Goal: Task Accomplishment & Management: Use online tool/utility

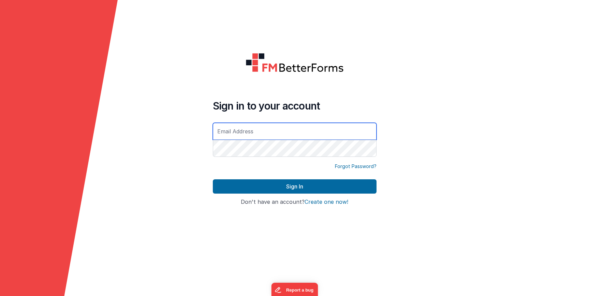
type input "[EMAIL_ADDRESS][DOMAIN_NAME]"
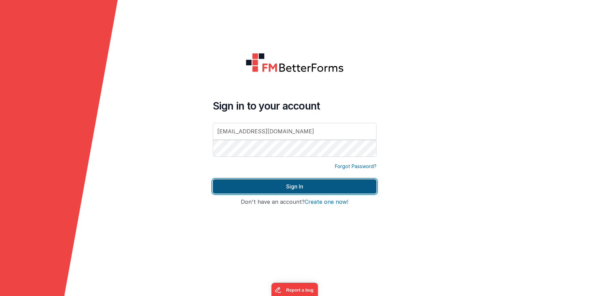
click at [276, 189] on button "Sign In" at bounding box center [295, 187] width 164 height 14
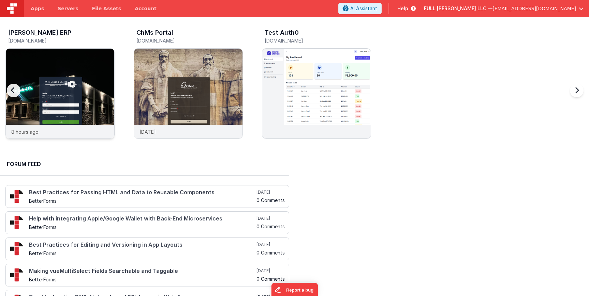
click at [87, 78] on img at bounding box center [60, 103] width 108 height 108
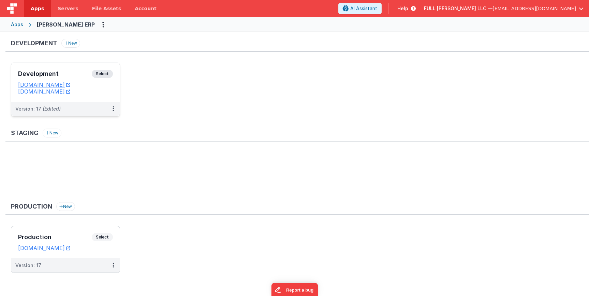
click at [80, 72] on h3 "Development" at bounding box center [55, 74] width 74 height 7
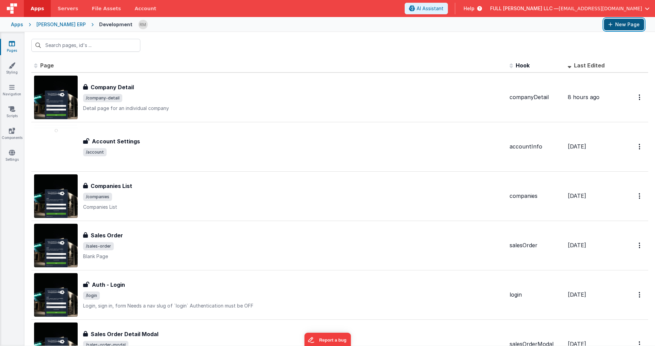
click at [588, 26] on button "New Page" at bounding box center [624, 25] width 40 height 12
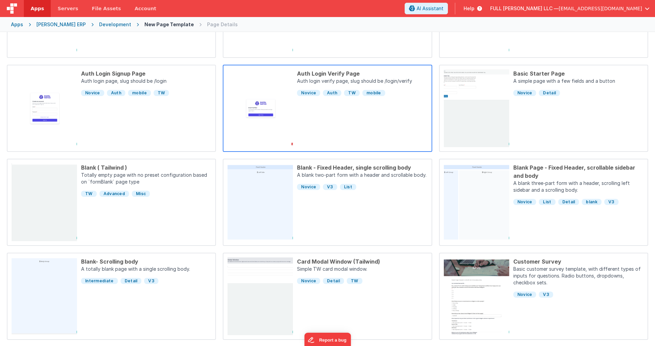
scroll to position [137, 0]
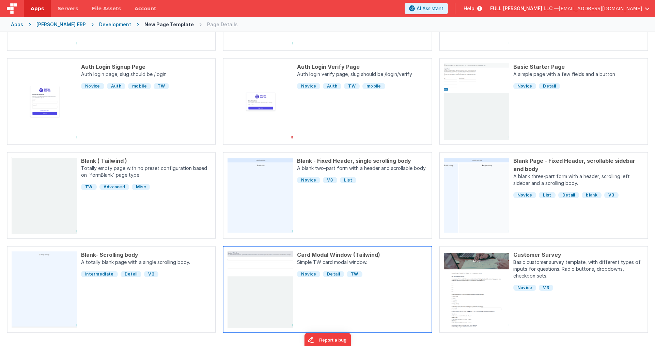
click at [328, 261] on p "Simple TW card modal window." at bounding box center [362, 263] width 130 height 8
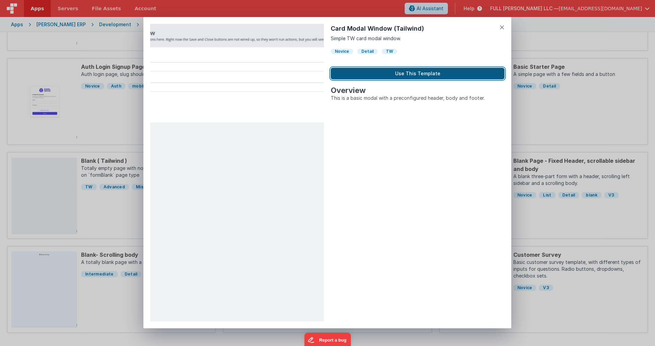
click at [389, 71] on button "Use This Template" at bounding box center [418, 74] width 174 height 12
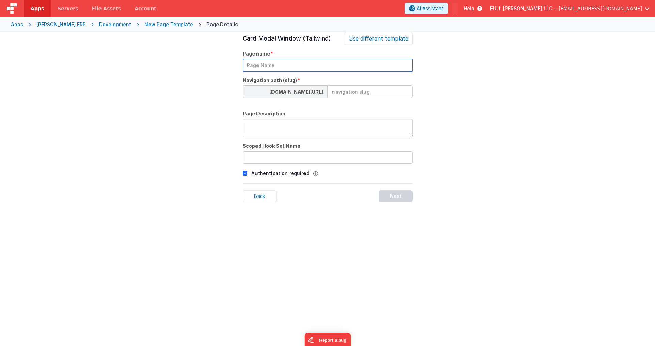
click at [263, 64] on input "text" at bounding box center [328, 65] width 170 height 13
type input "Find | All Sales Orders for Customer"
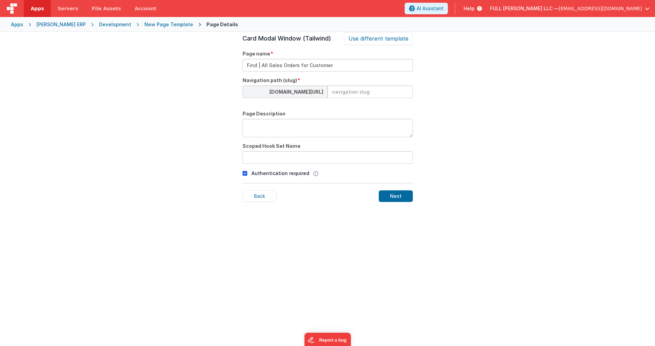
click at [356, 90] on input at bounding box center [370, 92] width 85 height 13
type input "sales-order-find-customer"
click at [289, 130] on textarea at bounding box center [328, 128] width 170 height 18
type textarea "Find all the sales orders for a particular customer from the Sales Order detail."
click at [325, 90] on div "whcdev.fullbeardsolutions.com/#/ sales-order-find-customer" at bounding box center [328, 92] width 170 height 13
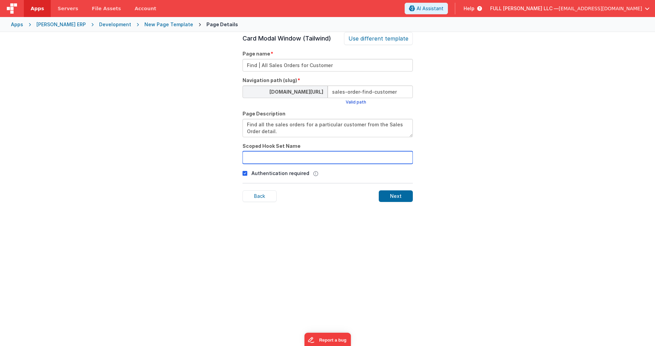
click at [264, 159] on input "text" at bounding box center [328, 157] width 170 height 13
type input "salesOrderFind"
click at [399, 195] on div "Next" at bounding box center [396, 197] width 34 height 12
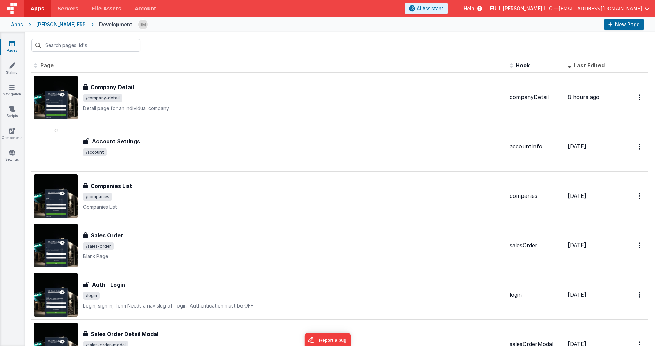
click at [565, 66] on th "Last Edited" at bounding box center [592, 66] width 55 height 14
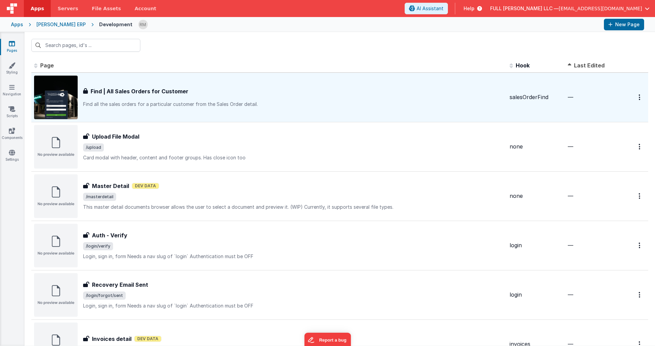
click at [157, 91] on h3 "Find | All Sales Orders for Customer" at bounding box center [140, 91] width 98 height 8
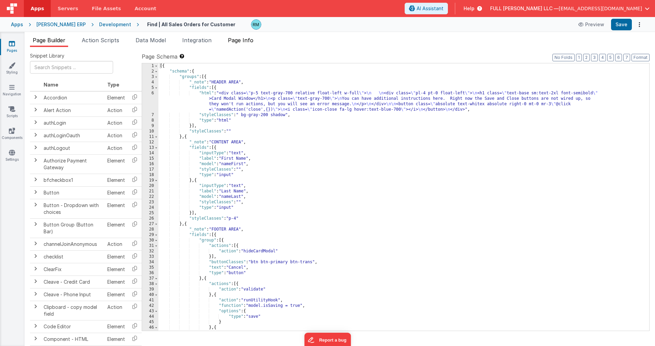
click at [244, 41] on span "Page Info" at bounding box center [241, 40] width 26 height 7
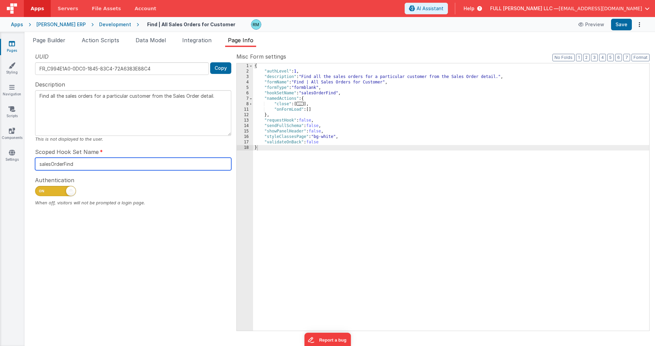
drag, startPoint x: 91, startPoint y: 164, endPoint x: 30, endPoint y: 158, distance: 60.9
click at [30, 158] on div "UUID FR_C994E1A0-0DC0-1845-83C4-72A6383E88C4 Copy Description Find all the sale…" at bounding box center [133, 191] width 207 height 278
click at [14, 43] on icon at bounding box center [12, 43] width 6 height 7
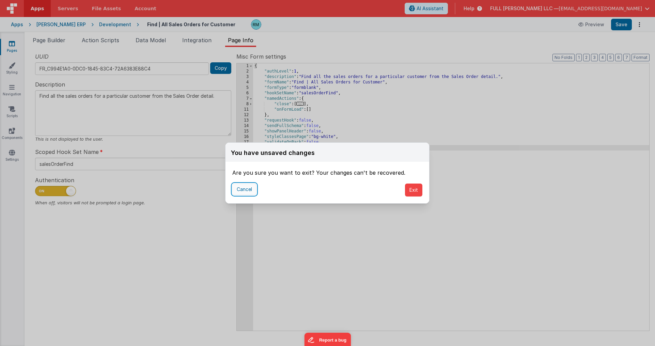
click at [247, 189] on button "Cancel" at bounding box center [244, 190] width 24 height 12
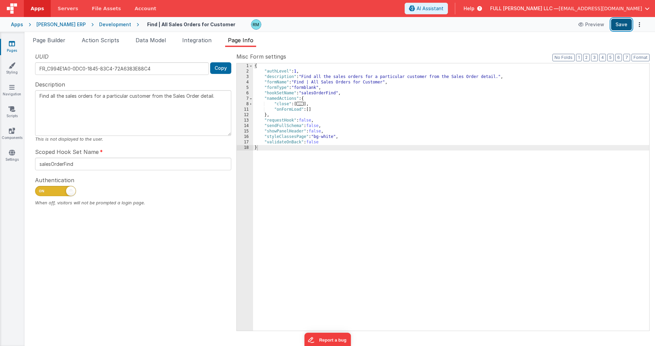
click at [588, 26] on button "Save" at bounding box center [621, 25] width 21 height 12
click at [11, 44] on icon at bounding box center [12, 43] width 6 height 7
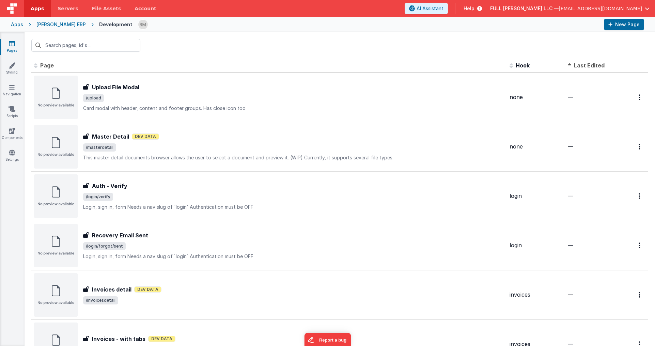
click at [568, 65] on span at bounding box center [571, 65] width 6 height 7
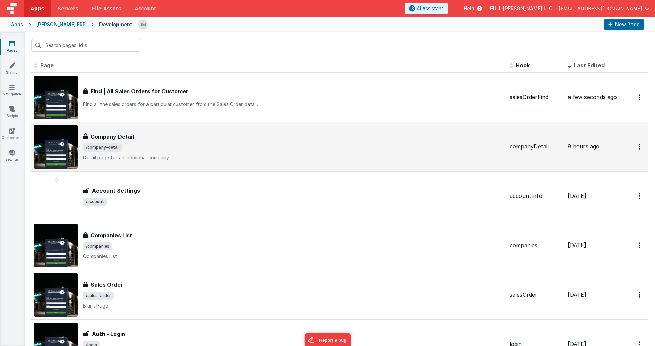
click at [142, 142] on div "Company Detail Company Detail /company-detail Detail page for an individual com…" at bounding box center [293, 147] width 421 height 29
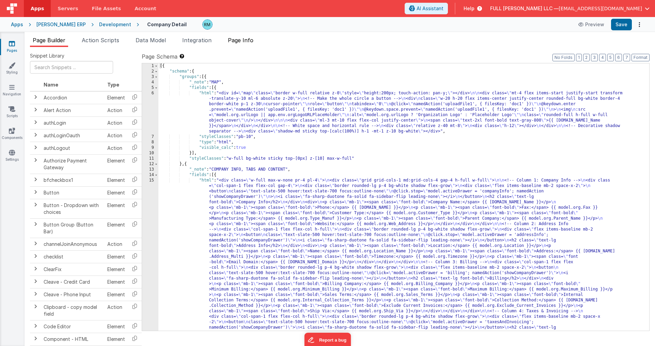
click at [252, 40] on span "Page Info" at bounding box center [241, 40] width 26 height 7
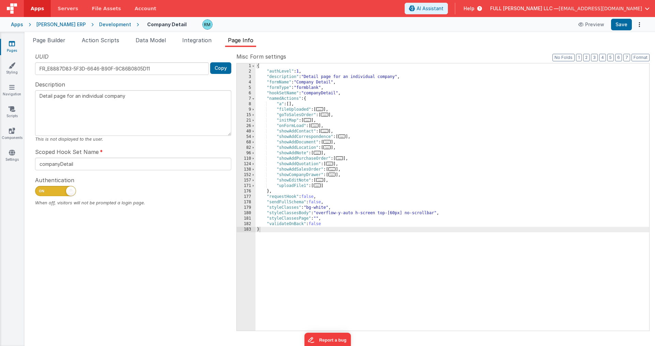
click at [318, 124] on span "..." at bounding box center [314, 126] width 7 height 4
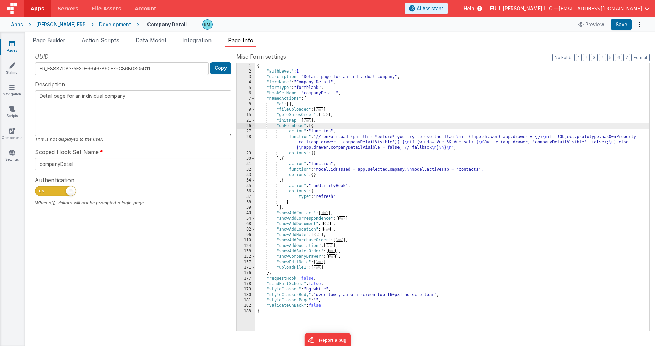
click at [295, 137] on div "{ "authLevel" : 1 , "description" : "Detail page for an individual company" , "…" at bounding box center [453, 202] width 394 height 278
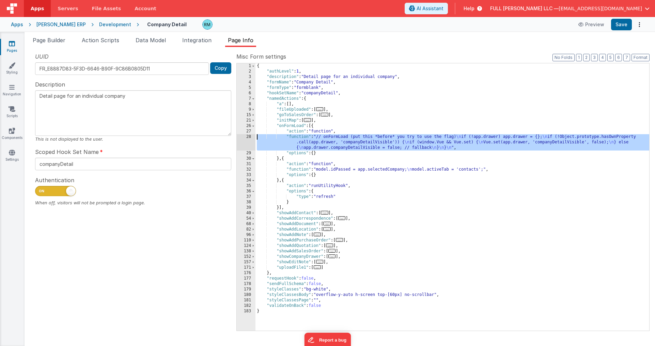
click at [250, 137] on div "28" at bounding box center [246, 142] width 19 height 16
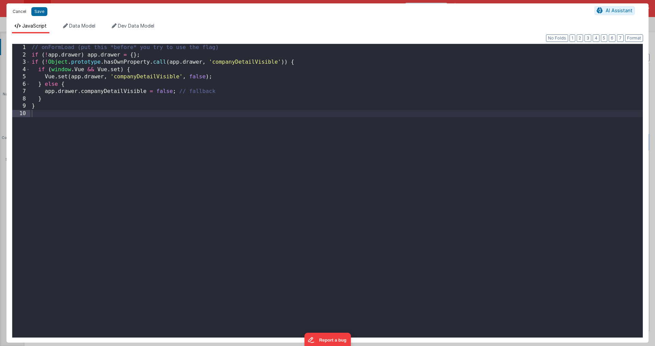
click at [25, 13] on button "Cancel" at bounding box center [19, 12] width 20 height 10
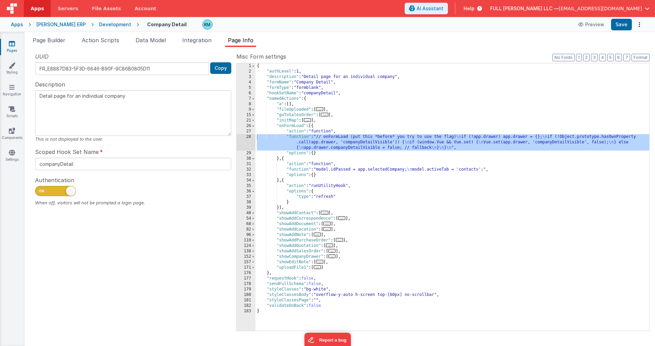
click at [11, 46] on icon at bounding box center [12, 43] width 6 height 7
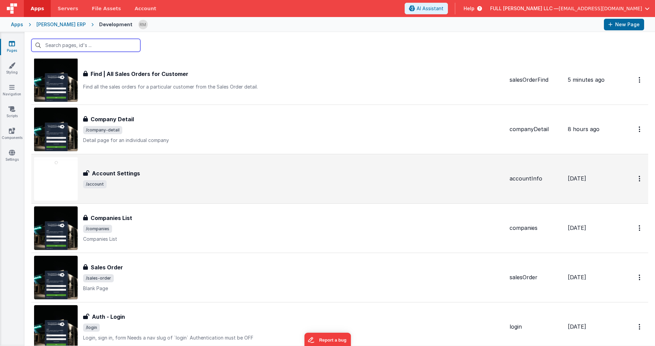
scroll to position [22, 0]
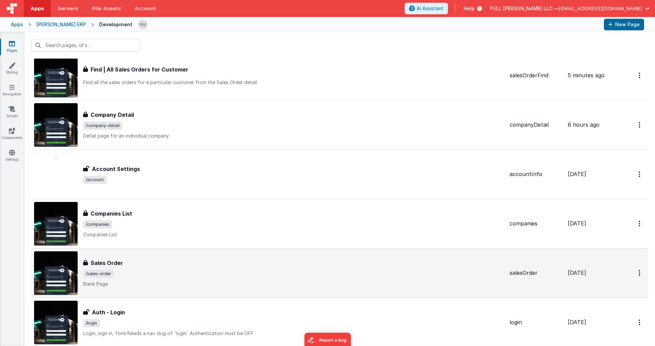
click at [136, 275] on span "/sales-order" at bounding box center [293, 274] width 421 height 8
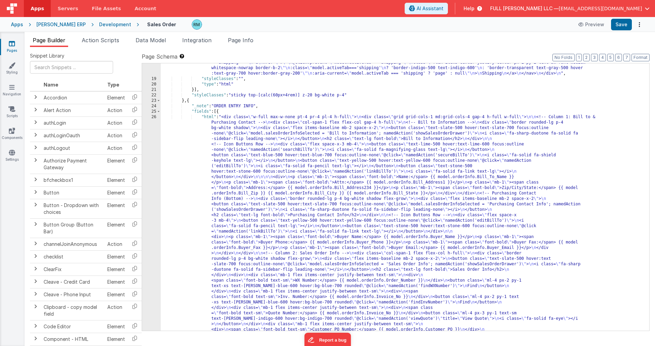
scroll to position [216, 0]
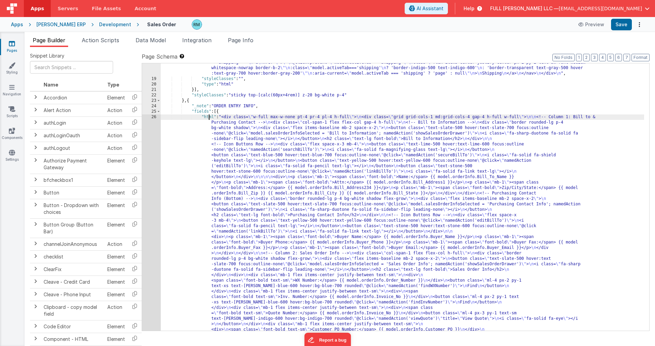
click at [156, 118] on div "26" at bounding box center [151, 349] width 19 height 469
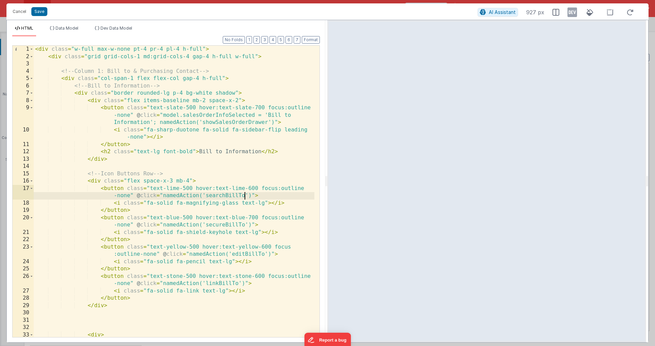
scroll to position [0, 0]
drag, startPoint x: 245, startPoint y: 196, endPoint x: 206, endPoint y: 196, distance: 39.2
click at [206, 196] on div "< div class = "w-full max-w-none pt-4 pr-4 pl-4 h-full" > < div class = "grid g…" at bounding box center [174, 203] width 281 height 314
click at [155, 198] on div "< div class = "w-full max-w-none pt-4 pr-4 pl-4 h-full" > < div class = "grid g…" at bounding box center [174, 203] width 281 height 314
click at [162, 197] on div "< div class = "w-full max-w-none pt-4 pr-4 pl-4 h-full" > < div class = "grid g…" at bounding box center [174, 203] width 281 height 314
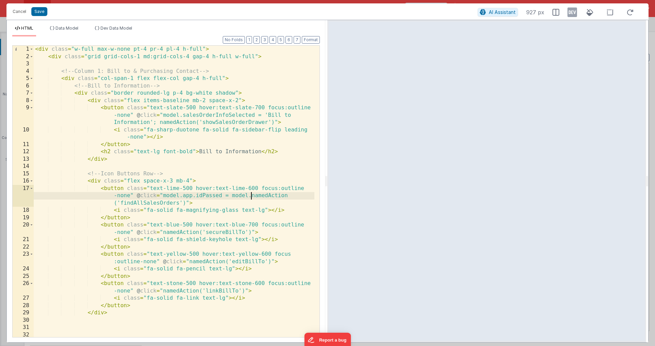
paste textarea
click at [39, 13] on button "Save" at bounding box center [39, 11] width 16 height 9
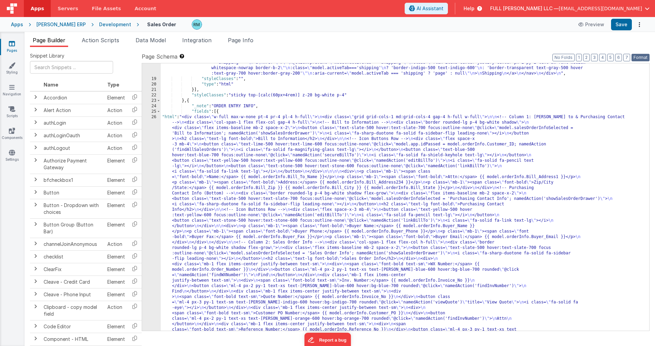
click at [588, 60] on button "Format" at bounding box center [641, 57] width 18 height 7
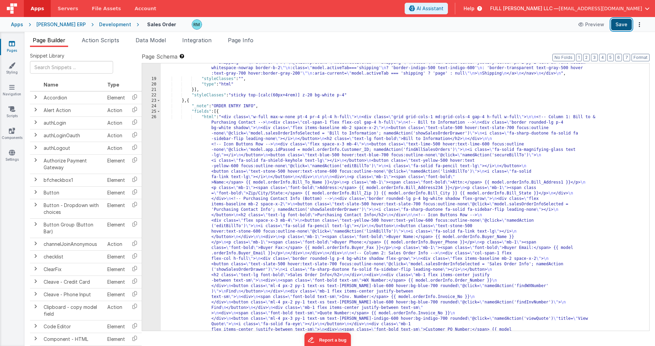
click at [588, 26] on button "Save" at bounding box center [621, 25] width 21 height 12
click at [249, 41] on span "Page Info" at bounding box center [241, 40] width 26 height 7
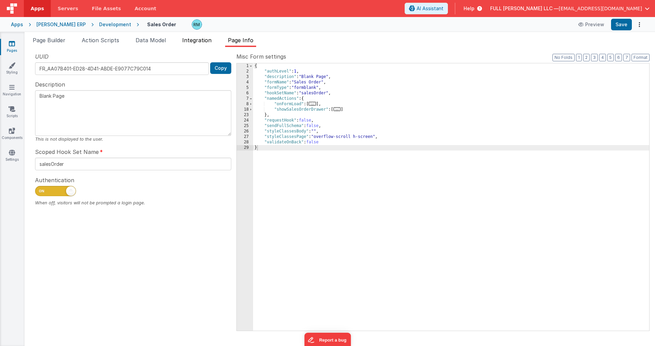
click at [193, 41] on span "Integration" at bounding box center [196, 40] width 29 height 7
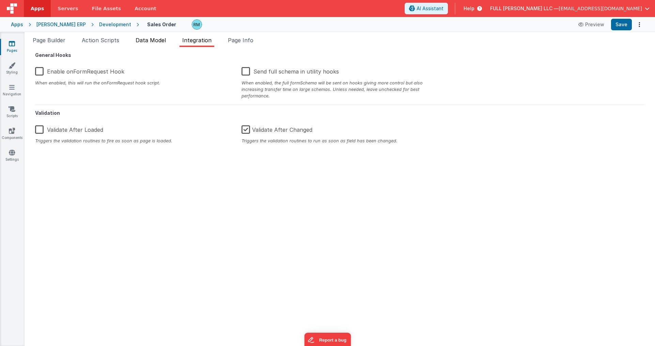
click at [157, 41] on span "Data Model" at bounding box center [151, 40] width 30 height 7
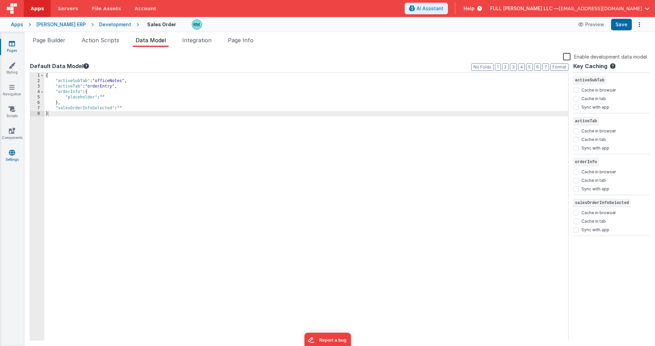
click at [18, 156] on link "Settings" at bounding box center [12, 156] width 25 height 14
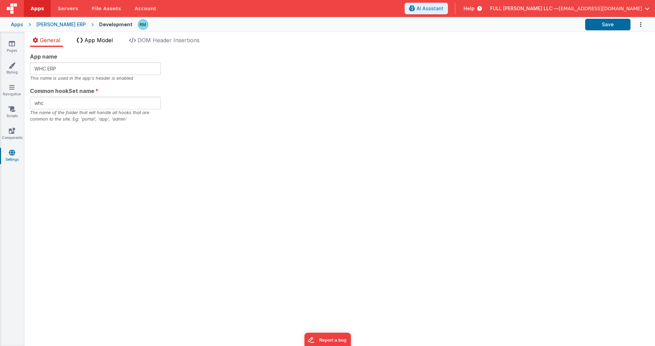
click at [101, 40] on span "App Model" at bounding box center [99, 40] width 28 height 7
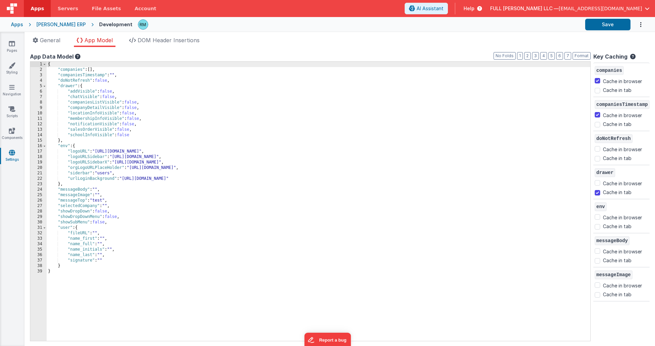
click at [126, 76] on div "{ "companies" : [ ] , "companiesTimestamp" : "" , "doNotRefresh" : false , "dra…" at bounding box center [319, 207] width 544 height 290
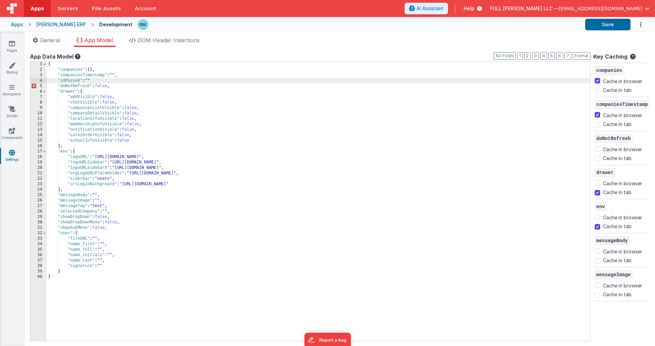
checkbox input "false"
checkbox input "true"
checkbox input "false"
click at [588, 149] on input "Cache in browser" at bounding box center [597, 148] width 5 height 5
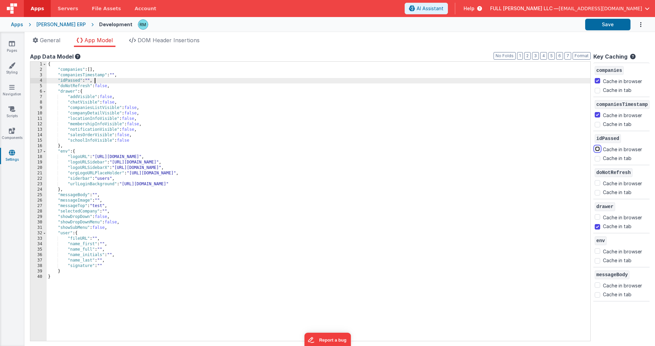
checkbox input "true"
click at [588, 26] on button "Save" at bounding box center [607, 25] width 45 height 12
click at [13, 46] on icon at bounding box center [12, 43] width 6 height 7
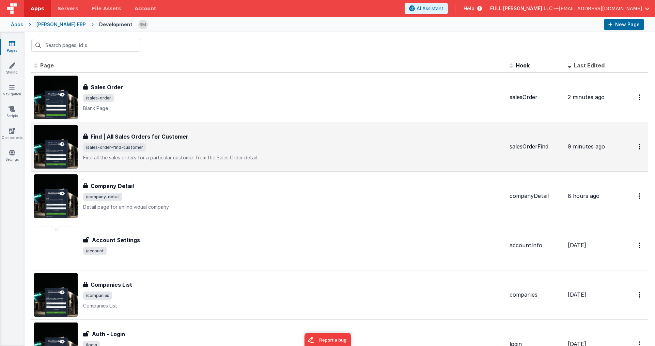
click at [167, 145] on span "/sales-order-find-customer" at bounding box center [293, 147] width 421 height 8
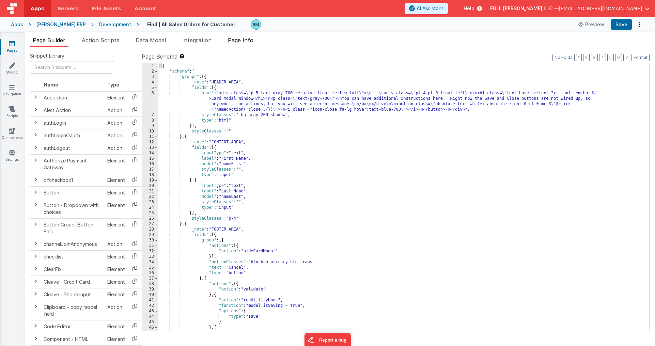
click at [249, 43] on span "Page Info" at bounding box center [241, 40] width 26 height 7
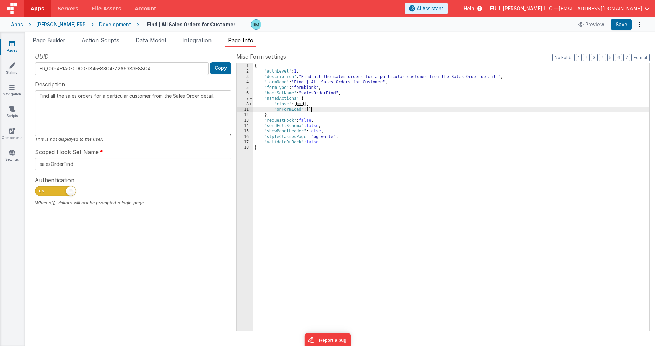
click at [311, 110] on div "{ "authLevel" : 1 , "description" : "Find all the sales orders for a particular…" at bounding box center [451, 202] width 396 height 278
click at [44, 43] on span "Page Builder" at bounding box center [49, 40] width 33 height 7
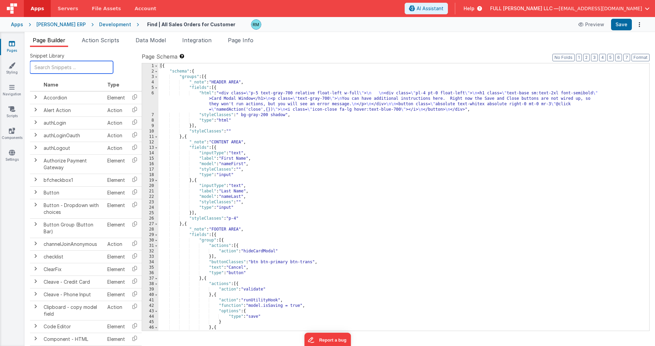
click at [57, 68] on input "text" at bounding box center [71, 67] width 83 height 13
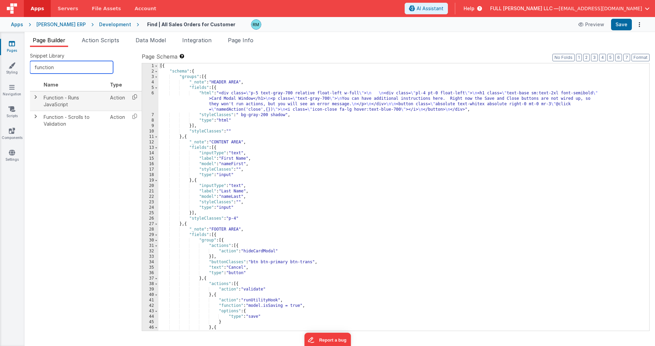
type input "function"
click at [137, 97] on icon at bounding box center [135, 97] width 14 height 11
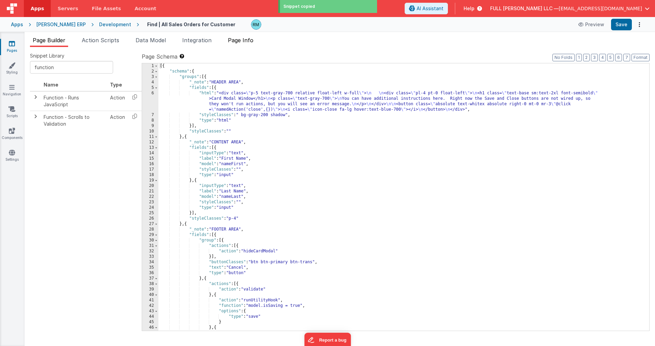
click at [237, 44] on li "Page Info" at bounding box center [240, 41] width 31 height 11
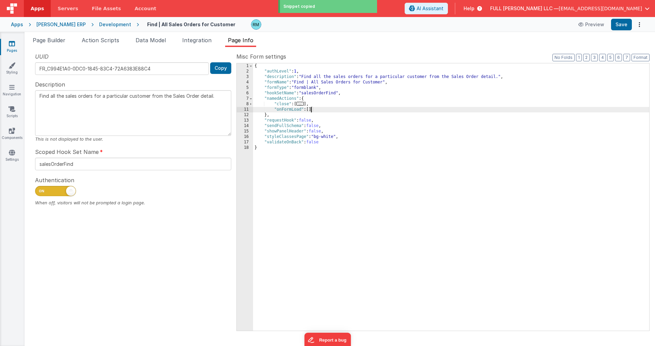
click at [311, 110] on div "{ "authLevel" : 1 , "description" : "Find all the sales orders for a particular…" at bounding box center [451, 202] width 396 height 278
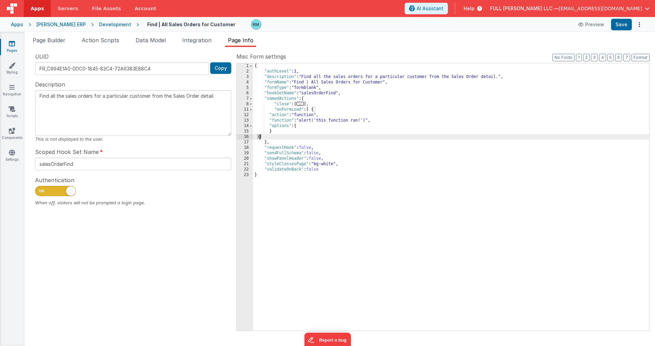
click at [287, 122] on div "{ "authLevel" : 1 , "description" : "Find all the sales orders for a particular…" at bounding box center [451, 202] width 396 height 278
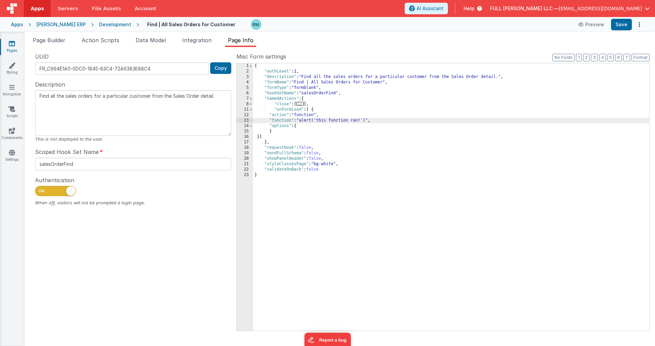
click at [248, 120] on div "13" at bounding box center [245, 120] width 16 height 5
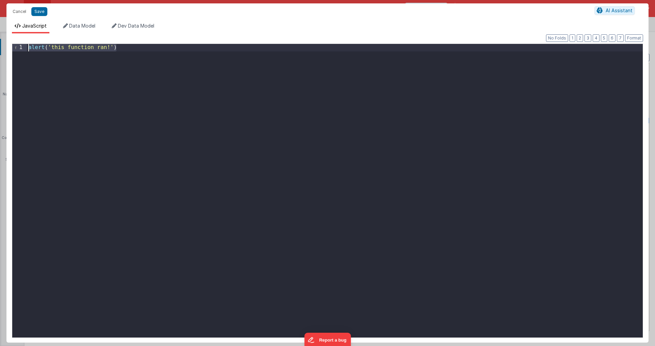
drag, startPoint x: 132, startPoint y: 51, endPoint x: 15, endPoint y: 45, distance: 117.4
click at [15, 45] on div "1 alert ( 'this function ran!' ) XXXXXXXXXXXXXXXXXXXXXXXXXXXXXXXXXXXXXXXXXXXXXX…" at bounding box center [327, 191] width 631 height 294
click at [41, 14] on button "Save" at bounding box center [39, 11] width 16 height 9
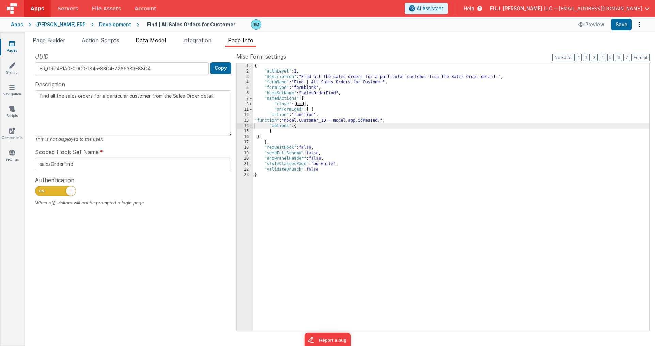
click at [147, 41] on span "Data Model" at bounding box center [151, 40] width 30 height 7
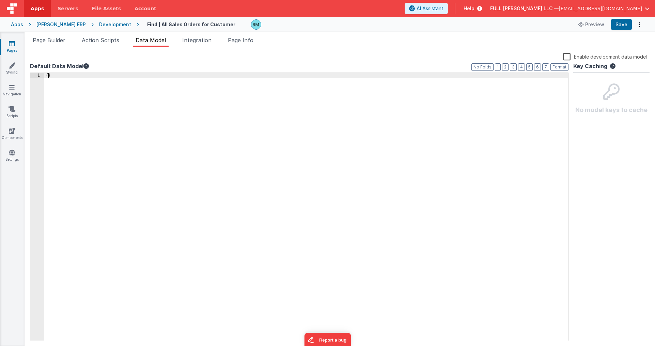
click at [48, 76] on div "{ }" at bounding box center [306, 212] width 524 height 279
click at [588, 25] on button "Save" at bounding box center [621, 25] width 21 height 12
click at [93, 82] on div "{ "Customer_ID" }" at bounding box center [306, 212] width 524 height 279
click at [588, 26] on button "Save" at bounding box center [621, 25] width 21 height 12
click at [57, 37] on span "Page Builder" at bounding box center [49, 40] width 33 height 7
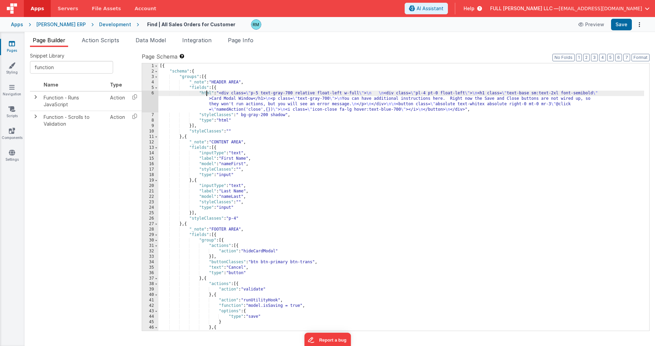
drag, startPoint x: 207, startPoint y: 93, endPoint x: 185, endPoint y: 94, distance: 21.8
click at [207, 93] on div "[{ "schema" : { "groups" : [{ "_note" : "HEADER AREA" , "fields" : [{ "html" : …" at bounding box center [401, 202] width 486 height 278
click at [153, 92] on div "6" at bounding box center [150, 102] width 16 height 22
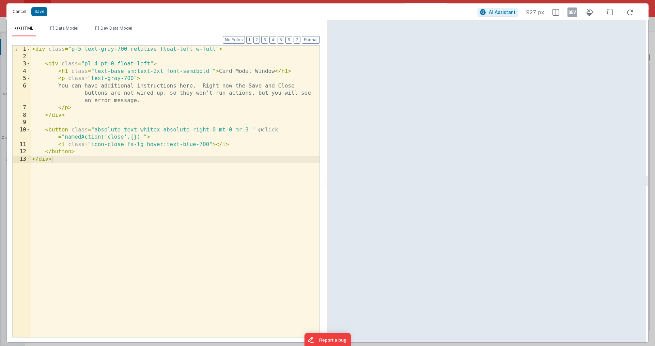
click at [21, 14] on button "Cancel" at bounding box center [19, 12] width 20 height 10
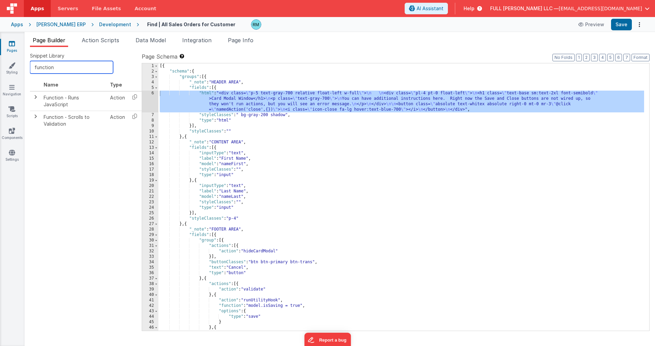
drag, startPoint x: 73, startPoint y: 67, endPoint x: 2, endPoint y: 57, distance: 71.2
click at [2, 57] on section "Pages Styling Navigation Scripts Components Settings Page Builder Action Script…" at bounding box center [327, 189] width 655 height 314
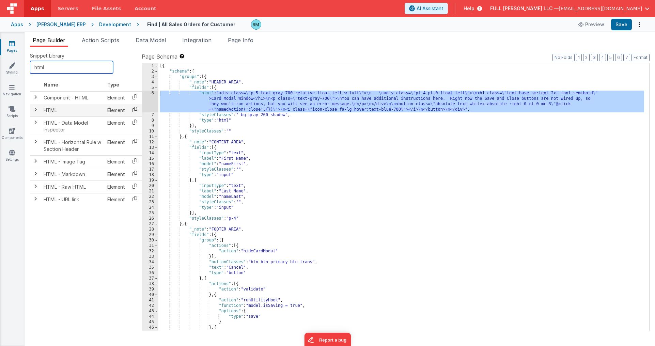
type input "html"
click at [133, 110] on icon at bounding box center [135, 109] width 14 height 11
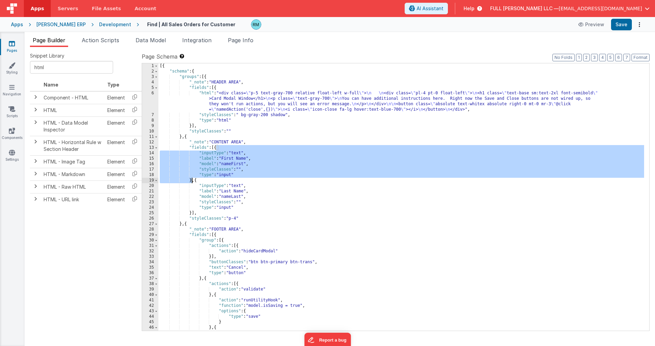
drag, startPoint x: 215, startPoint y: 149, endPoint x: 192, endPoint y: 180, distance: 38.2
click at [192, 180] on div "[{ "schema" : { "groups" : [{ "_note" : "HEADER AREA" , "fields" : [{ "html" : …" at bounding box center [401, 202] width 486 height 278
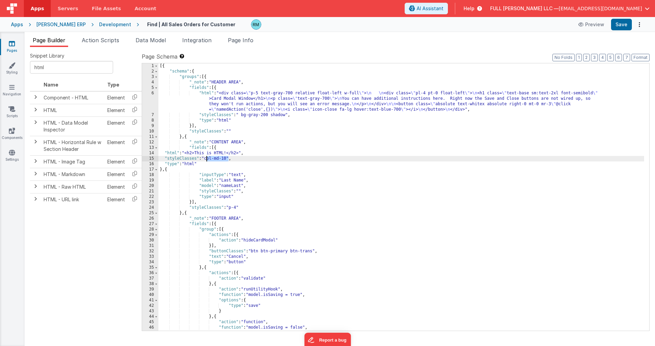
drag, startPoint x: 229, startPoint y: 159, endPoint x: 206, endPoint y: 159, distance: 22.5
click at [206, 159] on div "[{ "schema" : { "groups" : [{ "_note" : "HEADER AREA" , "fields" : [{ "html" : …" at bounding box center [401, 202] width 486 height 278
click at [588, 60] on button "Format" at bounding box center [641, 57] width 18 height 7
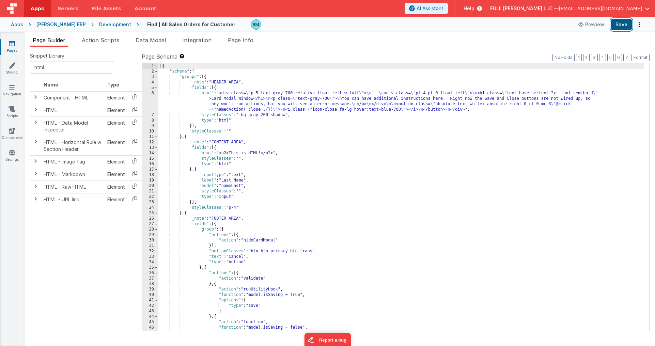
click at [588, 27] on button "Save" at bounding box center [621, 25] width 21 height 12
click at [208, 153] on div "[{ "schema" : { "groups" : [{ "_note" : "HEADER AREA" , "fields" : [{ "html" : …" at bounding box center [401, 202] width 486 height 278
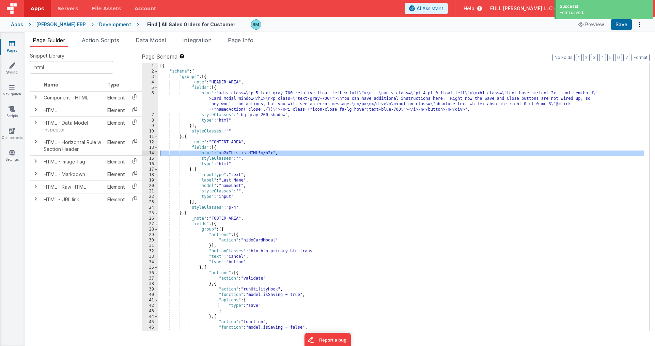
click at [152, 154] on div "14" at bounding box center [150, 153] width 16 height 5
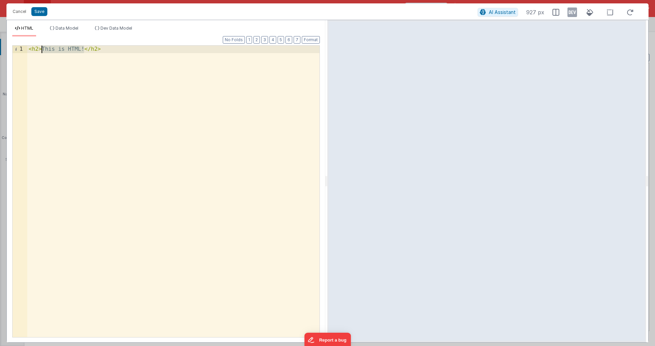
drag, startPoint x: 85, startPoint y: 50, endPoint x: 43, endPoint y: 50, distance: 41.2
click at [43, 50] on div "< h2 > This is HTML! </ h2 >" at bounding box center [173, 199] width 292 height 306
click at [49, 50] on div "< h2 > {{}} </ h2 >" at bounding box center [173, 199] width 292 height 306
click at [41, 10] on button "Save" at bounding box center [39, 11] width 16 height 9
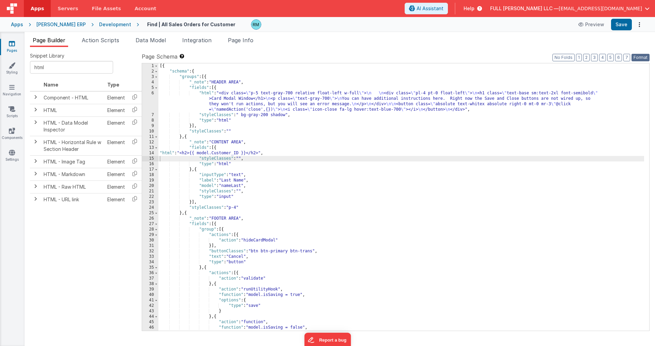
click at [588, 61] on button "Format" at bounding box center [641, 57] width 18 height 7
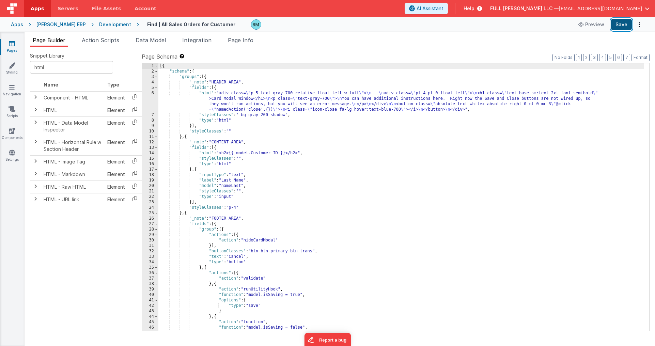
click at [588, 28] on button "Save" at bounding box center [621, 25] width 21 height 12
click at [13, 46] on icon at bounding box center [12, 43] width 6 height 7
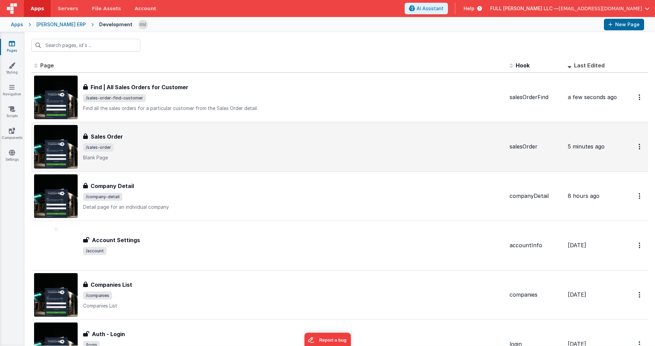
click at [144, 150] on span "/sales-order" at bounding box center [293, 147] width 421 height 8
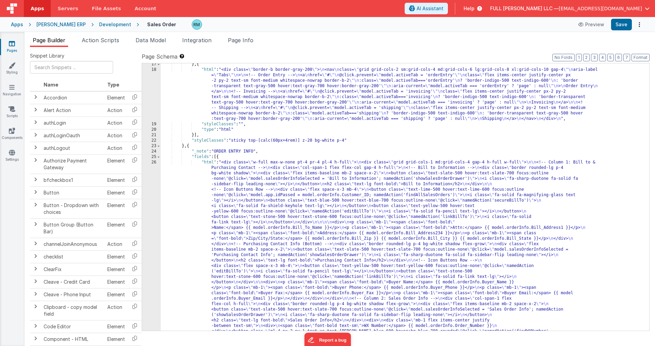
scroll to position [177, 0]
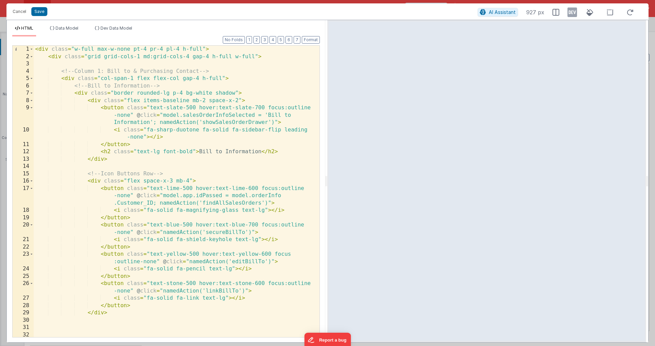
scroll to position [0, 0]
drag, startPoint x: 261, startPoint y: 203, endPoint x: 202, endPoint y: 204, distance: 59.0
click at [202, 204] on div "< div class = "w-full max-w-none pt-4 pr-4 pl-4 h-full" > < div class = "grid g…" at bounding box center [174, 199] width 281 height 306
click at [24, 13] on button "Cancel" at bounding box center [19, 12] width 20 height 10
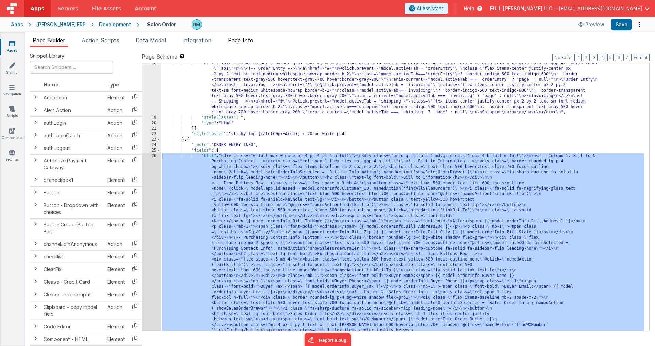
click at [241, 43] on span "Page Info" at bounding box center [241, 40] width 26 height 7
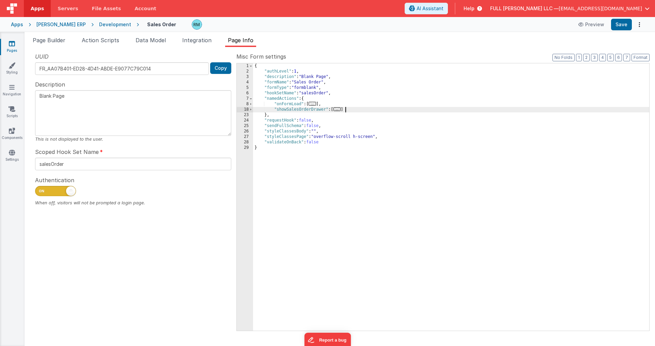
click at [353, 111] on div "{ "authLevel" : 1 , "description" : "Blank Page" , "formName" : "Sales Order" ,…" at bounding box center [451, 202] width 396 height 278
click at [338, 104] on div "{ "authLevel" : 1 , "description" : "Blank Page" , "formName" : "Sales Order" ,…" at bounding box center [451, 202] width 396 height 278
paste textarea
click at [588, 28] on button "Save" at bounding box center [621, 25] width 21 height 12
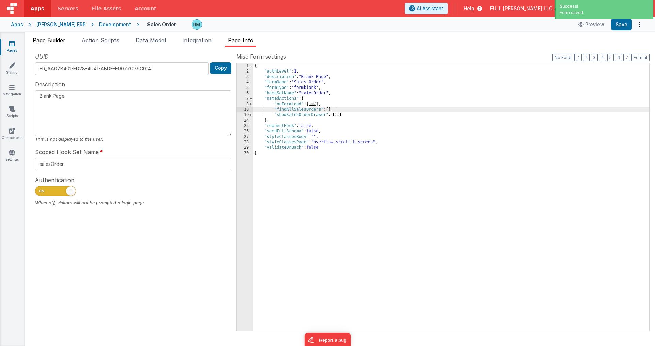
click at [46, 41] on span "Page Builder" at bounding box center [49, 40] width 33 height 7
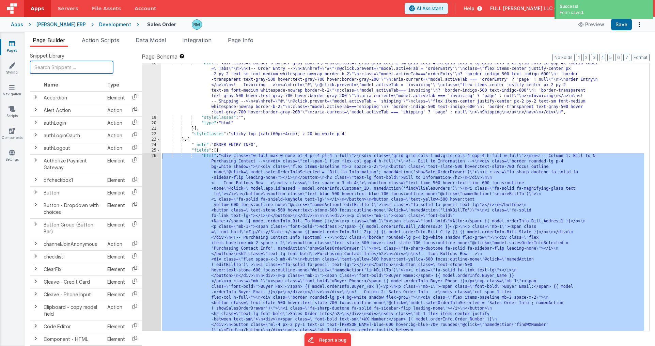
click at [52, 70] on input "text" at bounding box center [71, 67] width 83 height 13
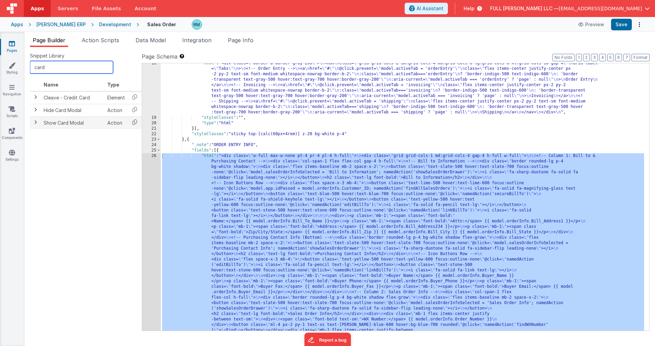
type input "card"
click at [131, 123] on icon at bounding box center [135, 122] width 14 height 11
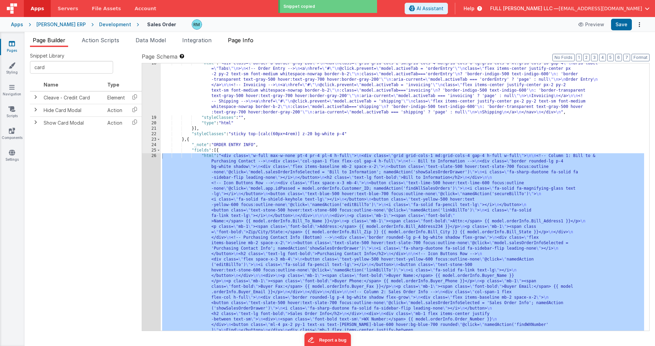
click at [246, 44] on li "Page Info" at bounding box center [240, 41] width 31 height 11
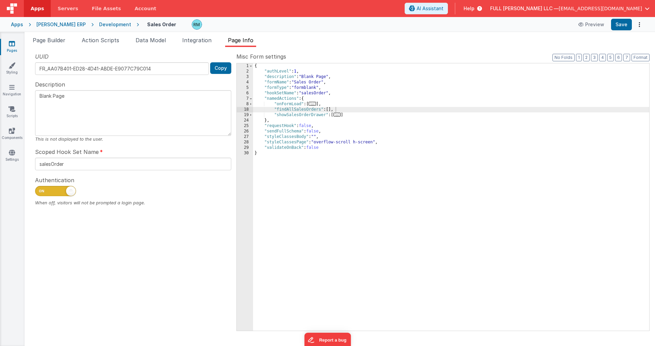
click at [330, 110] on div "{ "authLevel" : 1 , "description" : "Blank Page" , "formName" : "Sales Order" ,…" at bounding box center [451, 202] width 396 height 278
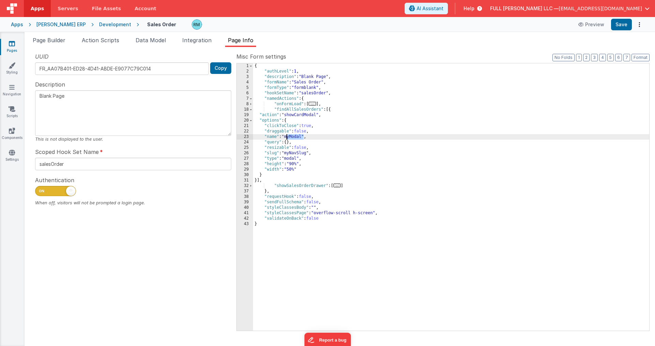
drag, startPoint x: 303, startPoint y: 138, endPoint x: 287, endPoint y: 138, distance: 16.4
click at [287, 138] on div "{ "authLevel" : 1 , "description" : "Blank Page" , "formName" : "Sales Order" ,…" at bounding box center [451, 202] width 396 height 278
click at [588, 26] on button "Save" at bounding box center [621, 25] width 21 height 12
click at [313, 127] on div "{ "authLevel" : 1 , "description" : "Blank Page" , "formName" : "Sales Order" ,…" at bounding box center [451, 202] width 396 height 278
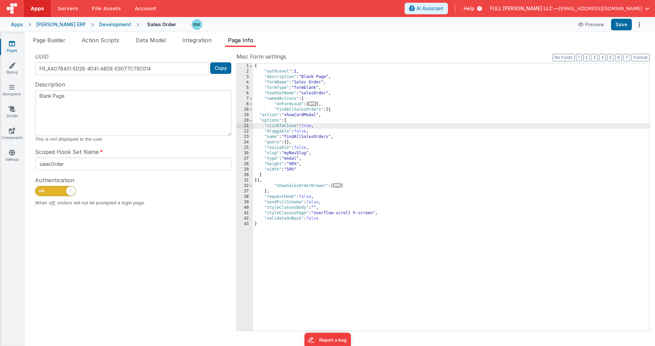
click at [13, 48] on link "Pages" at bounding box center [12, 47] width 25 height 14
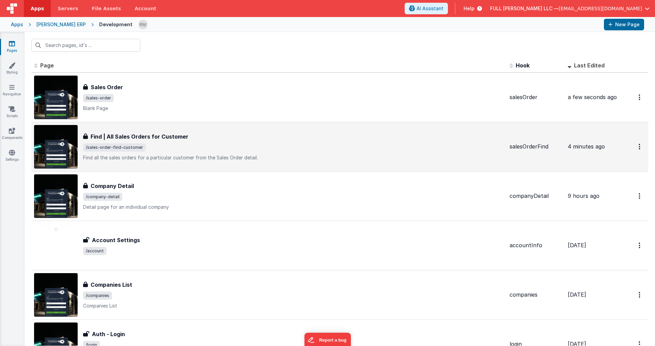
drag, startPoint x: 140, startPoint y: 148, endPoint x: 86, endPoint y: 148, distance: 54.9
click at [86, 148] on span "/sales-order-find-customer" at bounding box center [293, 147] width 421 height 8
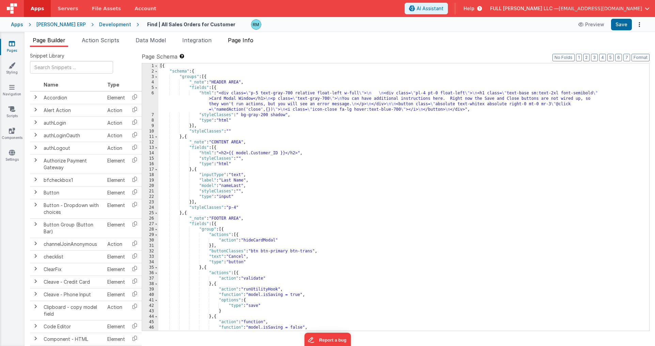
click at [243, 41] on span "Page Info" at bounding box center [241, 40] width 26 height 7
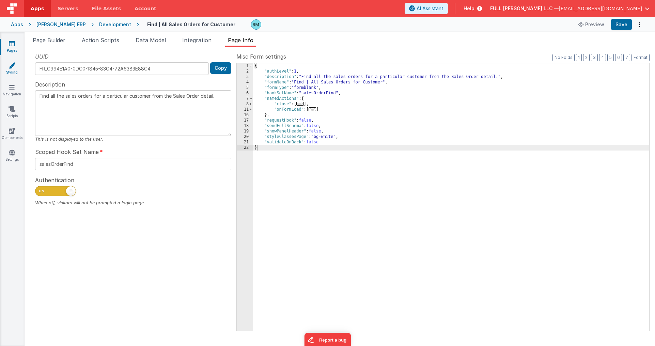
click at [11, 69] on link "Styling" at bounding box center [12, 69] width 25 height 14
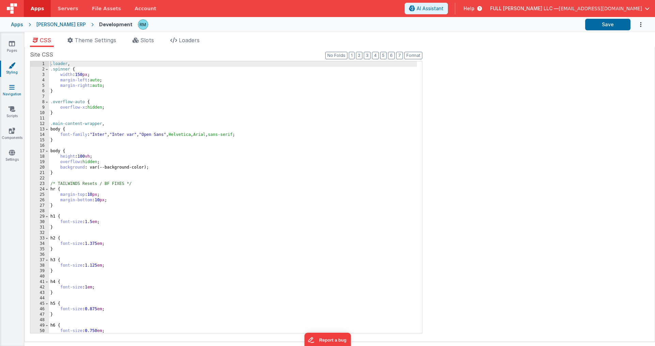
click at [11, 90] on icon at bounding box center [11, 87] width 5 height 7
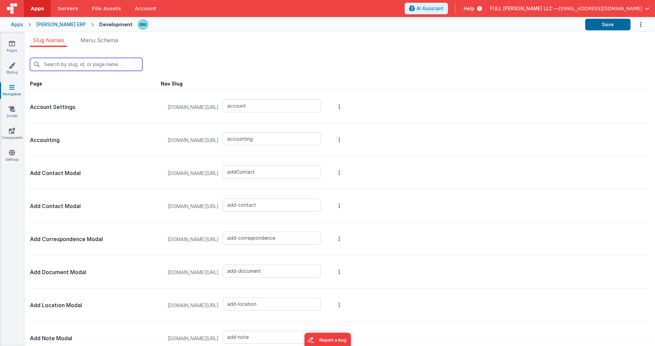
click at [101, 65] on input "text" at bounding box center [86, 64] width 112 height 13
type input "fi"
type input "sales-order-find-customer"
type input "upload"
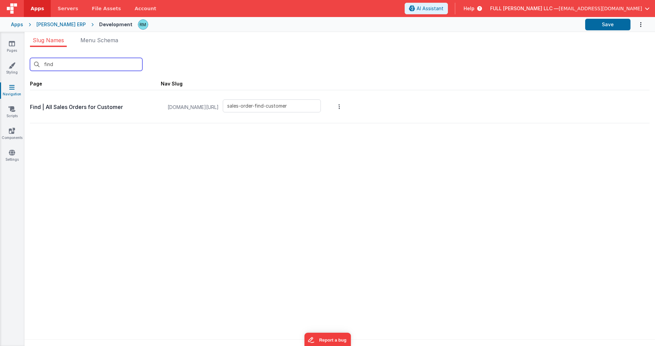
type input "find"
drag, startPoint x: 320, startPoint y: 108, endPoint x: 221, endPoint y: 108, distance: 99.2
click at [221, 108] on div "whcdev.fullbeardsolutions.com/#/ sales-order-find-customer" at bounding box center [245, 107] width 162 height 26
click at [13, 48] on link "Pages" at bounding box center [12, 47] width 25 height 14
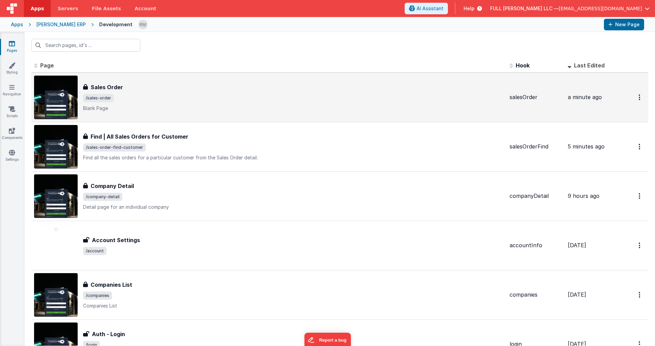
click at [154, 97] on span "/sales-order" at bounding box center [293, 98] width 421 height 8
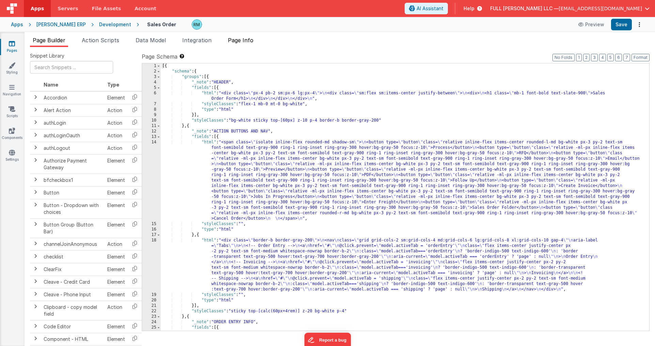
click at [240, 41] on span "Page Info" at bounding box center [241, 40] width 26 height 7
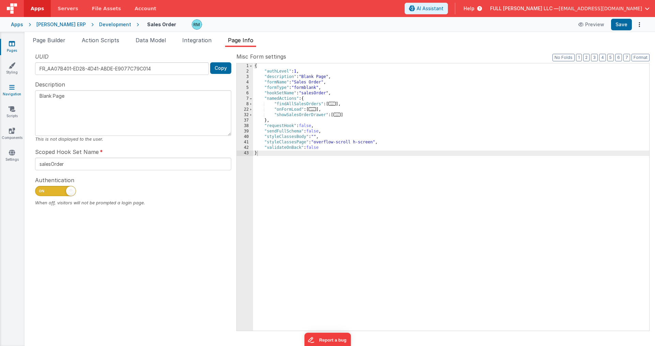
drag, startPoint x: 71, startPoint y: 100, endPoint x: 12, endPoint y: 90, distance: 59.4
click at [12, 90] on section "Pages Styling Navigation Scripts Components Settings Page Builder Action Script…" at bounding box center [327, 189] width 655 height 314
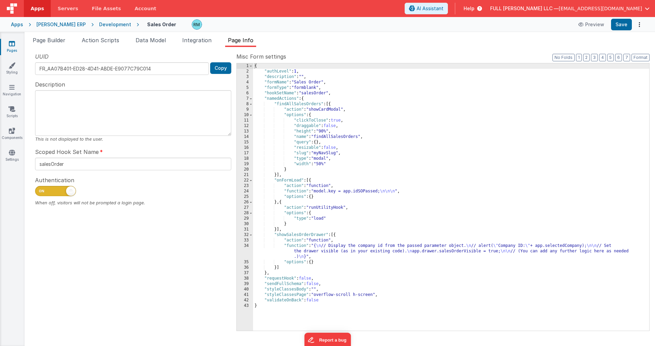
click at [73, 101] on textarea at bounding box center [133, 113] width 196 height 46
type textarea "SAles Order Details"
click at [588, 25] on button "Save" at bounding box center [621, 25] width 21 height 12
click at [95, 94] on textarea "SAles Order Details" at bounding box center [133, 113] width 196 height 46
click at [54, 44] on li "Page Builder" at bounding box center [49, 41] width 38 height 11
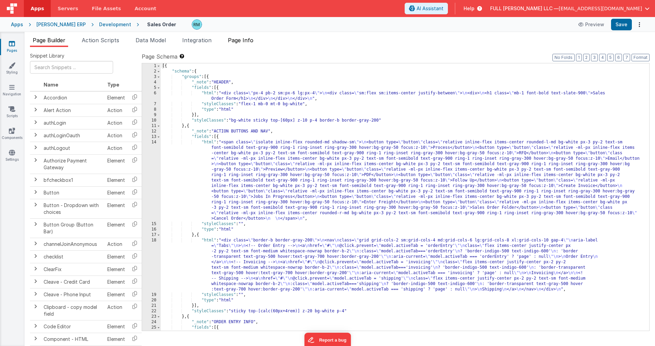
click at [244, 40] on span "Page Info" at bounding box center [241, 40] width 26 height 7
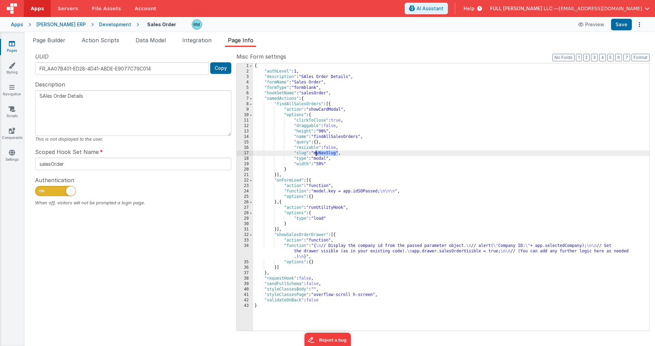
drag, startPoint x: 338, startPoint y: 153, endPoint x: 317, endPoint y: 153, distance: 21.8
click at [317, 153] on div "{ "authLevel" : 1 , "description" : "SAles Order Details" , "formName" : "Sales…" at bounding box center [451, 202] width 396 height 278
click at [588, 26] on button "Save" at bounding box center [621, 25] width 21 height 12
click at [253, 105] on span at bounding box center [251, 104] width 4 height 5
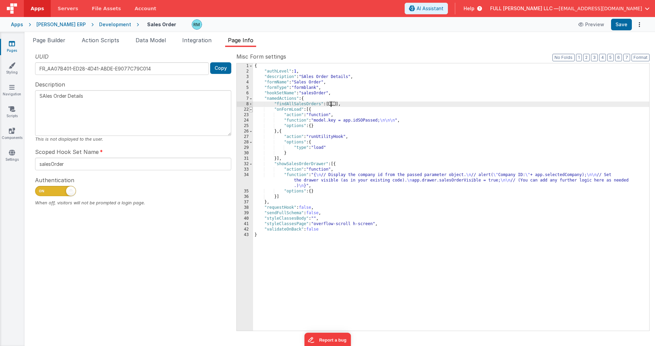
click at [253, 110] on span at bounding box center [251, 109] width 4 height 5
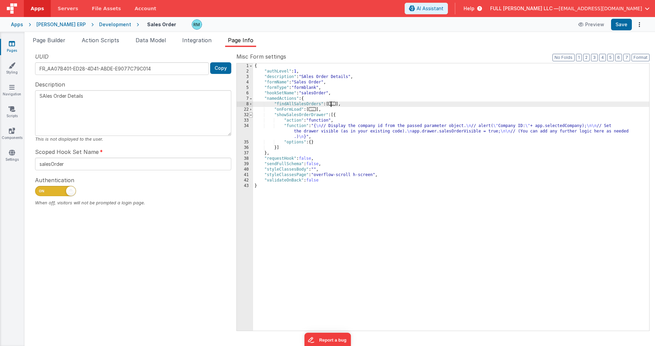
click at [252, 115] on span at bounding box center [251, 114] width 4 height 5
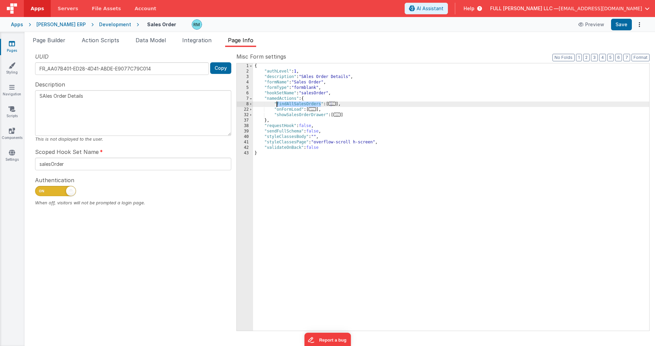
drag, startPoint x: 322, startPoint y: 105, endPoint x: 277, endPoint y: 104, distance: 44.3
click at [277, 104] on div "{ "authLevel" : 1 , "description" : "SAles Order Details" , "formName" : "Sales…" at bounding box center [451, 202] width 396 height 278
click at [333, 105] on span "..." at bounding box center [332, 104] width 7 height 4
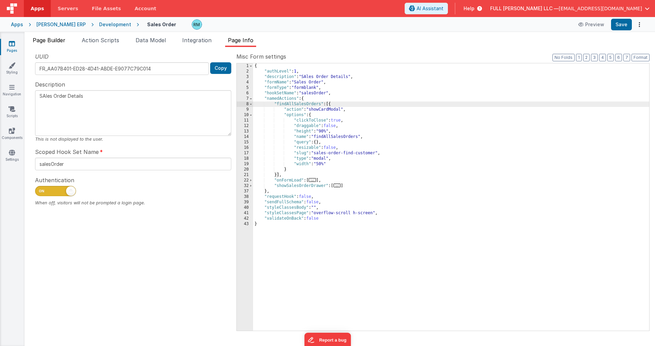
click at [54, 44] on li "Page Builder" at bounding box center [49, 41] width 38 height 11
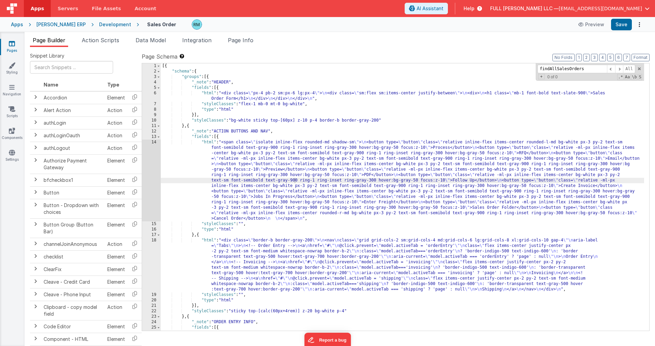
scroll to position [171, 0]
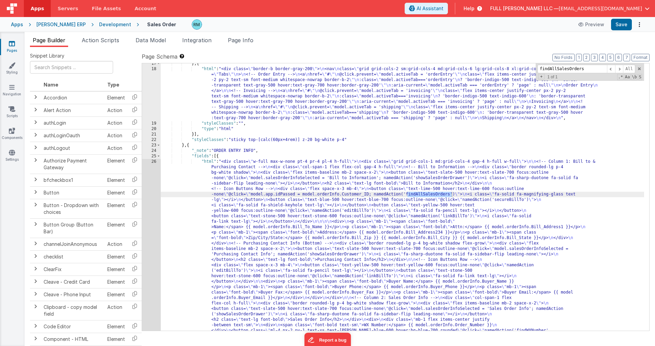
type input "findAllSalesOrders"
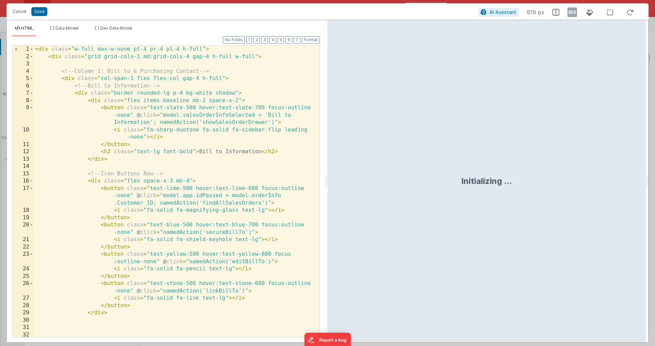
click at [281, 120] on div "< div class = "w-full max-w-none pt-4 pr-4 pl-4 h-full" > < div class = "grid g…" at bounding box center [174, 199] width 281 height 306
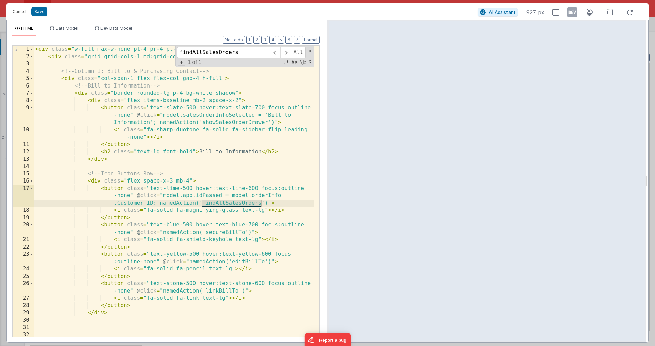
type input "findAllSalesOrders"
click at [308, 52] on span at bounding box center [309, 51] width 5 height 5
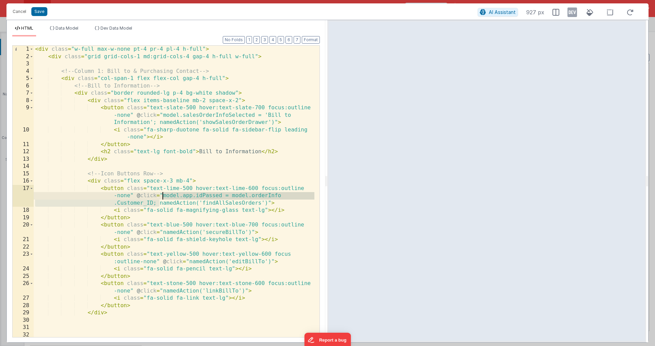
drag, startPoint x: 159, startPoint y: 204, endPoint x: 162, endPoint y: 198, distance: 7.6
click at [162, 198] on div "< div class = "w-full max-w-none pt-4 pr-4 pl-4 h-full" > < div class = "grid g…" at bounding box center [174, 199] width 281 height 306
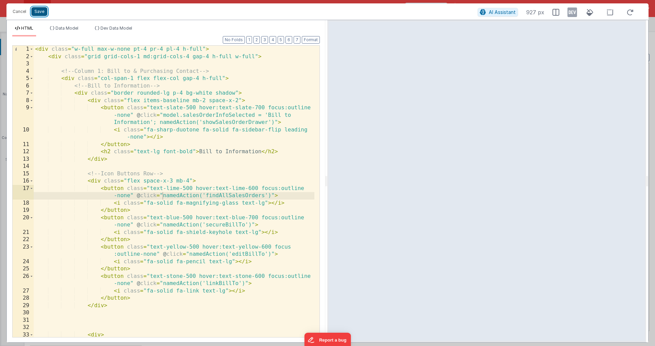
click at [39, 15] on button "Save" at bounding box center [39, 11] width 16 height 9
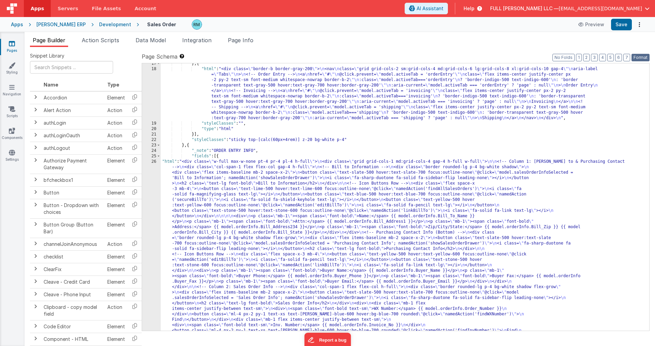
click at [588, 57] on button "Format" at bounding box center [641, 57] width 18 height 7
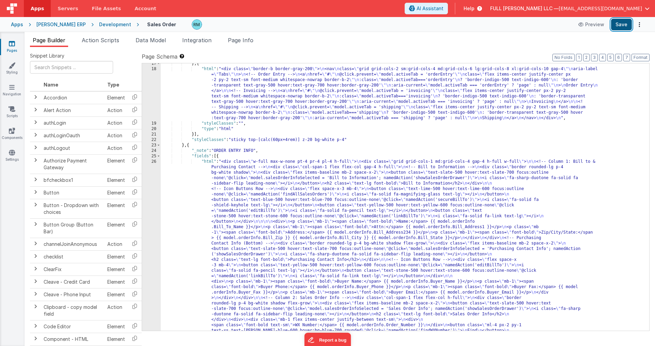
click at [588, 25] on button "Save" at bounding box center [621, 25] width 21 height 12
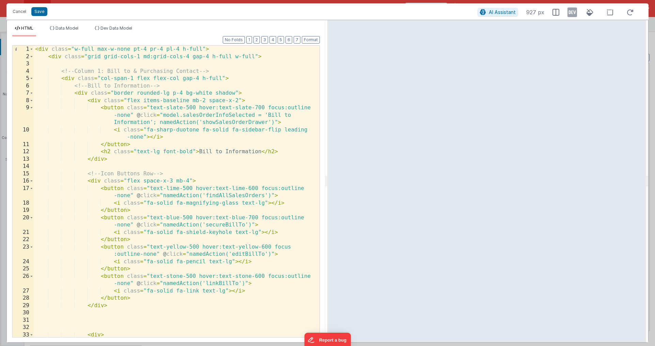
click at [162, 197] on div "< div class = "w-full max-w-none pt-4 pr-4 pl-4 h-full" > < div class = "grid g…" at bounding box center [174, 203] width 281 height 314
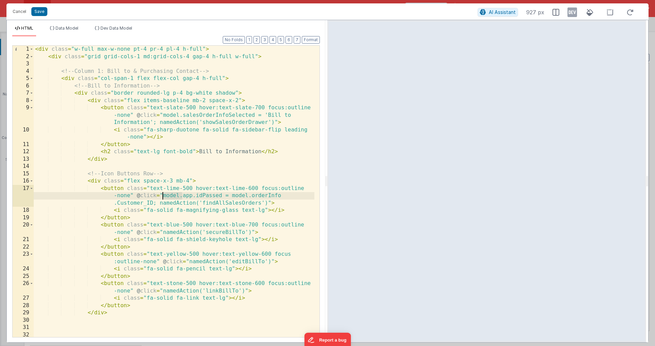
drag, startPoint x: 181, startPoint y: 197, endPoint x: 163, endPoint y: 197, distance: 18.4
click at [163, 197] on div "< div class = "w-full max-w-none pt-4 pr-4 pl-4 h-full" > < div class = "grid g…" at bounding box center [174, 199] width 281 height 306
drag, startPoint x: 43, startPoint y: 13, endPoint x: 313, endPoint y: 64, distance: 275.4
click at [43, 13] on button "Save" at bounding box center [39, 11] width 16 height 9
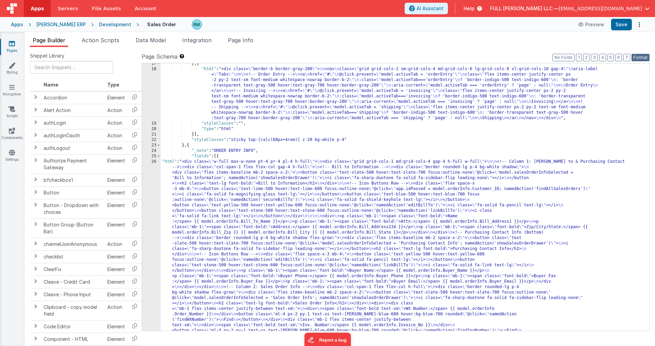
click at [588, 58] on button "Format" at bounding box center [641, 57] width 18 height 7
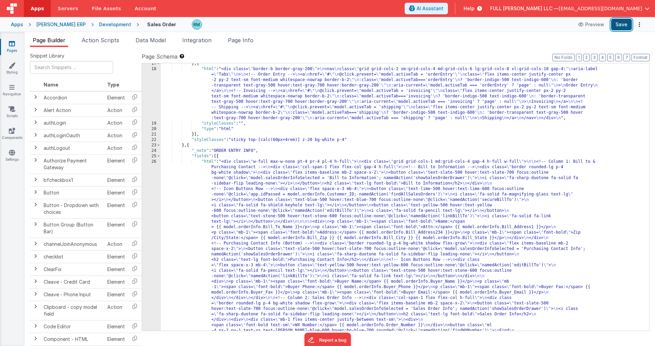
click at [588, 22] on button "Save" at bounding box center [621, 25] width 21 height 12
click at [244, 41] on span "Page Info" at bounding box center [241, 40] width 26 height 7
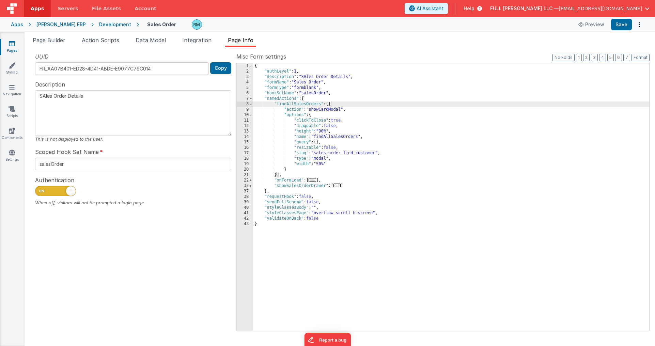
click at [45, 96] on textarea "SAles Order Details" at bounding box center [133, 113] width 196 height 46
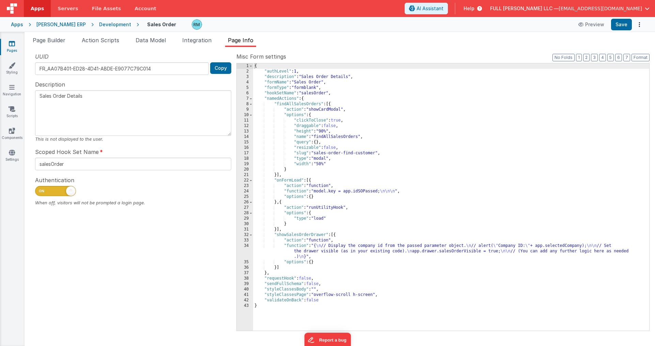
click at [92, 96] on textarea "Sales Order Details" at bounding box center [133, 113] width 196 height 46
type textarea "Sales Order Detail"
click at [588, 26] on button "Save" at bounding box center [621, 25] width 21 height 12
click at [14, 47] on icon at bounding box center [12, 43] width 6 height 7
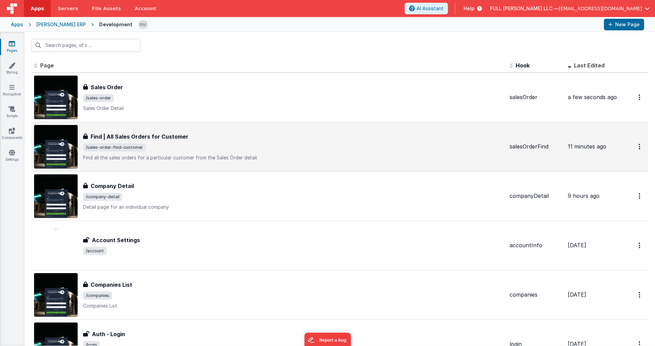
click at [127, 152] on div "Find | All Sales Orders for Customer Find | All Sales Orders for Customer /sale…" at bounding box center [293, 147] width 421 height 29
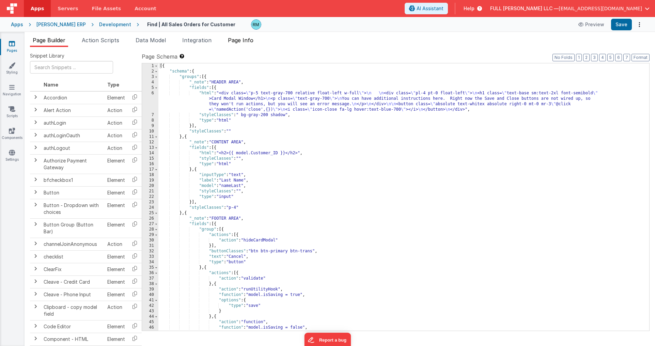
click at [243, 43] on span "Page Info" at bounding box center [241, 40] width 26 height 7
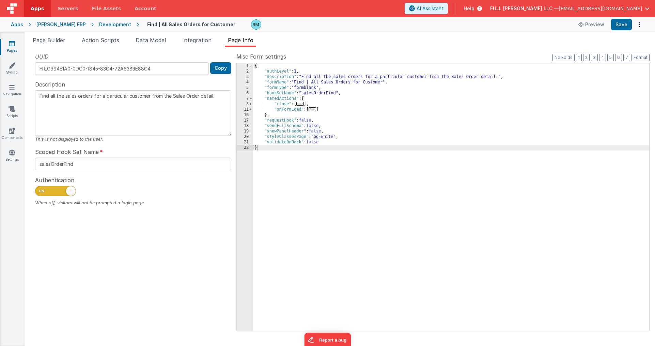
click at [313, 109] on span "..." at bounding box center [312, 109] width 7 height 4
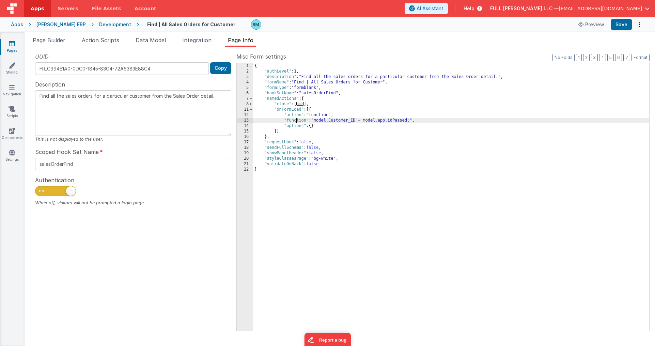
click at [296, 121] on div "{ "authLevel" : 1 , "description" : "Find all the sales orders for a particular…" at bounding box center [451, 202] width 396 height 278
click at [247, 120] on div "13" at bounding box center [245, 120] width 16 height 5
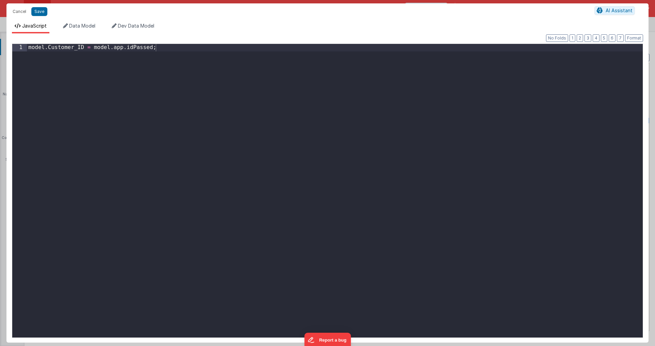
click at [113, 49] on div "model . Customer_ID = model . app . idPassed ;" at bounding box center [335, 198] width 616 height 308
click at [35, 10] on button "Save" at bounding box center [39, 11] width 16 height 9
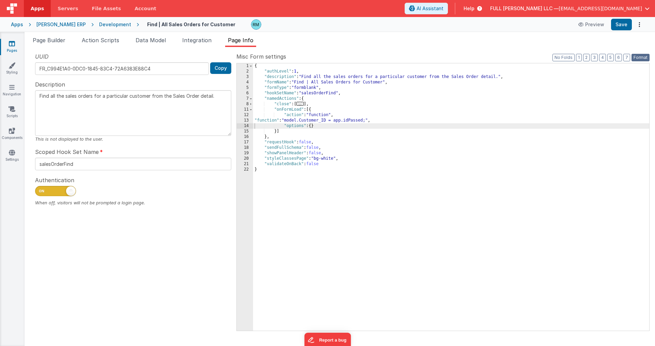
click at [588, 56] on button "Format" at bounding box center [641, 57] width 18 height 7
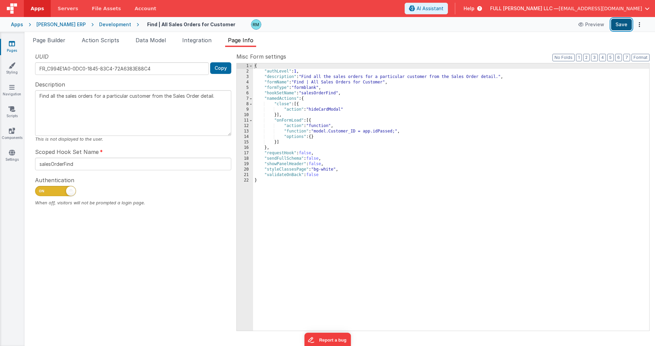
click at [588, 26] on button "Save" at bounding box center [621, 25] width 21 height 12
click at [56, 41] on span "Page Builder" at bounding box center [49, 40] width 33 height 7
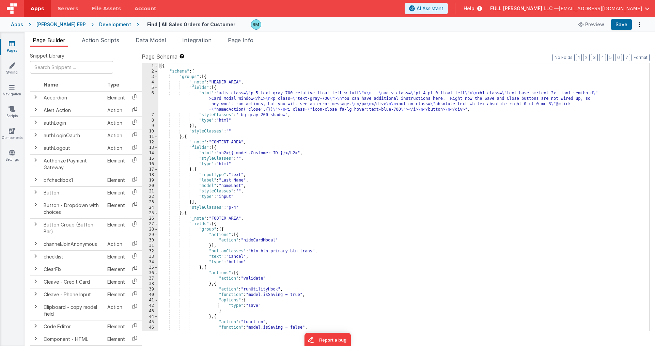
click at [12, 47] on link "Pages" at bounding box center [12, 47] width 25 height 14
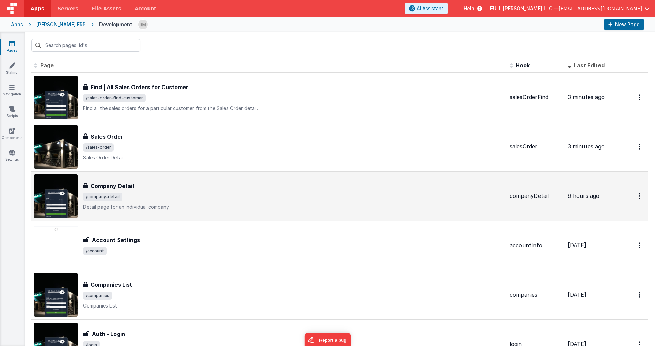
click at [140, 187] on div "Company Detail" at bounding box center [293, 186] width 421 height 8
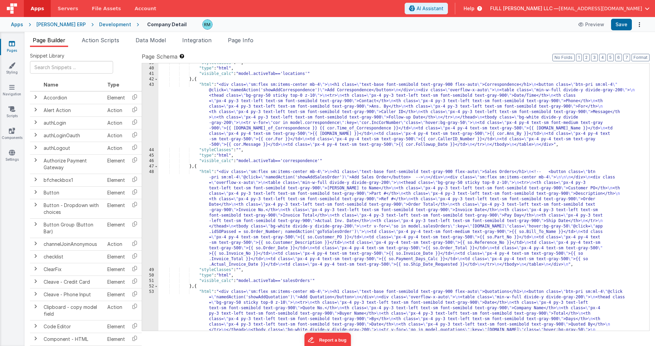
scroll to position [837, 0]
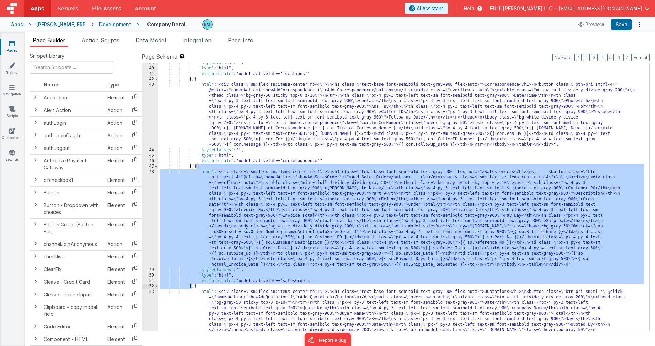
drag, startPoint x: 196, startPoint y: 168, endPoint x: 193, endPoint y: 285, distance: 116.6
click at [193, 285] on div ""styleClasses" : "" , "type" : "html" , "visible_calc" : "model.activeTab=='loc…" at bounding box center [401, 232] width 486 height 344
click at [12, 46] on icon at bounding box center [12, 43] width 6 height 7
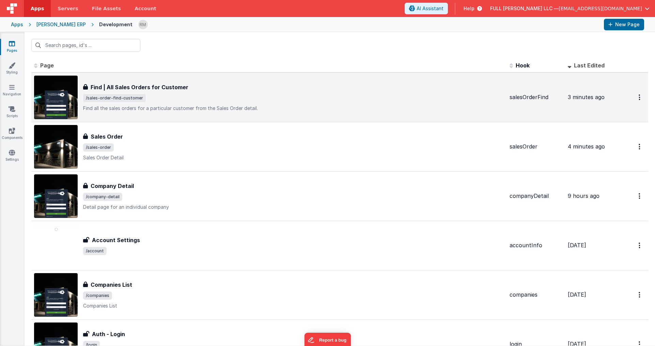
click at [127, 93] on div "Find | All Sales Orders for Customer Find | All Sales Orders for Customer /sale…" at bounding box center [293, 97] width 421 height 29
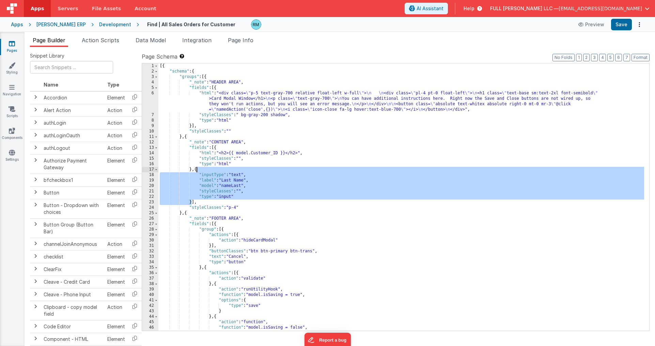
drag, startPoint x: 192, startPoint y: 204, endPoint x: 196, endPoint y: 171, distance: 32.7
click at [196, 171] on div "[{ "schema" : { "groups" : [{ "_note" : "HEADER AREA" , "fields" : [{ "html" : …" at bounding box center [401, 202] width 486 height 278
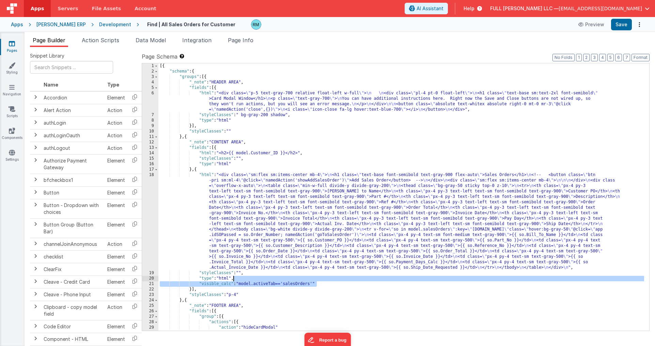
drag, startPoint x: 324, startPoint y: 284, endPoint x: 234, endPoint y: 279, distance: 89.8
click at [234, 279] on div "[{ "schema" : { "groups" : [{ "_note" : "HEADER AREA" , "fields" : [{ "html" : …" at bounding box center [401, 202] width 486 height 278
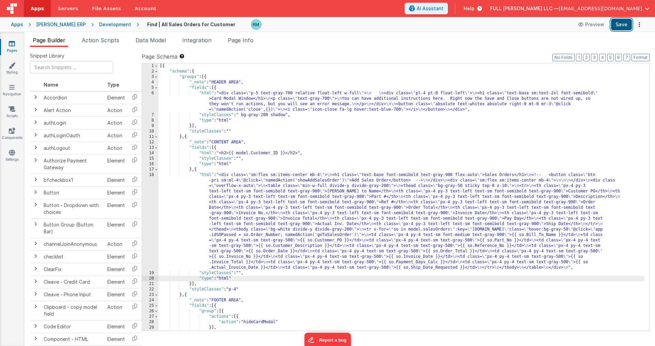
click at [588, 28] on button "Save" at bounding box center [621, 25] width 21 height 12
drag, startPoint x: 241, startPoint y: 42, endPoint x: 242, endPoint y: 46, distance: 3.5
click at [242, 42] on span "Page Info" at bounding box center [241, 40] width 26 height 7
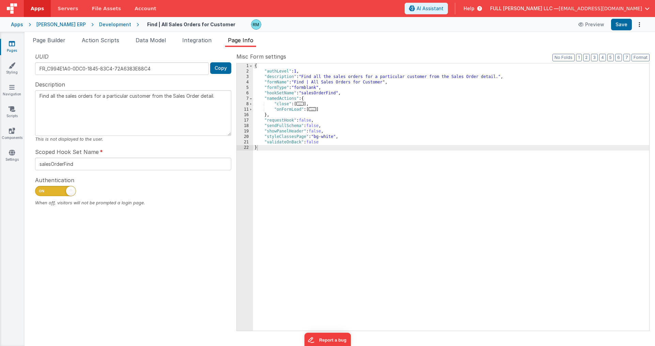
click at [314, 111] on span "..." at bounding box center [312, 109] width 7 height 4
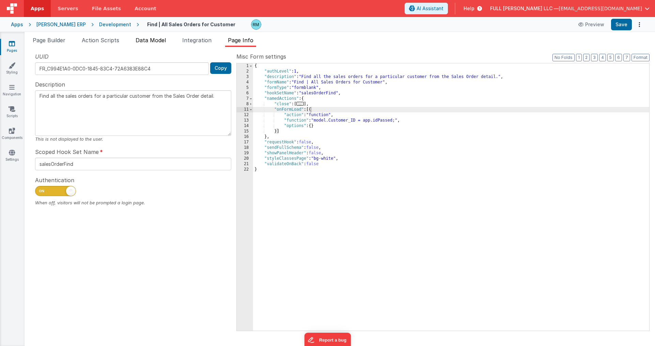
click at [150, 41] on span "Data Model" at bounding box center [151, 40] width 30 height 7
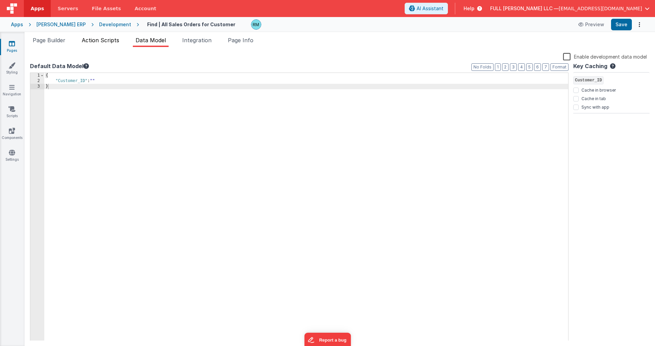
click at [109, 44] on li "Action Scripts" at bounding box center [100, 41] width 43 height 11
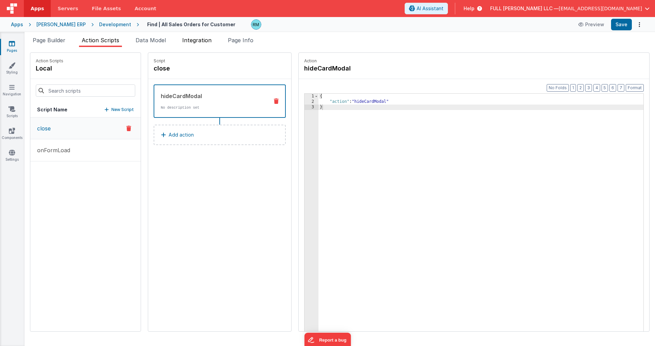
click at [200, 39] on span "Integration" at bounding box center [196, 40] width 29 height 7
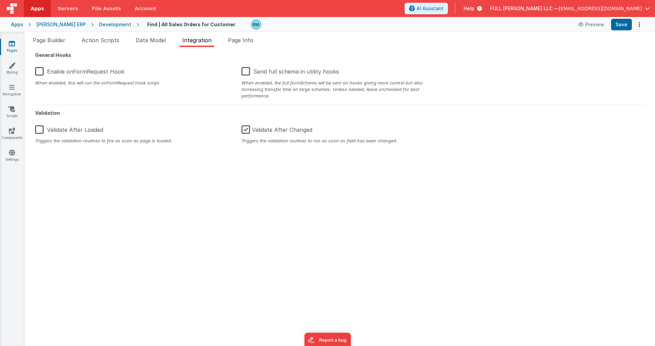
click at [41, 73] on label "Enable onFormRequest Hook" at bounding box center [79, 70] width 89 height 15
click at [0, 0] on input "Enable onFormRequest Hook" at bounding box center [0, 0] width 0 height 0
click at [588, 27] on button "Save" at bounding box center [621, 25] width 21 height 12
click at [35, 70] on label "Enable onFormRequest Hook" at bounding box center [79, 70] width 88 height 15
click at [0, 0] on input "Enable onFormRequest Hook" at bounding box center [0, 0] width 0 height 0
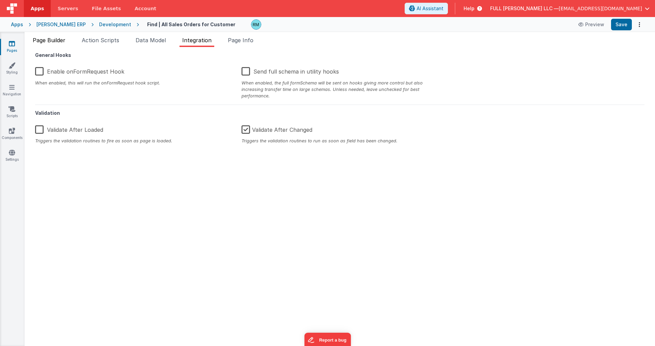
click at [50, 42] on span "Page Builder" at bounding box center [49, 40] width 33 height 7
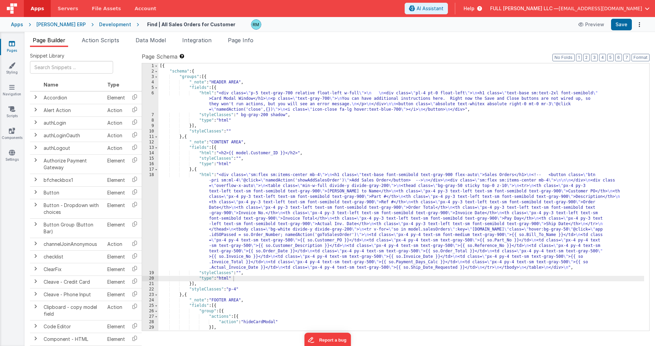
click at [207, 177] on div "[{ "schema" : { "groups" : [{ "_note" : "HEADER AREA" , "fields" : [{ "html" : …" at bounding box center [401, 202] width 486 height 278
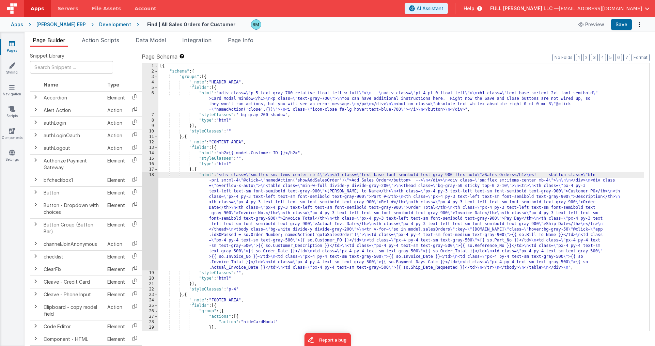
click at [150, 177] on div "18" at bounding box center [150, 221] width 16 height 98
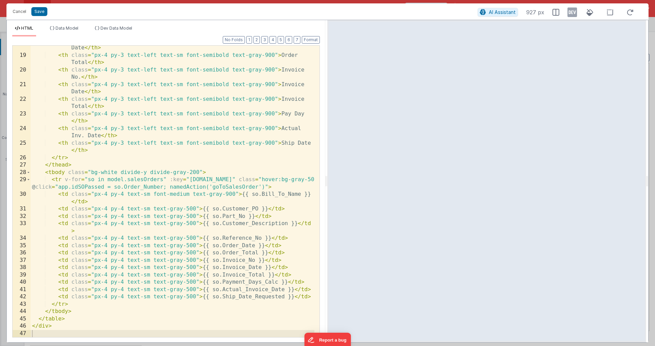
scroll to position [177, 0]
drag, startPoint x: 20, startPoint y: 13, endPoint x: 26, endPoint y: 18, distance: 7.5
click at [20, 13] on button "Cancel" at bounding box center [19, 12] width 20 height 10
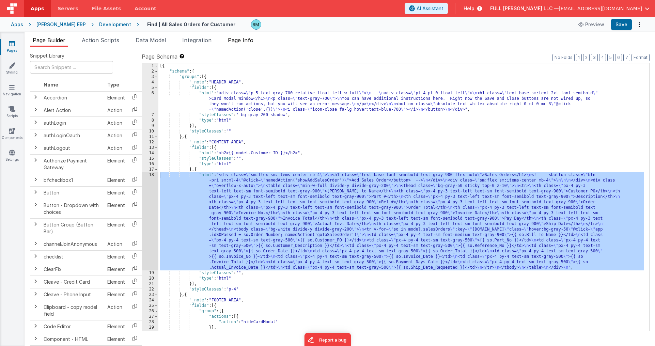
click at [243, 44] on li "Page Info" at bounding box center [240, 41] width 31 height 11
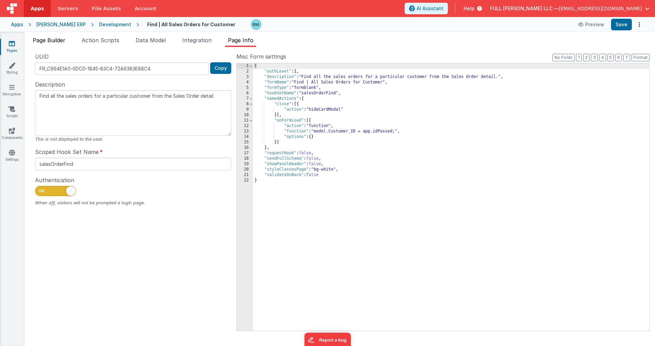
click at [56, 40] on span "Page Builder" at bounding box center [49, 40] width 33 height 7
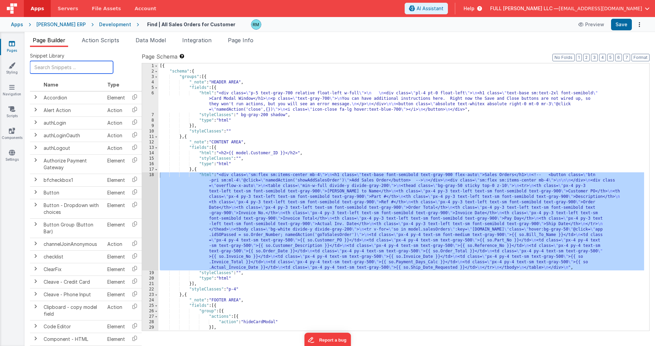
click at [60, 68] on input "text" at bounding box center [71, 67] width 83 height 13
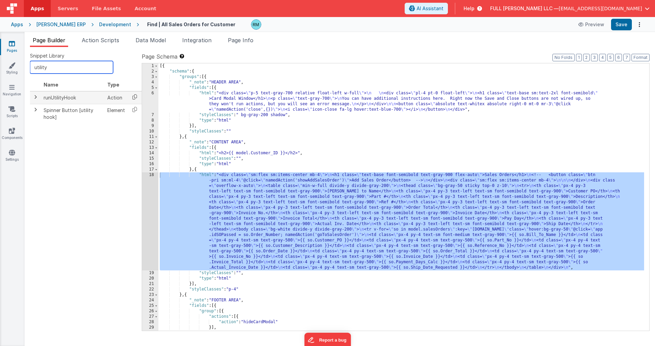
type input "utility"
click at [133, 97] on icon at bounding box center [135, 97] width 14 height 11
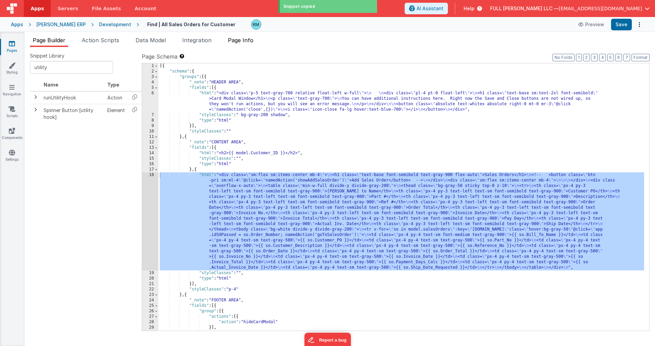
click at [244, 42] on span "Page Info" at bounding box center [241, 40] width 26 height 7
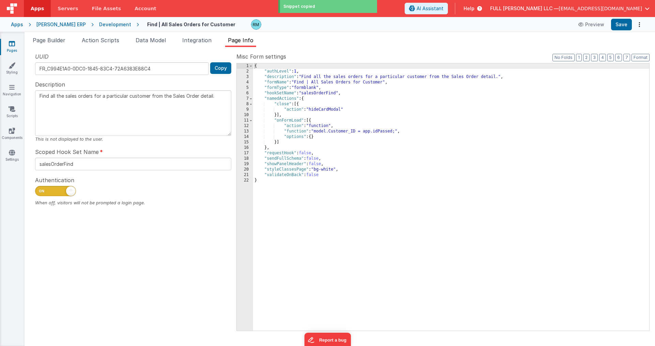
click at [276, 143] on div "{ "authLevel" : 1 , "description" : "Find all the sales orders for a particular…" at bounding box center [451, 202] width 396 height 278
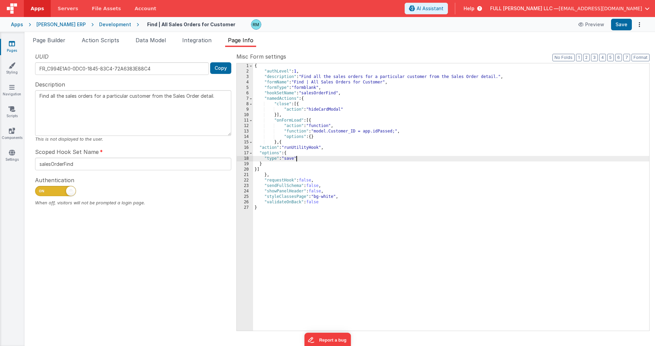
click at [297, 159] on div "{ "authLevel" : 1 , "description" : "Find all the sales orders for a particular…" at bounding box center [451, 202] width 396 height 278
click at [588, 26] on button "Save" at bounding box center [621, 25] width 21 height 12
click at [49, 44] on li "Page Builder" at bounding box center [49, 41] width 38 height 11
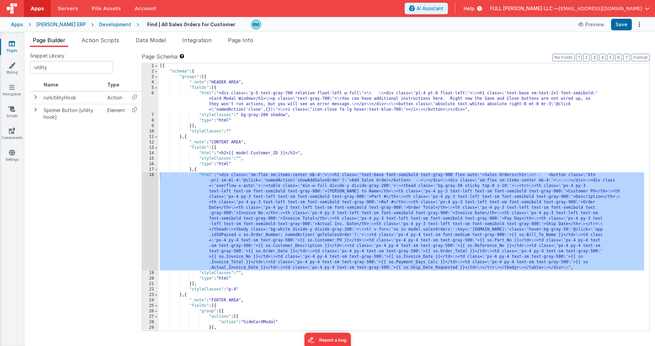
click at [209, 93] on div "[{ "schema" : { "groups" : [{ "_note" : "HEADER AREA" , "fields" : [{ "html" : …" at bounding box center [401, 202] width 486 height 278
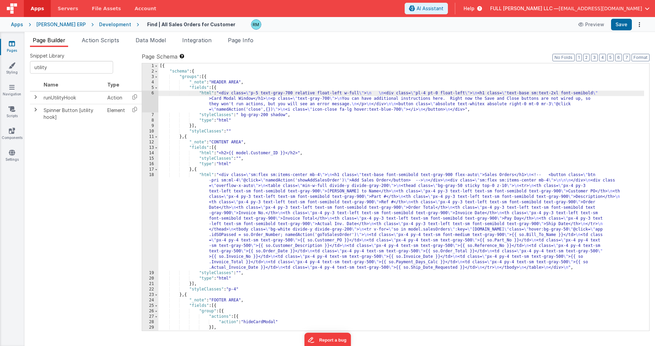
click at [153, 94] on div "6" at bounding box center [150, 102] width 16 height 22
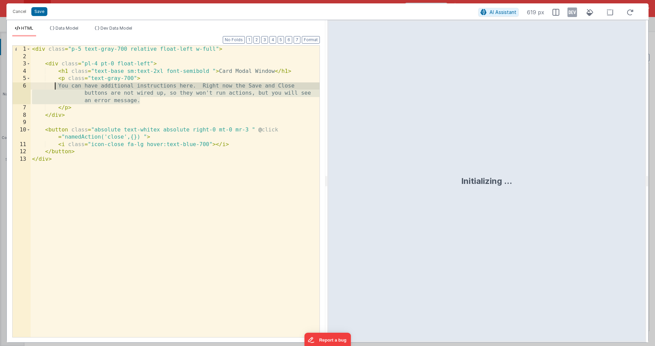
drag, startPoint x: 139, startPoint y: 100, endPoint x: 54, endPoint y: 90, distance: 85.4
click at [55, 89] on div "< div class = "p-5 text-gray-700 relative float-left w-full" > < div class = "p…" at bounding box center [175, 199] width 289 height 306
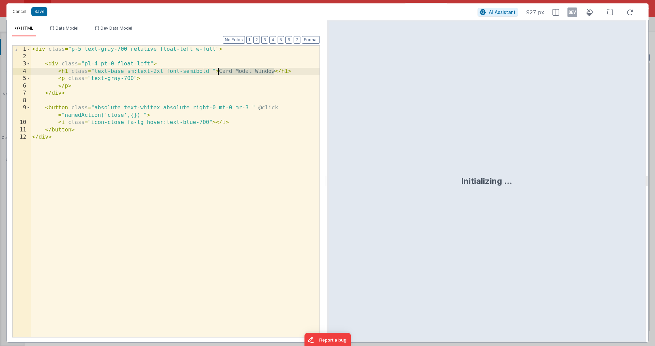
drag, startPoint x: 274, startPoint y: 72, endPoint x: 226, endPoint y: 75, distance: 48.5
click at [219, 73] on div "< div class = "p-5 text-gray-700 relative float-left w-full" > < div class = "p…" at bounding box center [175, 199] width 289 height 306
click at [44, 14] on button "Save" at bounding box center [39, 11] width 16 height 9
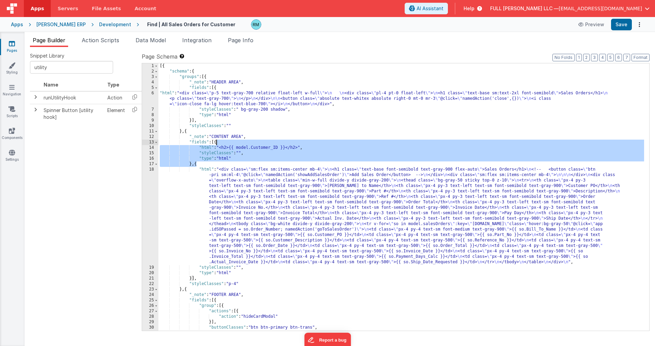
drag, startPoint x: 196, startPoint y: 166, endPoint x: 216, endPoint y: 144, distance: 29.5
click at [216, 144] on div "[{ "schema" : { "groups" : [{ "_note" : "HEADER AREA" , "fields" : [{ "html" : …" at bounding box center [401, 202] width 486 height 278
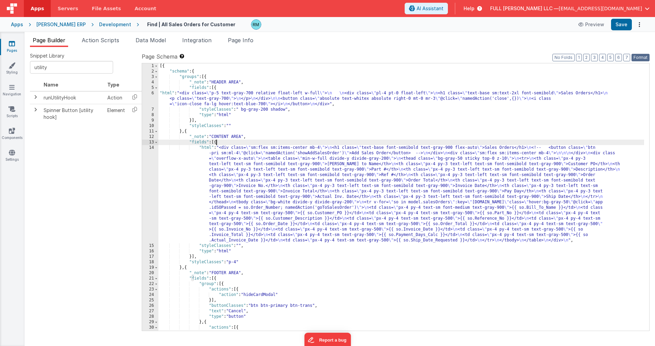
click at [588, 59] on button "Format" at bounding box center [641, 57] width 18 height 7
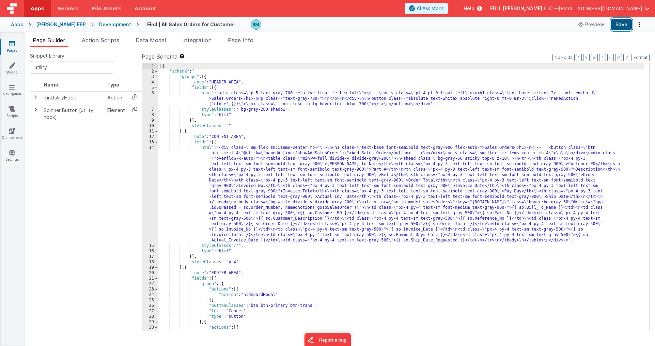
click at [588, 25] on button "Save" at bounding box center [621, 25] width 21 height 12
click at [209, 148] on div "[{ "schema" : { "groups" : [{ "_note" : "HEADER AREA" , "fields" : [{ "html" : …" at bounding box center [401, 202] width 486 height 278
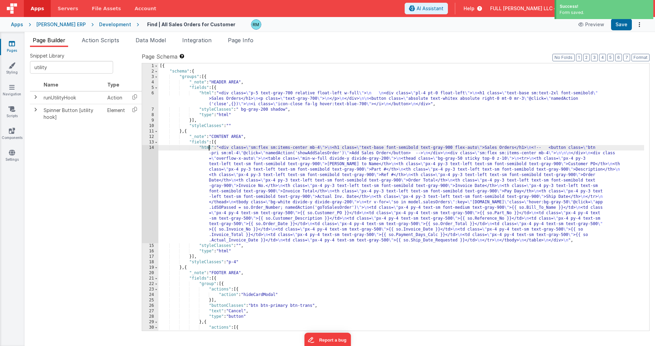
click at [154, 148] on div "14" at bounding box center [150, 194] width 16 height 98
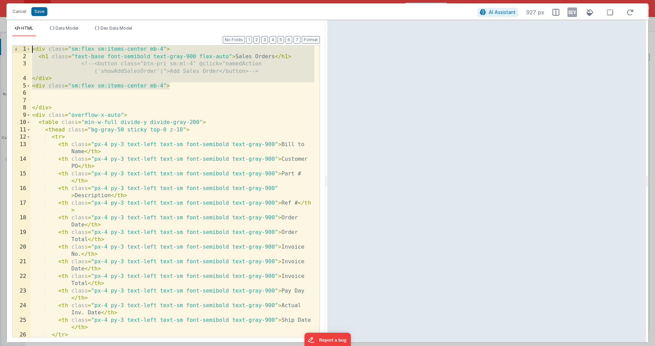
drag, startPoint x: 157, startPoint y: 89, endPoint x: -21, endPoint y: 34, distance: 185.7
click at [0, 34] on html "Cancel Save AI Assistant 927 px HTML Data Model Dev Data Model Format 7 6 5 4 3…" at bounding box center [327, 173] width 655 height 346
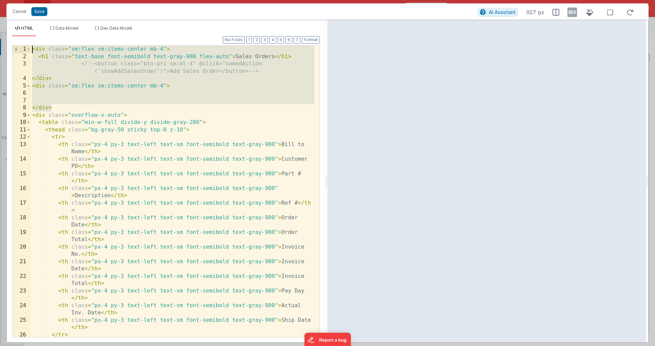
drag, startPoint x: 55, startPoint y: 108, endPoint x: 0, endPoint y: 34, distance: 91.6
click at [0, 33] on div "Cancel Save AI Assistant 927 px HTML Data Model Dev Data Model Format 7 6 5 4 3…" at bounding box center [327, 173] width 655 height 346
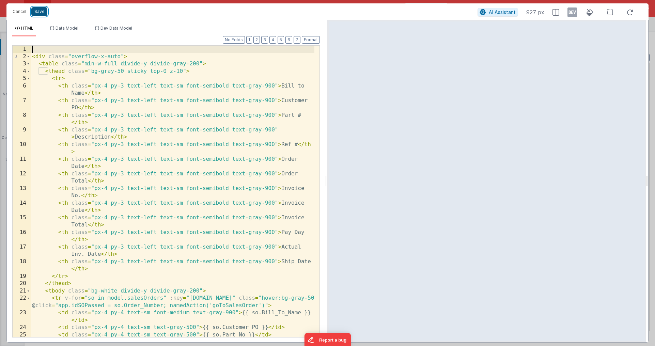
click at [41, 12] on button "Save" at bounding box center [39, 11] width 16 height 9
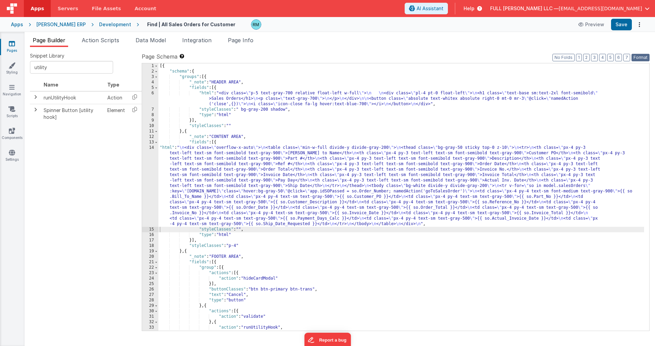
drag, startPoint x: 643, startPoint y: 56, endPoint x: 639, endPoint y: 51, distance: 6.0
click at [588, 56] on button "Format" at bounding box center [641, 57] width 18 height 7
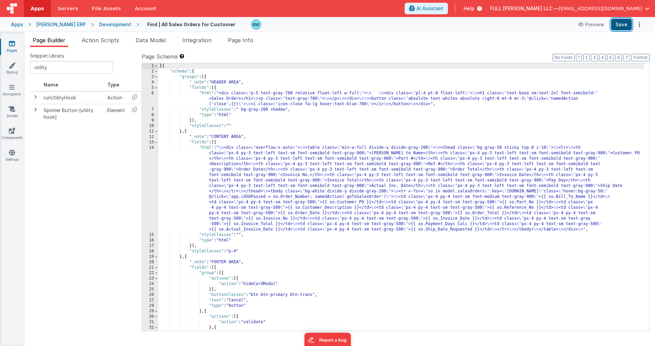
click at [588, 23] on button "Save" at bounding box center [621, 25] width 21 height 12
click at [11, 48] on link "Pages" at bounding box center [12, 47] width 25 height 14
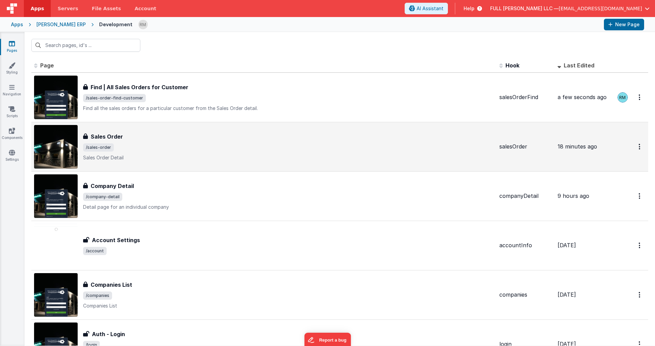
click at [180, 144] on span "/sales-order" at bounding box center [288, 147] width 411 height 8
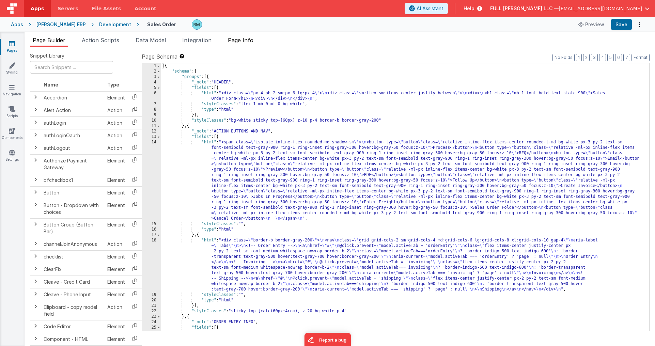
click at [240, 41] on span "Page Info" at bounding box center [241, 40] width 26 height 7
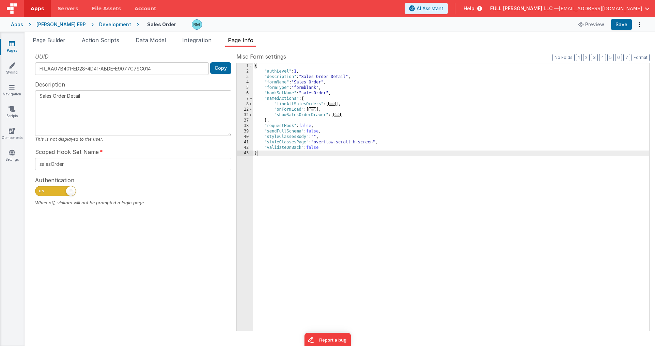
click at [339, 115] on span "..." at bounding box center [337, 115] width 7 height 4
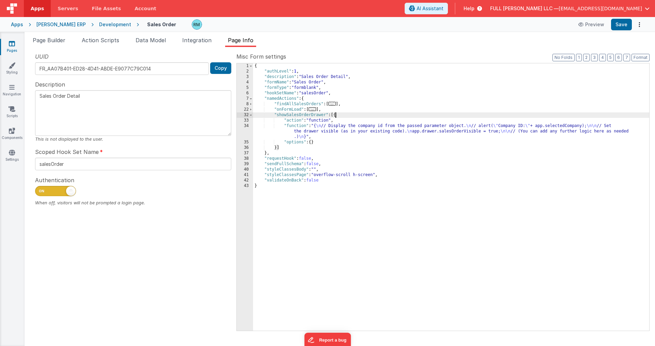
click at [334, 104] on span "..." at bounding box center [332, 104] width 7 height 4
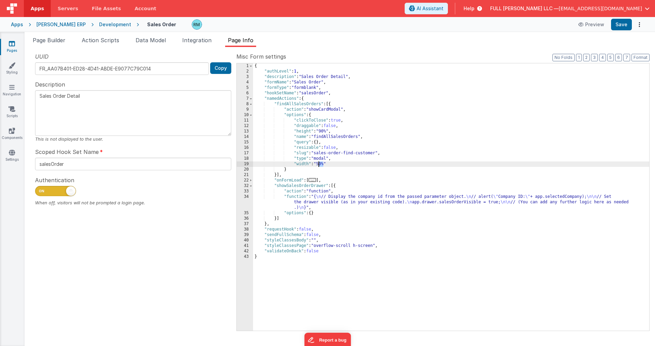
drag, startPoint x: 324, startPoint y: 164, endPoint x: 319, endPoint y: 164, distance: 5.1
click at [319, 164] on div "{ "authLevel" : 1 , "description" : "Sales Order Detail" , "formName" : "Sales …" at bounding box center [451, 202] width 396 height 278
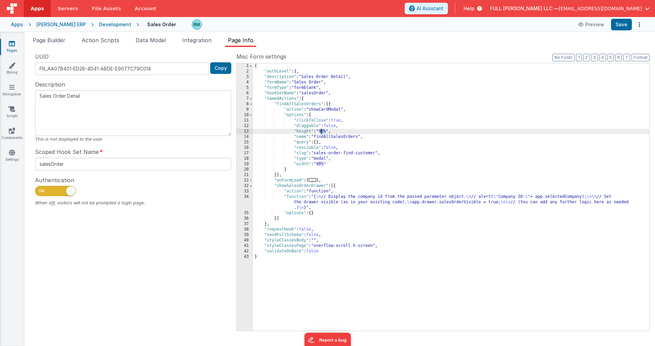
drag, startPoint x: 326, startPoint y: 132, endPoint x: 321, endPoint y: 132, distance: 4.8
click at [321, 132] on div "{ "authLevel" : 1 , "description" : "Sales Order Detail" , "formName" : "Sales …" at bounding box center [451, 202] width 396 height 278
click at [588, 27] on button "Save" at bounding box center [621, 25] width 21 height 12
click at [45, 44] on li "Page Builder" at bounding box center [49, 41] width 38 height 11
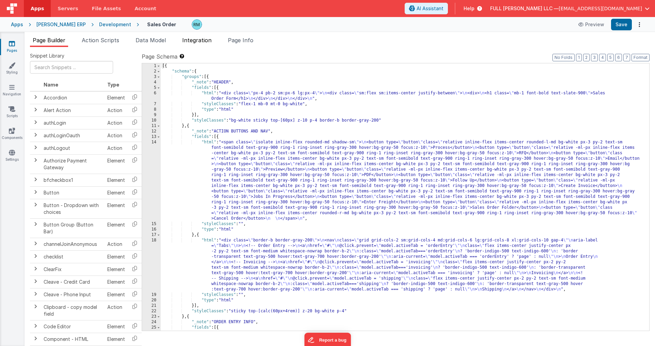
click at [213, 40] on li "Integration" at bounding box center [197, 41] width 35 height 11
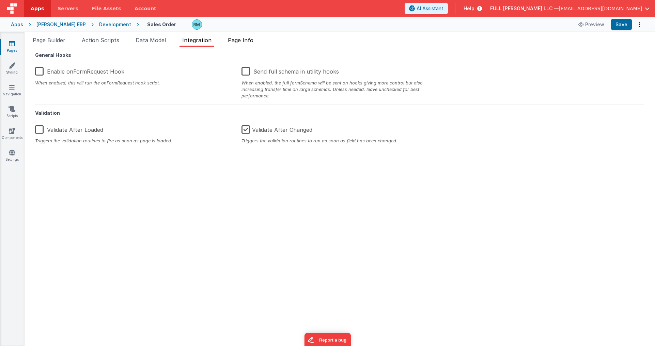
click at [240, 41] on span "Page Info" at bounding box center [241, 40] width 26 height 7
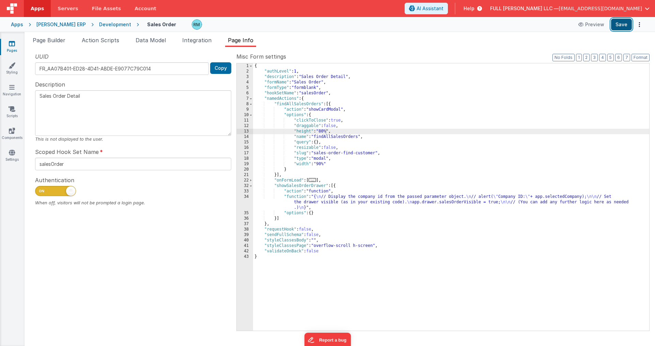
click at [588, 25] on button "Save" at bounding box center [621, 25] width 21 height 12
click at [99, 43] on span "Action Scripts" at bounding box center [100, 40] width 37 height 7
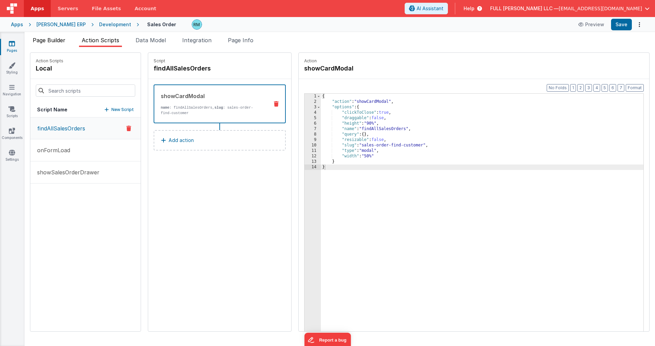
click at [65, 43] on li "Page Builder" at bounding box center [49, 41] width 38 height 11
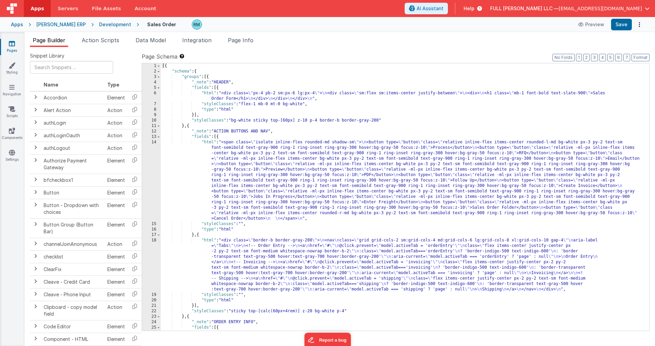
click at [12, 44] on icon at bounding box center [12, 43] width 6 height 7
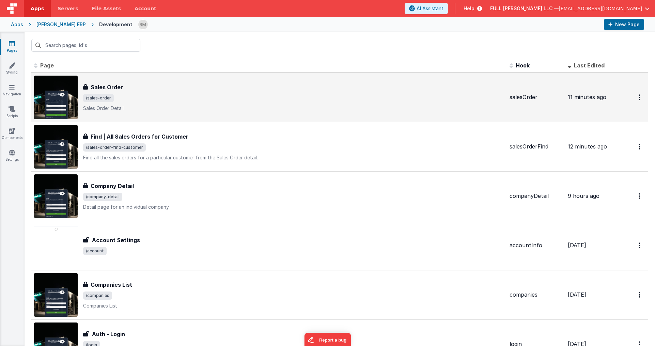
click at [183, 104] on div "Sales Order Sales Order /sales-order Sales Order Detail" at bounding box center [293, 97] width 421 height 29
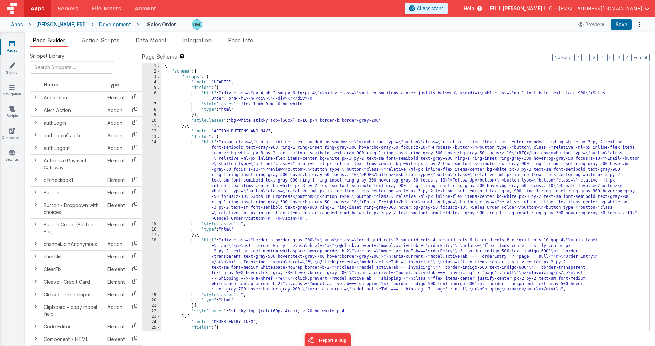
click at [13, 45] on icon at bounding box center [12, 43] width 6 height 7
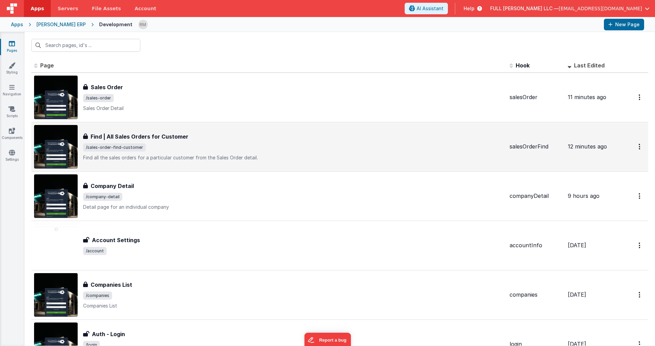
click at [217, 142] on div "Find | All Sales Orders for Customer Find | All Sales Orders for Customer /sale…" at bounding box center [293, 147] width 421 height 29
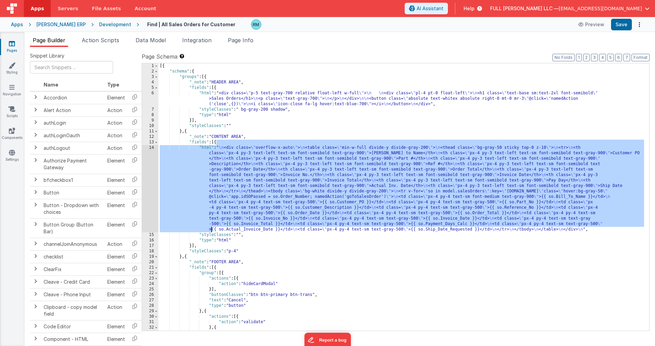
drag, startPoint x: 217, startPoint y: 144, endPoint x: 210, endPoint y: 230, distance: 86.8
click at [210, 230] on div "[{ "schema" : { "groups" : [{ "_note" : "HEADER AREA" , "fields" : [{ "html" : …" at bounding box center [401, 202] width 486 height 278
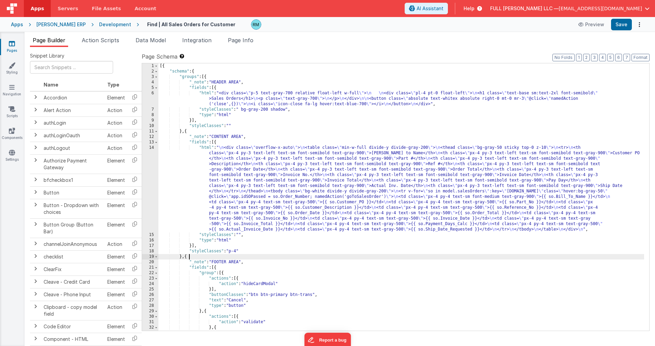
click at [266, 256] on div "[{ "schema" : { "groups" : [{ "_note" : "HEADER AREA" , "fields" : [{ "html" : …" at bounding box center [401, 202] width 486 height 278
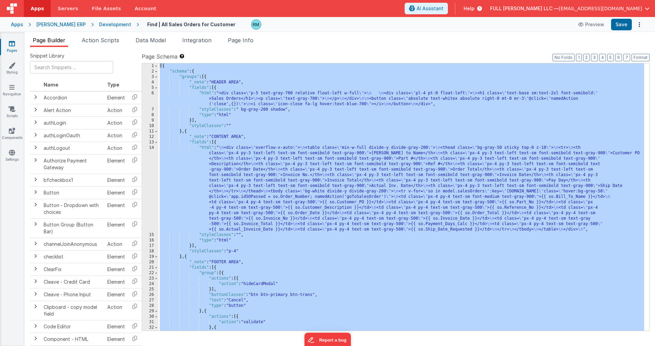
click at [207, 148] on div "[{ "schema" : { "groups" : [{ "_note" : "HEADER AREA" , "fields" : [{ "html" : …" at bounding box center [401, 202] width 486 height 278
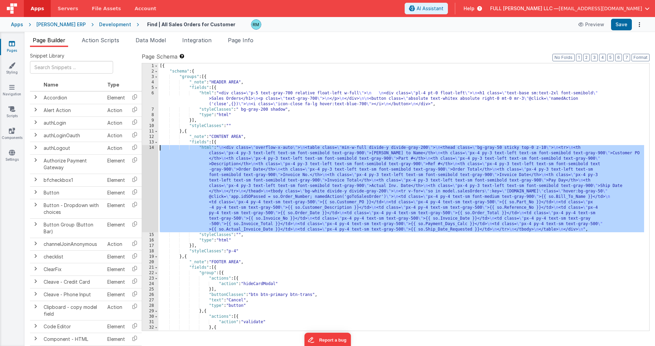
click at [152, 147] on div "14" at bounding box center [150, 188] width 16 height 87
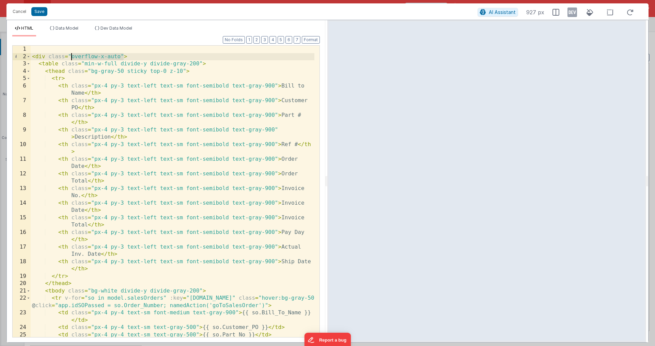
drag, startPoint x: 122, startPoint y: 58, endPoint x: 72, endPoint y: 58, distance: 50.1
click at [72, 58] on div "< div class = "overflow-x-auto" > < table class = "min-w-full divide-y divide-g…" at bounding box center [173, 203] width 284 height 314
click at [42, 13] on button "Save" at bounding box center [39, 11] width 16 height 9
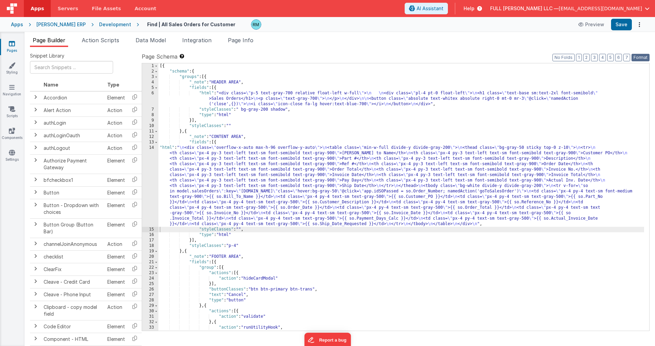
drag, startPoint x: 645, startPoint y: 57, endPoint x: 625, endPoint y: 35, distance: 29.4
click at [588, 57] on button "Format" at bounding box center [641, 57] width 18 height 7
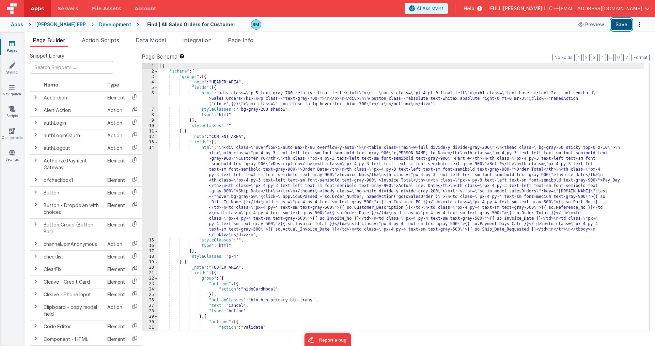
click at [588, 26] on button "Save" at bounding box center [621, 25] width 21 height 12
click at [10, 47] on link "Pages" at bounding box center [12, 47] width 25 height 14
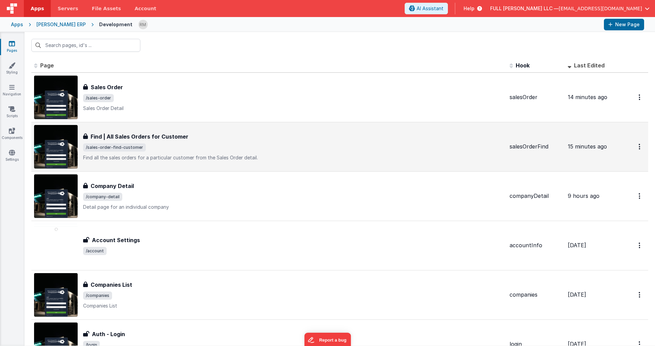
click at [156, 140] on h3 "Find | All Sales Orders for Customer" at bounding box center [140, 137] width 98 height 8
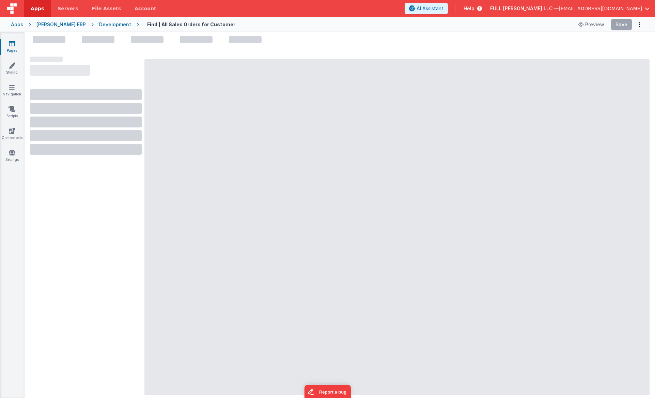
click at [15, 47] on link "Pages" at bounding box center [12, 47] width 25 height 14
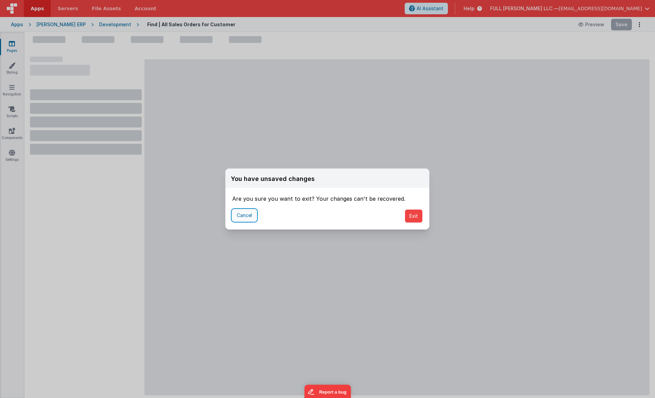
click at [250, 214] on button "Cancel" at bounding box center [244, 216] width 24 height 12
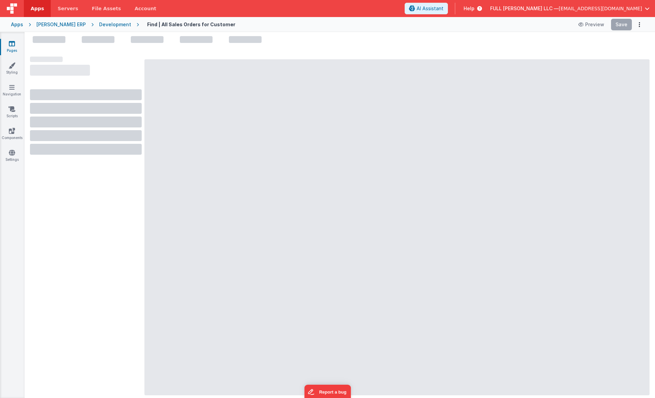
click at [588, 11] on button "FULL BEARD LLC — dev@fullbeardsolutions.com" at bounding box center [569, 8] width 159 height 7
click at [587, 61] on div "Logout" at bounding box center [595, 58] width 101 height 7
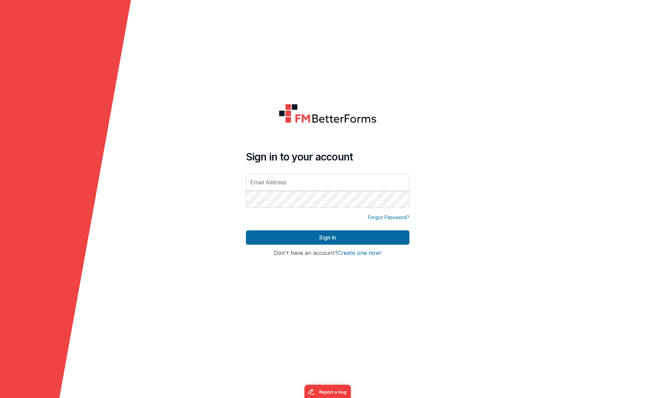
click at [309, 179] on input "text" at bounding box center [328, 182] width 164 height 17
click at [294, 184] on input "text" at bounding box center [328, 182] width 164 height 17
type input "[EMAIL_ADDRESS][DOMAIN_NAME]"
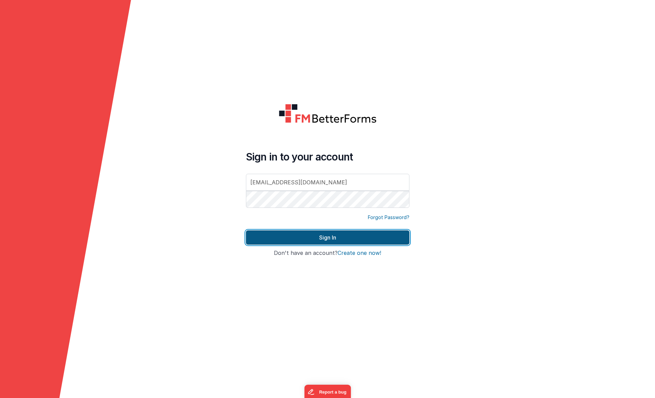
click at [319, 236] on button "Sign In" at bounding box center [328, 237] width 164 height 14
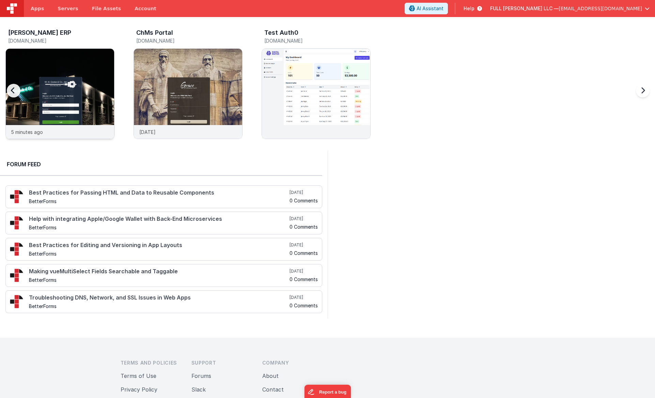
click at [82, 88] on img at bounding box center [60, 103] width 108 height 108
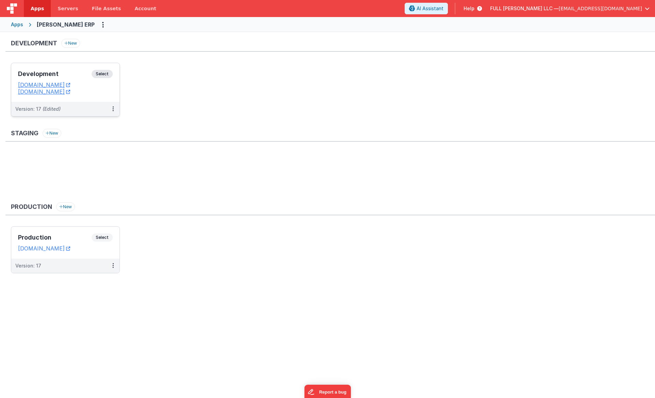
click at [83, 73] on h3 "Development" at bounding box center [55, 74] width 74 height 7
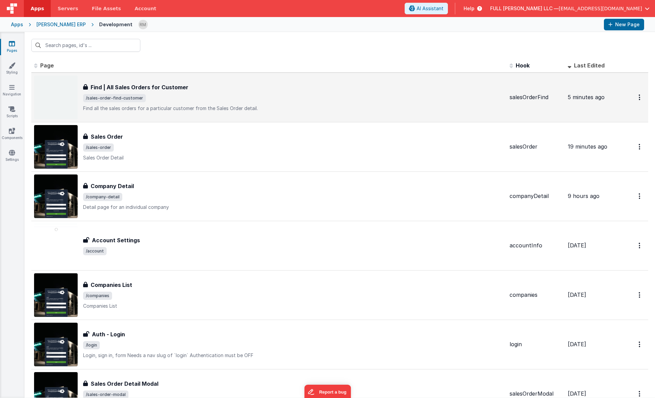
click at [218, 104] on div "Find | All Sales Orders for Customer Find | All Sales Orders for Customer /sale…" at bounding box center [293, 97] width 421 height 29
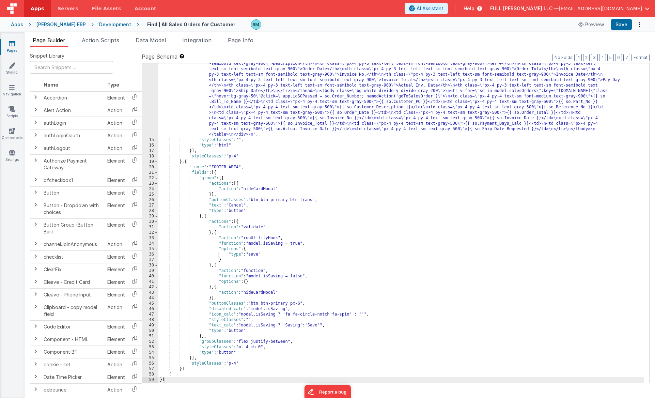
scroll to position [101, 0]
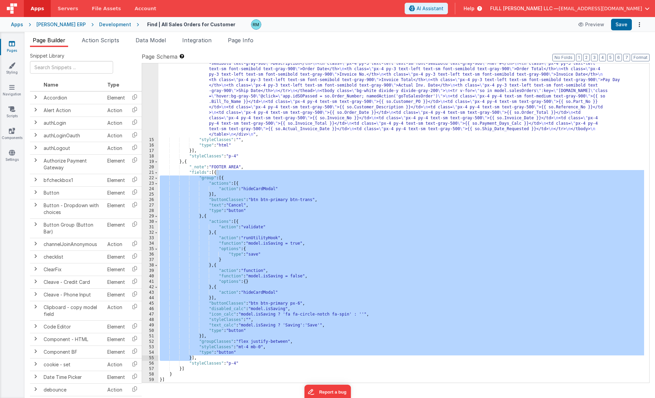
drag, startPoint x: 216, startPoint y: 174, endPoint x: 191, endPoint y: 358, distance: 185.7
click at [191, 358] on div ""html" : " \n <div class= \" overflow-x-auto max-h-96 overflow-y-auto \" > \n <…" at bounding box center [401, 253] width 486 height 417
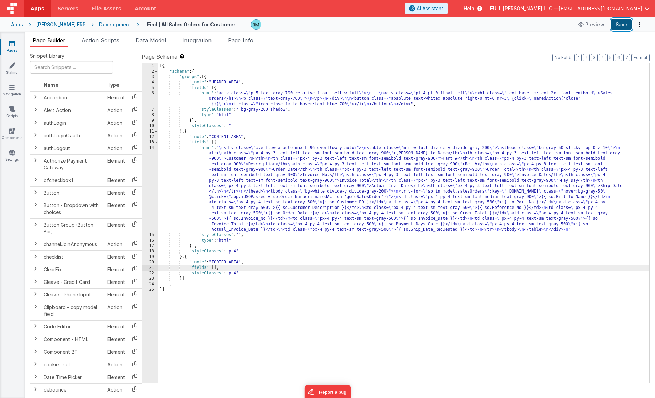
click at [618, 30] on button "Save" at bounding box center [621, 25] width 21 height 12
click at [204, 151] on div "[{ "schema" : { "groups" : [{ "_note" : "HEADER AREA" , "fields" : [{ "html" : …" at bounding box center [403, 228] width 491 height 330
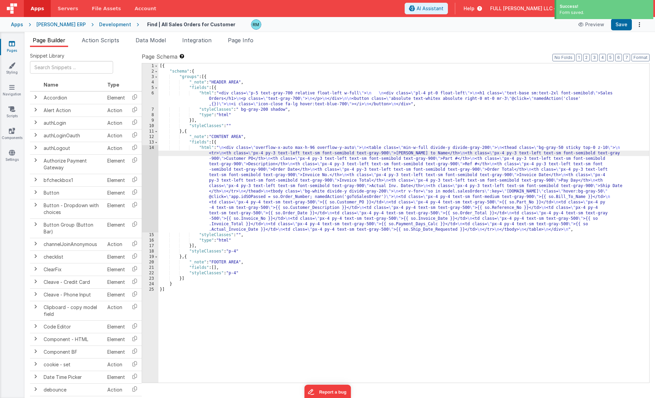
click at [204, 148] on div "[{ "schema" : { "groups" : [{ "_note" : "HEADER AREA" , "fields" : [{ "html" : …" at bounding box center [403, 228] width 491 height 330
click at [153, 148] on div "14" at bounding box center [150, 188] width 16 height 87
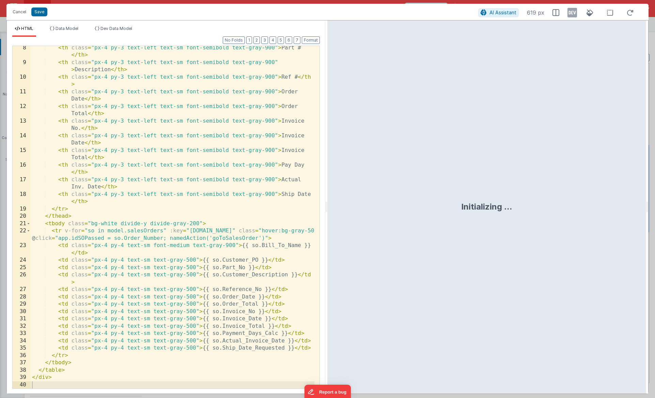
scroll to position [68, 0]
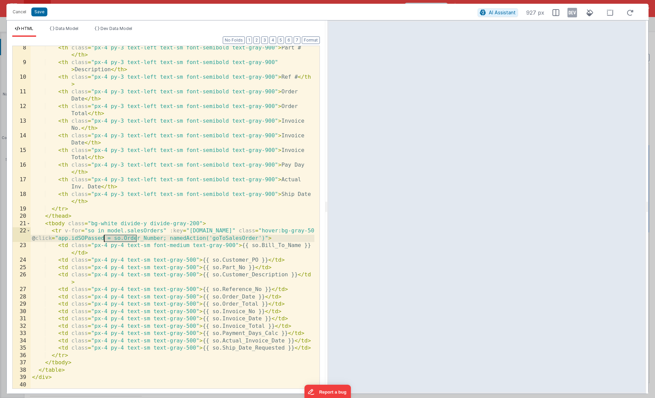
drag, startPoint x: 137, startPoint y: 238, endPoint x: 105, endPoint y: 239, distance: 32.4
click at [105, 239] on div "< th class = "px-4 py-3 text-left text-sm font-semibold text-gray-900" > Part #…" at bounding box center [173, 226] width 284 height 365
drag, startPoint x: 19, startPoint y: 12, endPoint x: 22, endPoint y: 21, distance: 9.6
click at [19, 12] on button "Cancel" at bounding box center [19, 12] width 20 height 10
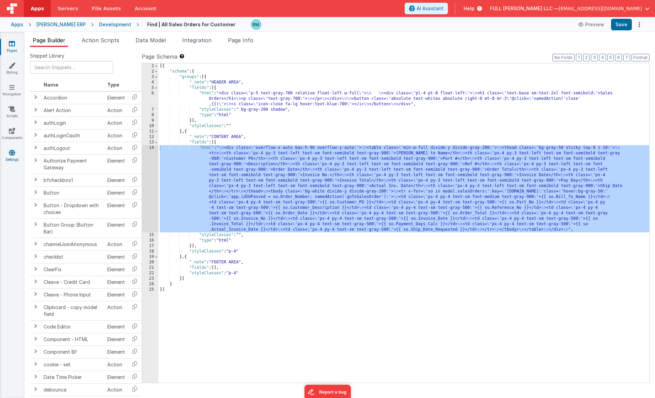
click at [10, 157] on link "Settings" at bounding box center [12, 156] width 25 height 14
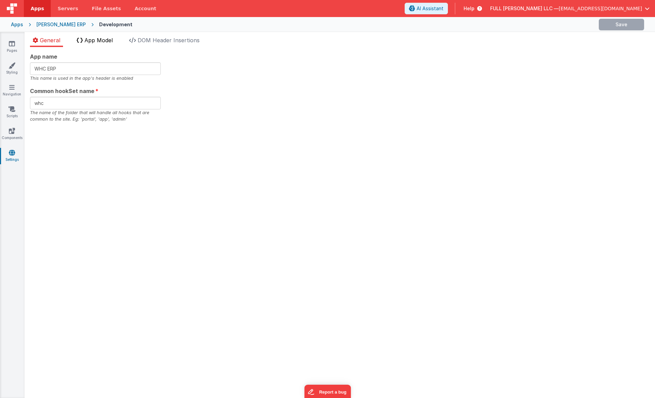
checkbox input "false"
checkbox input "true"
checkbox input "false"
checkbox input "true"
checkbox input "false"
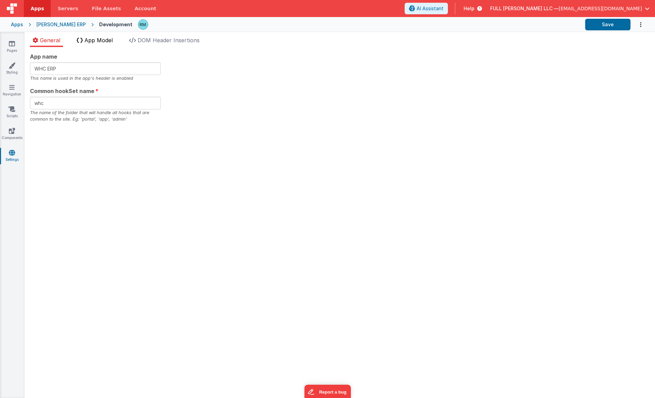
click at [113, 41] on span "App Model" at bounding box center [99, 40] width 28 height 7
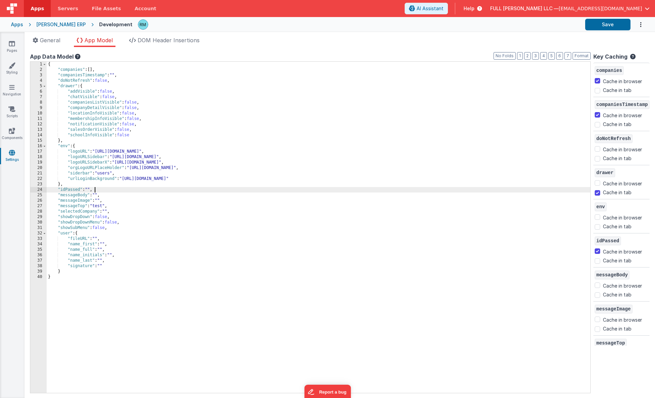
click at [100, 189] on div "{ "companies" : [ ] , "companiesTimestamp" : "" , "doNotRefresh" : false , "dra…" at bounding box center [319, 233] width 544 height 342
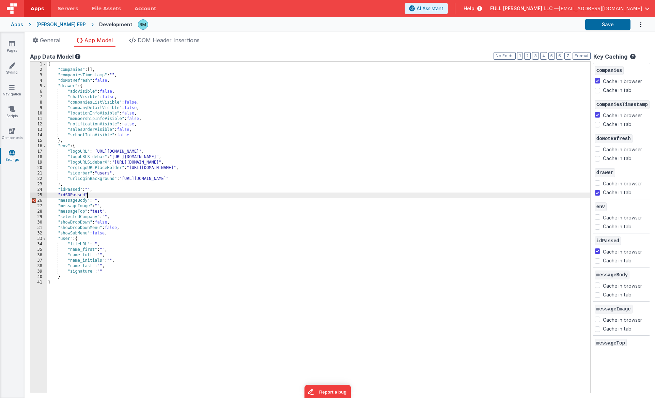
click at [98, 197] on div "{ "companies" : [ ] , "companiesTimestamp" : "" , "doNotRefresh" : false , "dra…" at bounding box center [319, 233] width 544 height 342
checkbox input "false"
click at [108, 193] on div "{ "companies" : [ ] , "companiesTimestamp" : "" , "doNotRefresh" : false , "dra…" at bounding box center [319, 233] width 544 height 342
drag, startPoint x: 108, startPoint y: 194, endPoint x: 59, endPoint y: 197, distance: 49.2
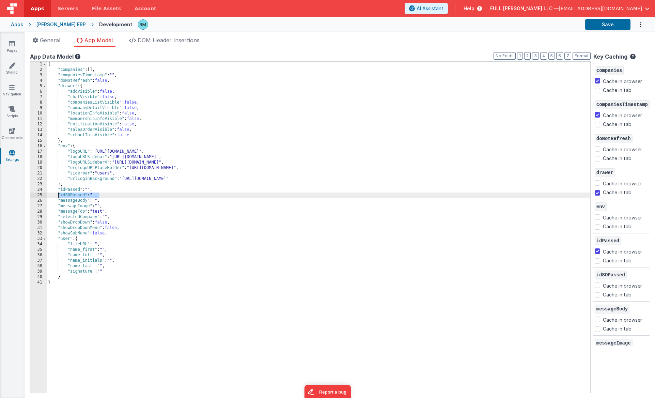
click at [59, 197] on div "{ "companies" : [ ] , "companiesTimestamp" : "" , "doNotRefresh" : false , "dra…" at bounding box center [319, 233] width 544 height 342
click at [595, 287] on input "Cache in browser" at bounding box center [597, 285] width 5 height 5
checkbox input "true"
click at [601, 30] on button "Save" at bounding box center [607, 25] width 45 height 12
click at [11, 48] on link "Pages" at bounding box center [12, 47] width 25 height 14
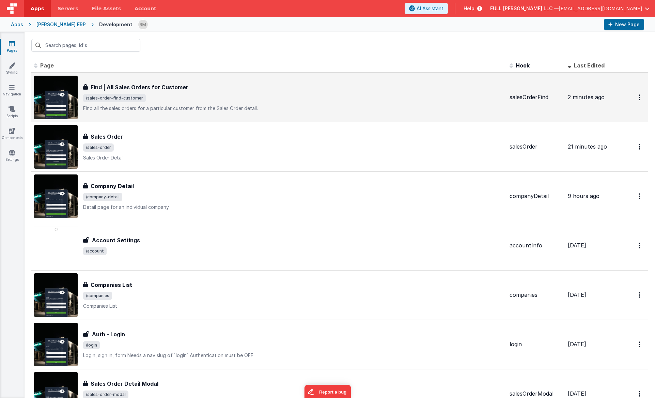
click at [210, 97] on span "/sales-order-find-customer" at bounding box center [293, 98] width 421 height 8
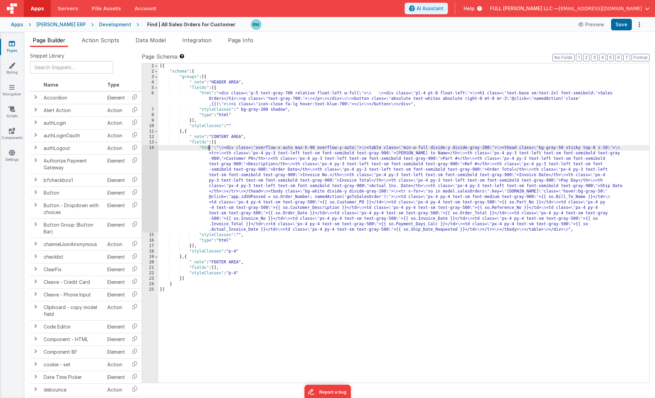
click at [208, 149] on div "[{ "schema" : { "groups" : [{ "_note" : "HEADER AREA" , "fields" : [{ "html" : …" at bounding box center [403, 228] width 491 height 330
click at [152, 147] on div "14" at bounding box center [150, 188] width 16 height 87
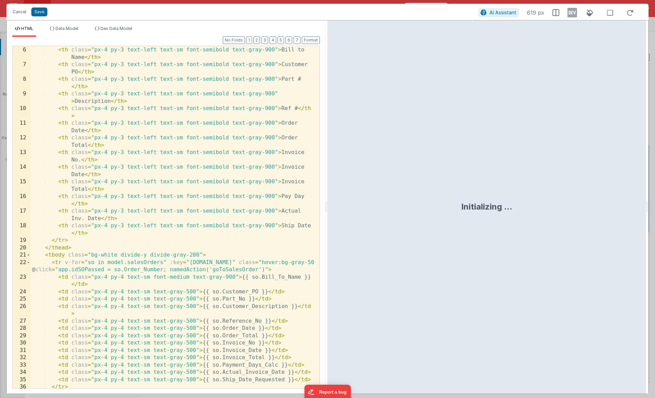
scroll to position [68, 0]
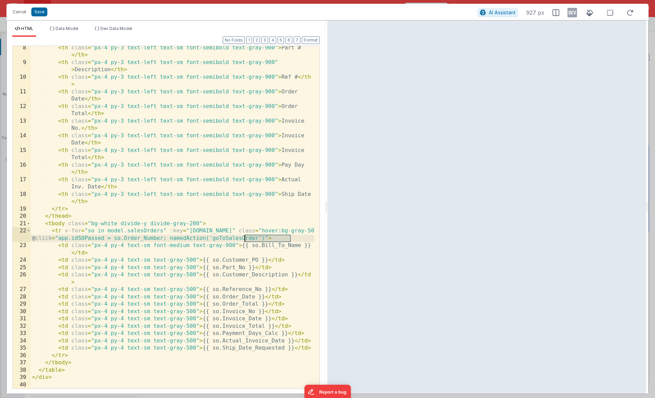
drag, startPoint x: 291, startPoint y: 239, endPoint x: 248, endPoint y: 238, distance: 42.3
click at [245, 238] on div "< th class = "px-4 py-3 text-left text-sm font-semibold text-gray-900" > Part #…" at bounding box center [173, 226] width 284 height 365
click at [22, 13] on button "Cancel" at bounding box center [19, 12] width 20 height 10
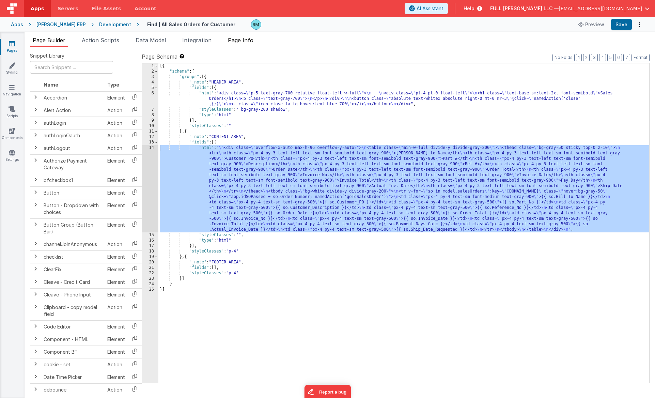
click at [253, 43] on span "Page Info" at bounding box center [241, 40] width 26 height 7
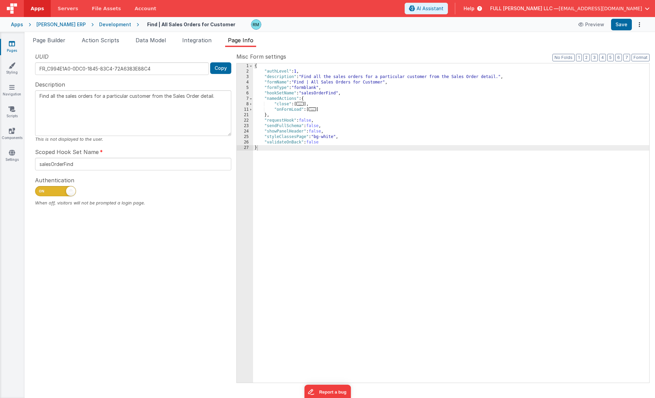
click at [315, 111] on span "..." at bounding box center [312, 109] width 7 height 4
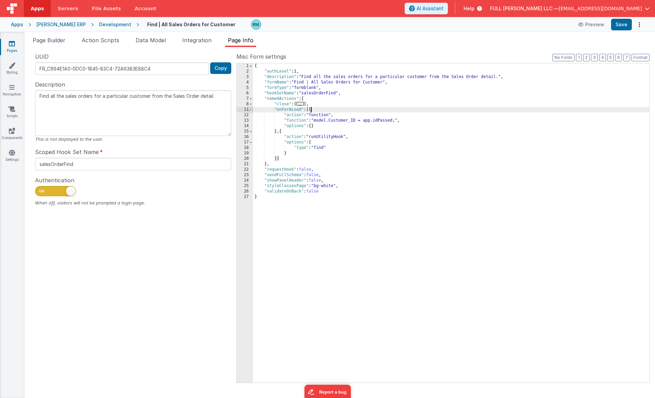
click at [252, 111] on span at bounding box center [251, 109] width 4 height 5
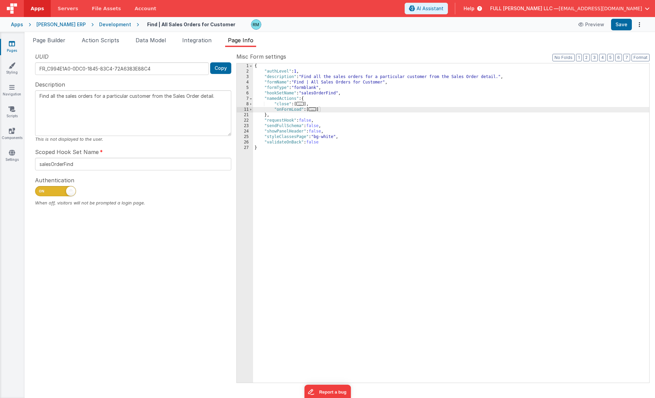
click at [337, 111] on div "{ "authLevel" : 1 , "description" : "Find all the sales orders for a particular…" at bounding box center [451, 228] width 396 height 330
click at [319, 105] on div "{ "authLevel" : 1 , "description" : "Find all the sales orders for a particular…" at bounding box center [451, 228] width 396 height 330
paste textarea
click at [301, 105] on span "..." at bounding box center [299, 104] width 7 height 4
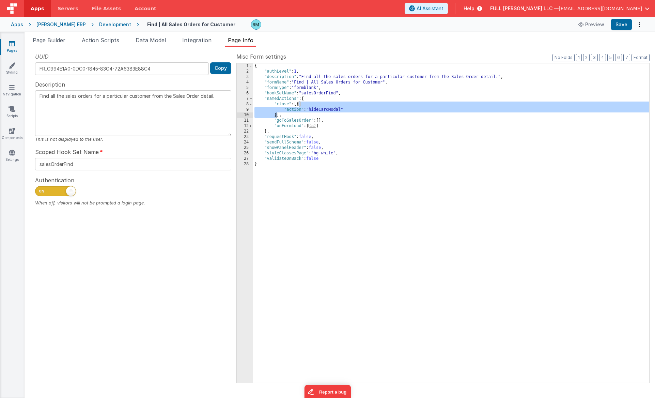
drag, startPoint x: 299, startPoint y: 105, endPoint x: 276, endPoint y: 116, distance: 25.5
click at [276, 116] on div "{ "authLevel" : 1 , "description" : "Find all the sales orders for a particular…" at bounding box center [451, 228] width 396 height 330
click at [321, 121] on div "{ "authLevel" : 1 , "description" : "Find all the sales orders for a particular…" at bounding box center [451, 228] width 396 height 330
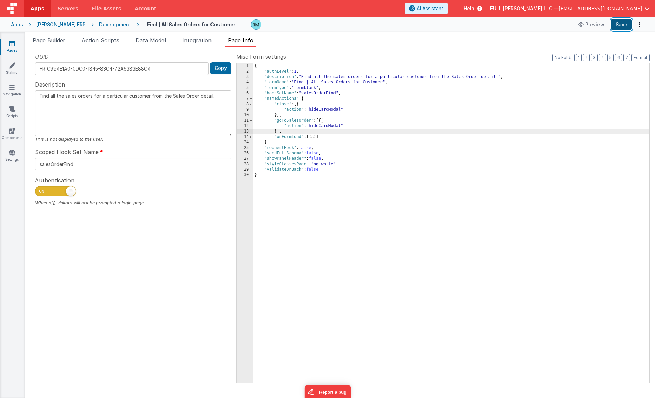
click at [618, 27] on button "Save" at bounding box center [621, 25] width 21 height 12
click at [46, 43] on span "Page Builder" at bounding box center [49, 40] width 33 height 7
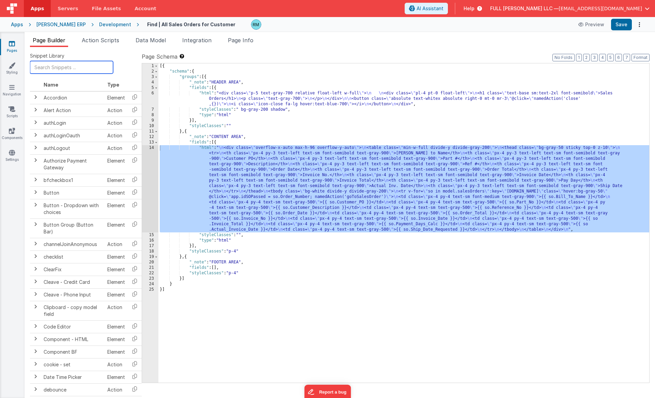
click at [56, 68] on input "text" at bounding box center [71, 67] width 83 height 13
click at [206, 147] on div "[{ "schema" : { "groups" : [{ "_note" : "HEADER AREA" , "fields" : [{ "html" : …" at bounding box center [403, 228] width 491 height 330
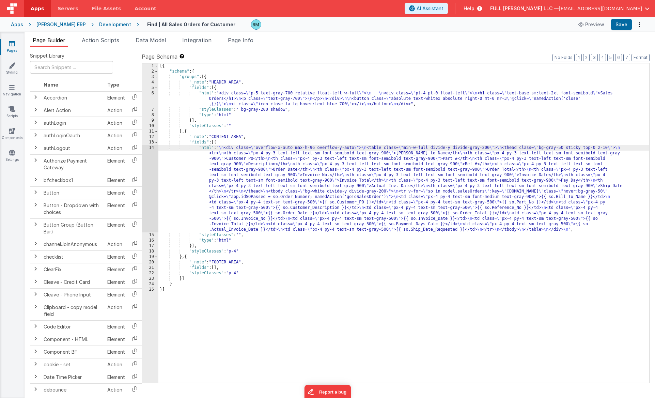
click at [152, 148] on div "14" at bounding box center [150, 188] width 16 height 87
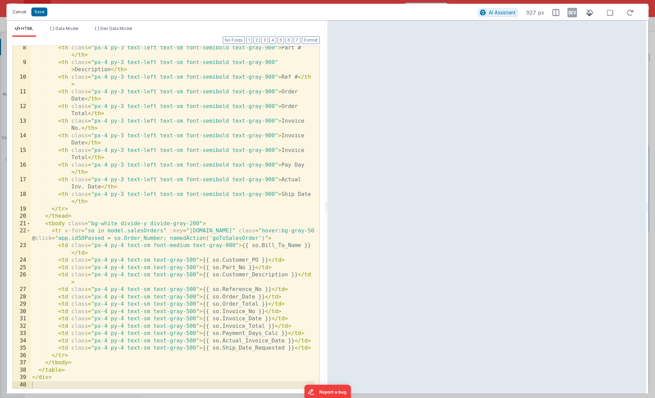
click at [21, 13] on button "Cancel" at bounding box center [19, 12] width 20 height 10
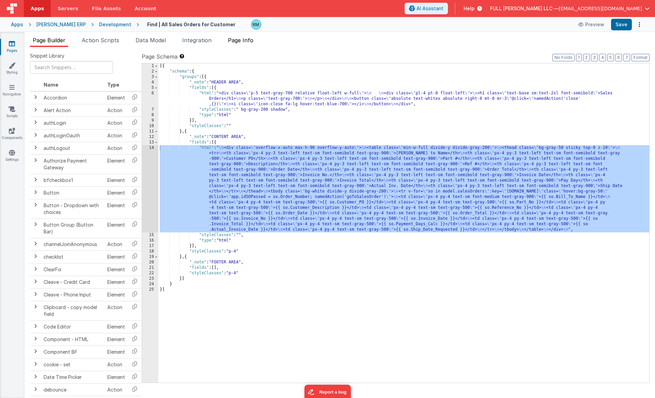
click at [239, 41] on span "Page Info" at bounding box center [241, 40] width 26 height 7
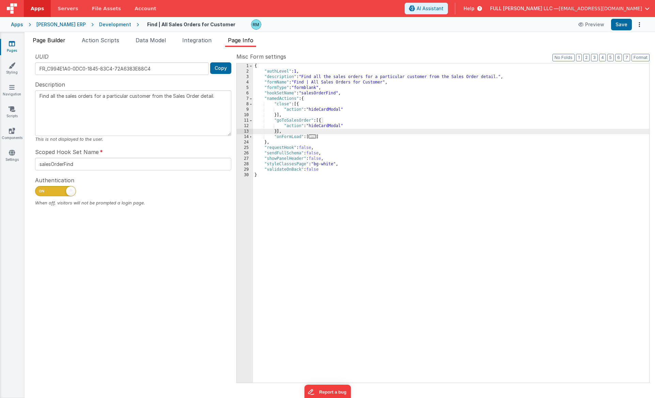
click at [43, 43] on span "Page Builder" at bounding box center [49, 40] width 33 height 7
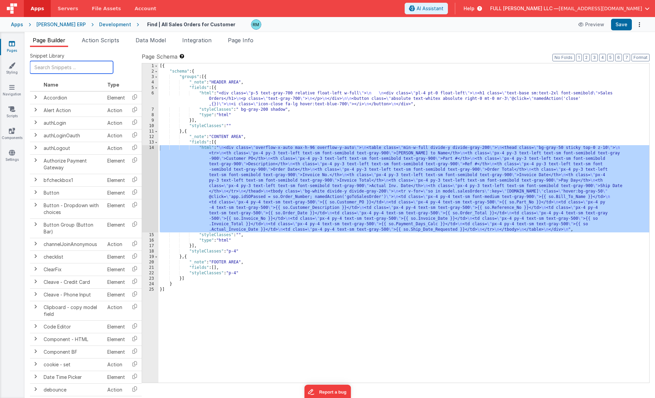
click at [58, 71] on input "text" at bounding box center [71, 67] width 83 height 13
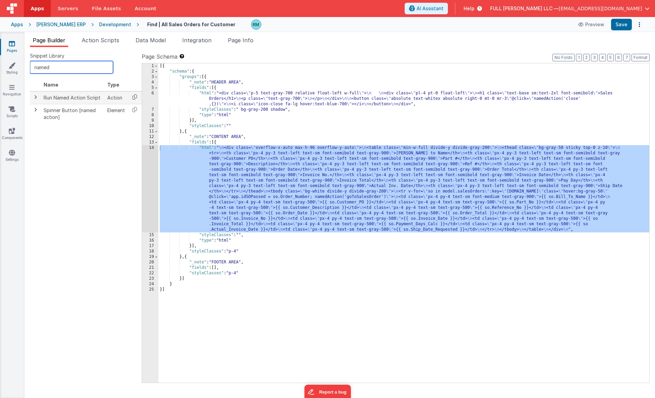
type input "named"
click at [133, 99] on icon at bounding box center [135, 97] width 14 height 11
click at [248, 38] on span "Page Info" at bounding box center [241, 40] width 26 height 7
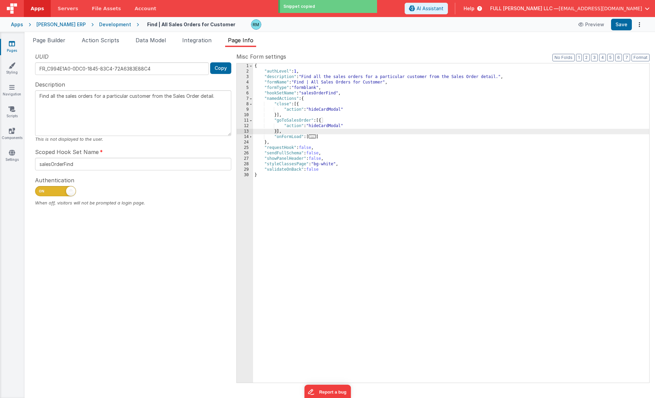
click at [277, 133] on div "{ "authLevel" : 1 , "description" : "Find all the sales orders for a particular…" at bounding box center [451, 228] width 396 height 330
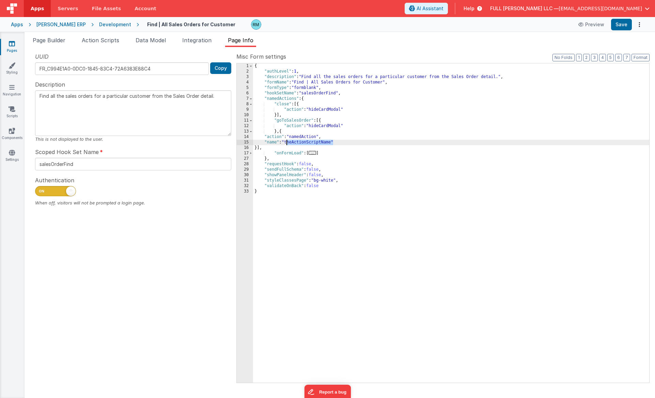
drag, startPoint x: 333, startPoint y: 143, endPoint x: 288, endPoint y: 142, distance: 45.3
click at [288, 142] on div "{ "authLevel" : 1 , "description" : "Find all the sales orders for a particular…" at bounding box center [451, 228] width 396 height 330
click at [644, 57] on button "Format" at bounding box center [641, 57] width 18 height 7
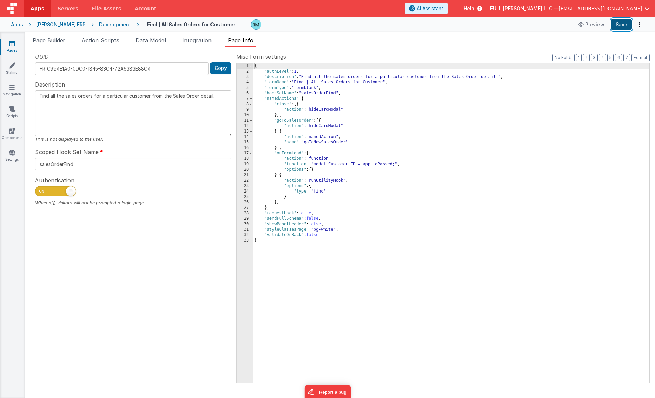
click at [623, 26] on button "Save" at bounding box center [621, 25] width 21 height 12
click at [11, 47] on link "Pages" at bounding box center [12, 47] width 25 height 14
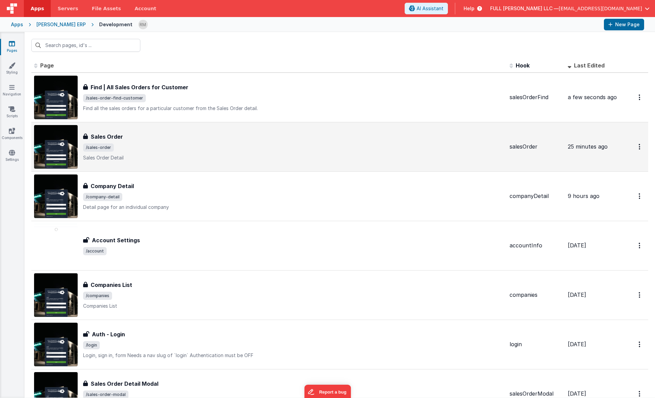
click at [197, 160] on p "Sales Order Detail" at bounding box center [293, 157] width 421 height 7
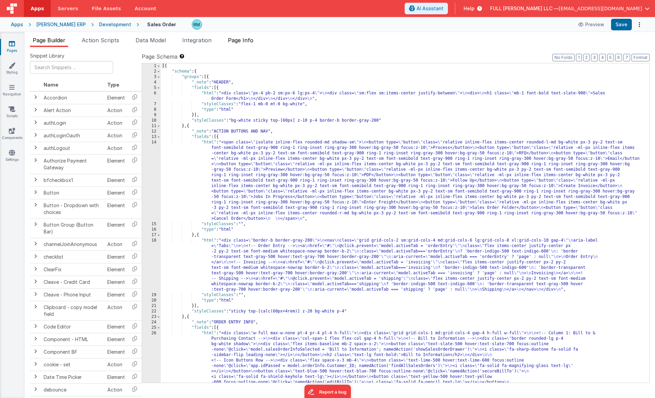
click at [248, 42] on span "Page Info" at bounding box center [241, 40] width 26 height 7
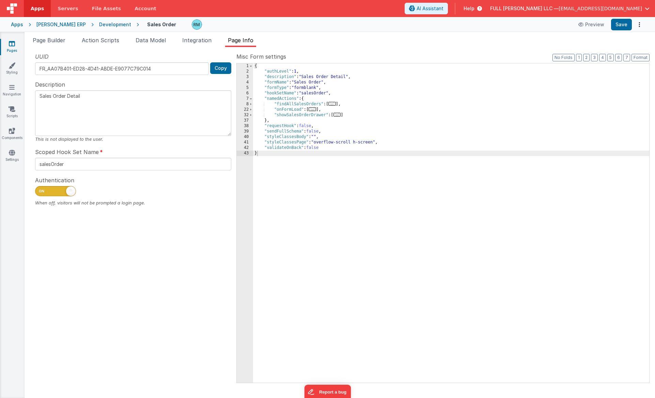
click at [346, 111] on div "{ "authLevel" : 1 , "description" : "Sales Order Detail" , "formName" : "Sales …" at bounding box center [451, 228] width 396 height 330
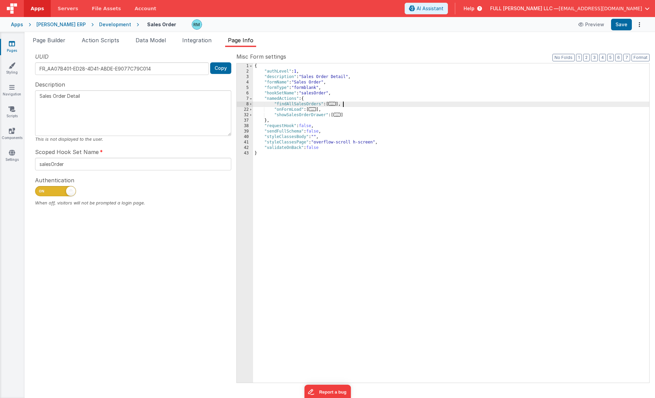
click at [352, 106] on div "{ "authLevel" : 1 , "description" : "Sales Order Detail" , "formName" : "Sales …" at bounding box center [451, 228] width 396 height 330
click at [314, 116] on span "..." at bounding box center [312, 115] width 7 height 4
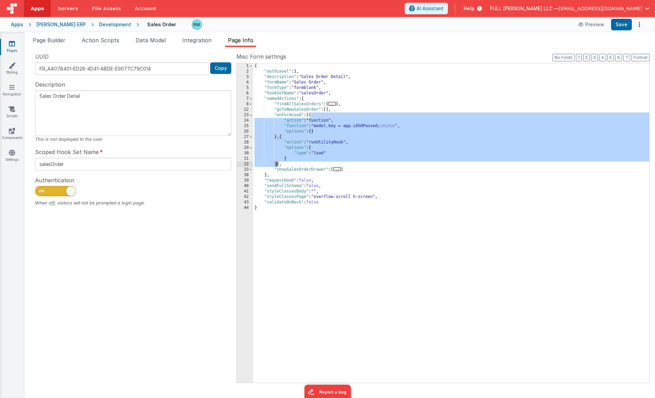
drag, startPoint x: 312, startPoint y: 117, endPoint x: 277, endPoint y: 163, distance: 58.1
click at [277, 163] on div "{ "authLevel" : 1 , "description" : "Sales Order Detail" , "formName" : "Sales …" at bounding box center [451, 228] width 396 height 330
click at [328, 111] on div "{ "authLevel" : 1 , "description" : "Sales Order Detail" , "formName" : "Sales …" at bounding box center [451, 228] width 396 height 330
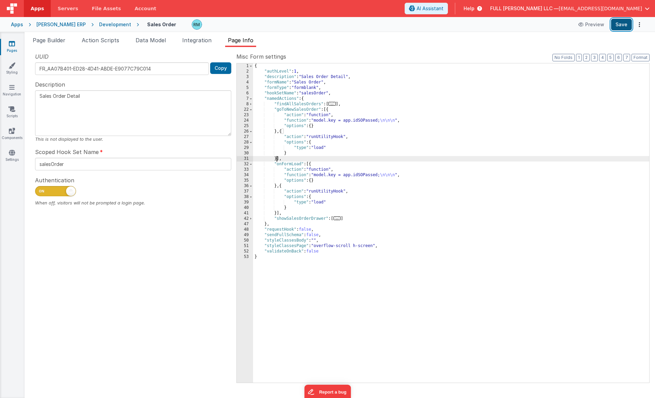
click at [625, 22] on button "Save" at bounding box center [621, 25] width 21 height 12
drag, startPoint x: 318, startPoint y: 110, endPoint x: 276, endPoint y: 109, distance: 41.9
click at [276, 109] on div "{ "authLevel" : 1 , "description" : "Sales Order Detail" , "formName" : "Sales …" at bounding box center [451, 228] width 396 height 330
click at [12, 48] on link "Pages" at bounding box center [12, 47] width 25 height 14
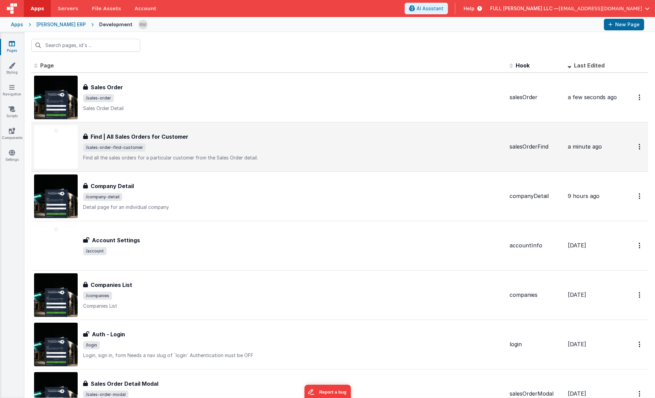
click at [179, 137] on h3 "Find | All Sales Orders for Customer" at bounding box center [140, 137] width 98 height 8
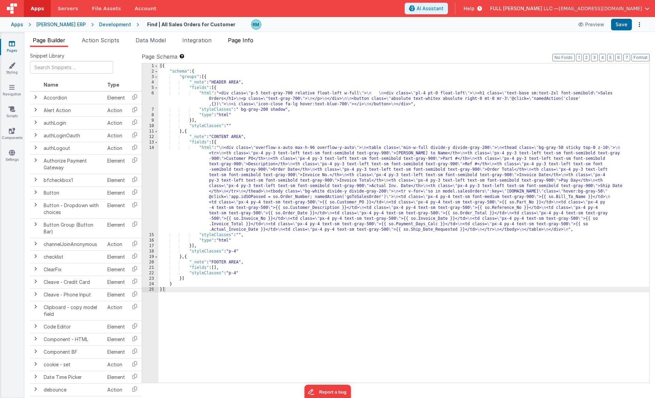
click at [244, 44] on li "Page Info" at bounding box center [240, 41] width 31 height 11
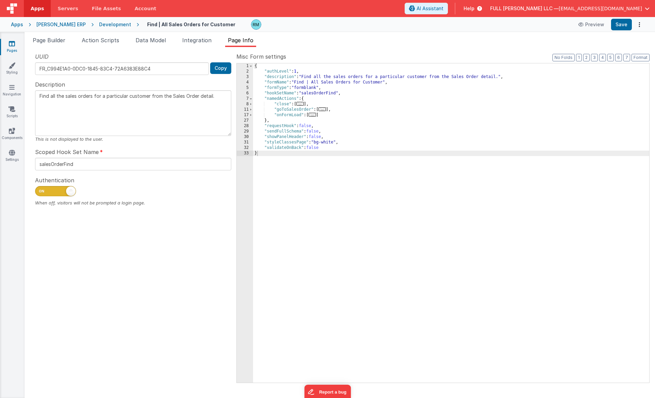
click at [324, 111] on span "..." at bounding box center [322, 109] width 7 height 4
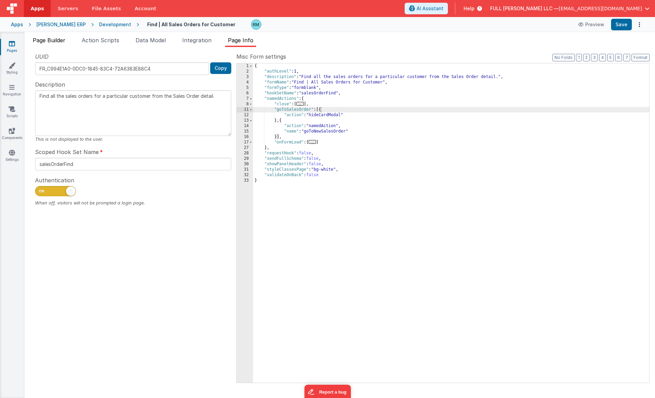
click at [60, 43] on span "Page Builder" at bounding box center [49, 40] width 33 height 7
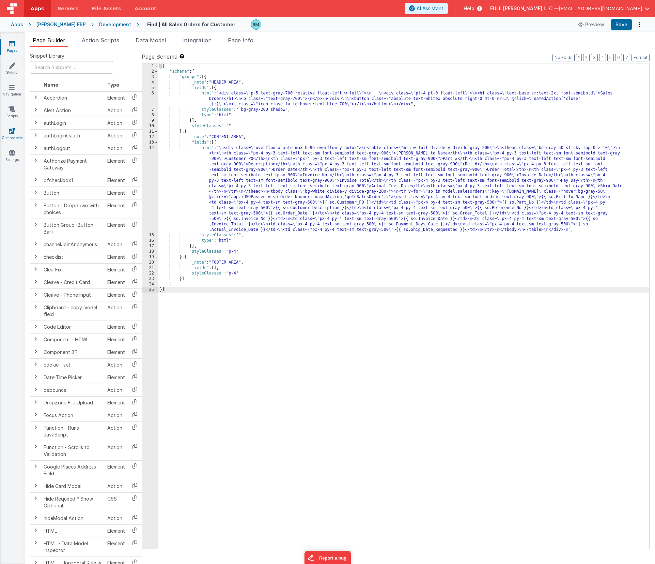
click at [15, 136] on link "Components" at bounding box center [12, 134] width 25 height 14
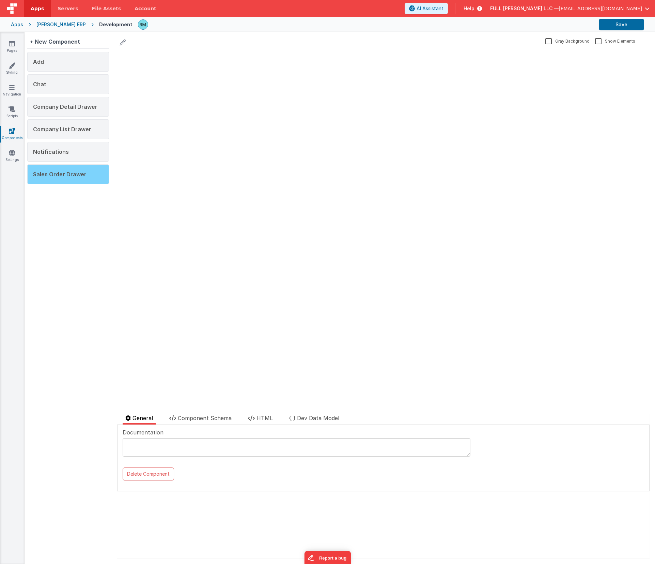
click at [74, 174] on span "Sales Order Drawer" at bounding box center [60, 174] width 54 height 7
click at [202, 398] on span "Component Schema" at bounding box center [205, 417] width 54 height 7
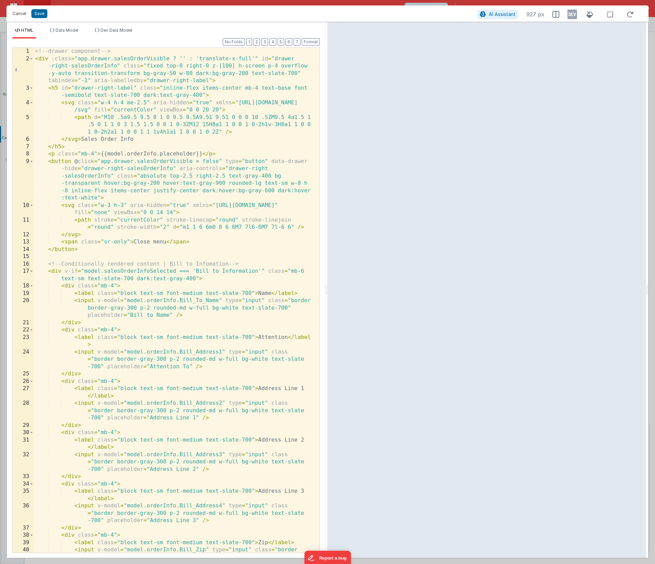
click at [17, 15] on button "Cancel" at bounding box center [19, 14] width 20 height 10
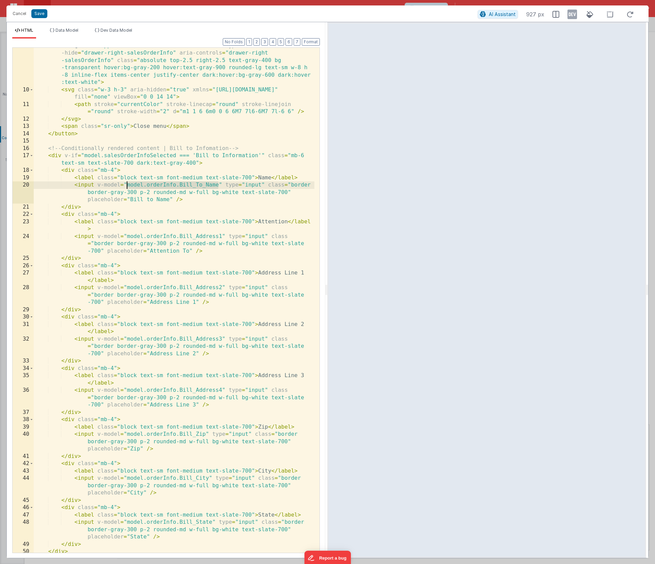
drag, startPoint x: 218, startPoint y: 185, endPoint x: 127, endPoint y: 185, distance: 91.7
click at [127, 185] on div "< button @ click = "app.drawer.salesOrderVisible = false" type = "button" data-…" at bounding box center [174, 320] width 281 height 556
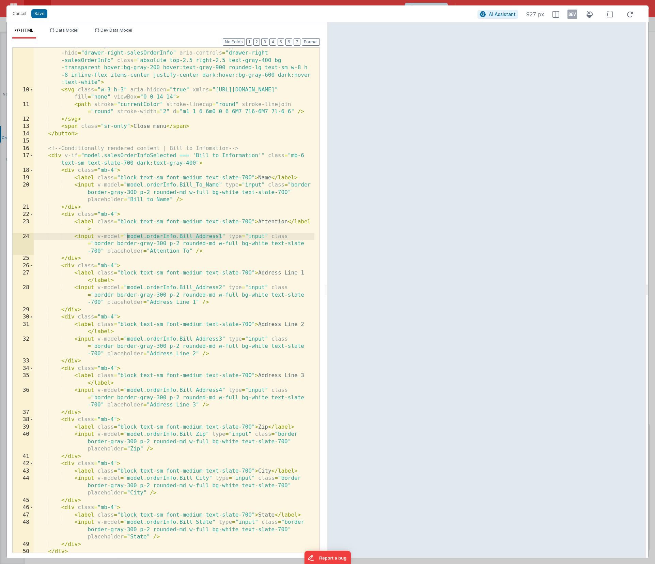
drag, startPoint x: 222, startPoint y: 237, endPoint x: 127, endPoint y: 235, distance: 94.4
click at [127, 235] on div "< button @ click = "app.drawer.salesOrderVisible = false" type = "button" data-…" at bounding box center [174, 320] width 281 height 556
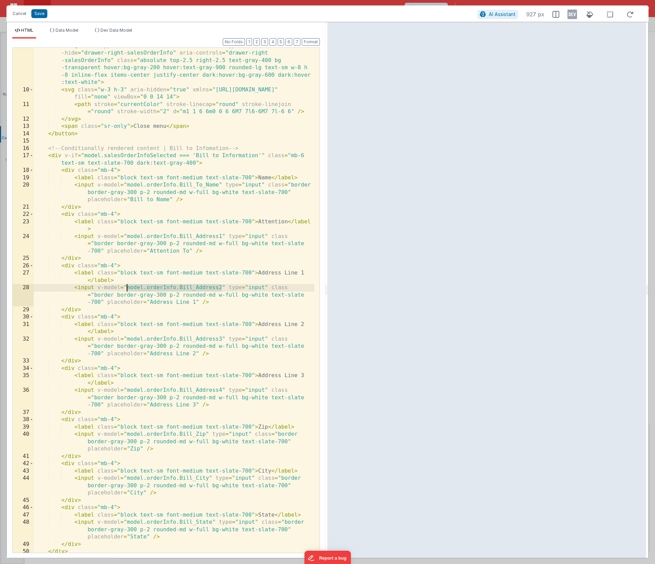
drag, startPoint x: 222, startPoint y: 288, endPoint x: 127, endPoint y: 287, distance: 94.7
click at [127, 287] on div "< button @ click = "app.drawer.salesOrderVisible = false" type = "button" data-…" at bounding box center [174, 320] width 281 height 556
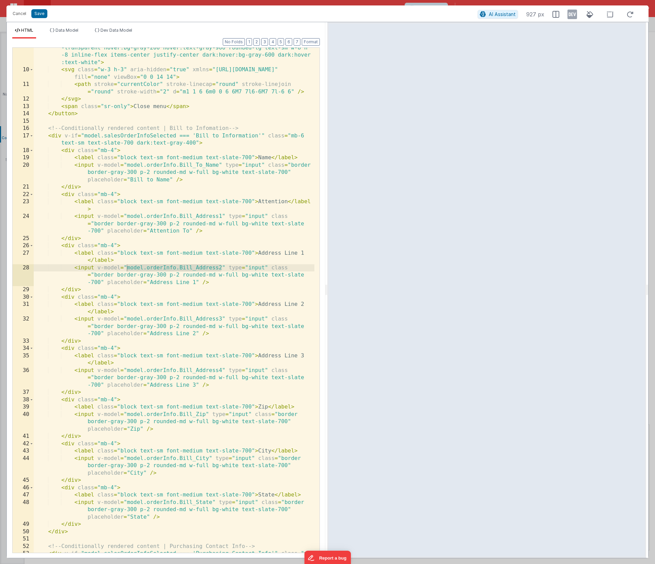
scroll to position [135, 0]
drag, startPoint x: 217, startPoint y: 319, endPoint x: 127, endPoint y: 318, distance: 90.3
click at [127, 318] on div "< button @ click = "app.drawer.salesOrderVisible = false" type = "button" data-…" at bounding box center [174, 303] width 281 height 563
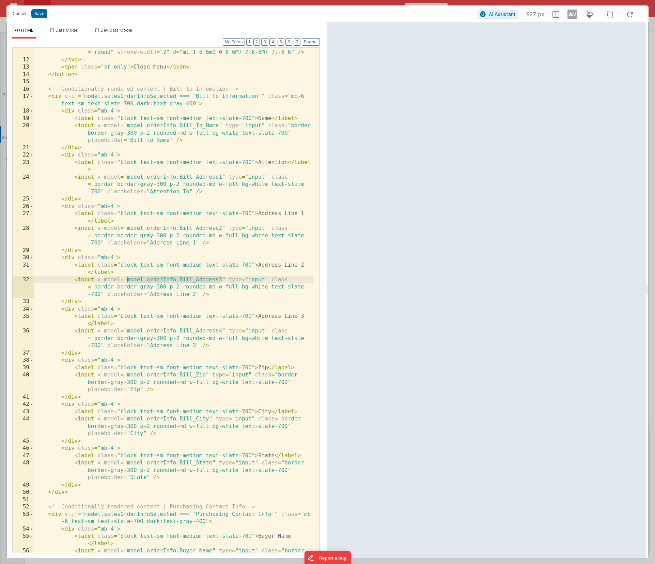
scroll to position [181, 0]
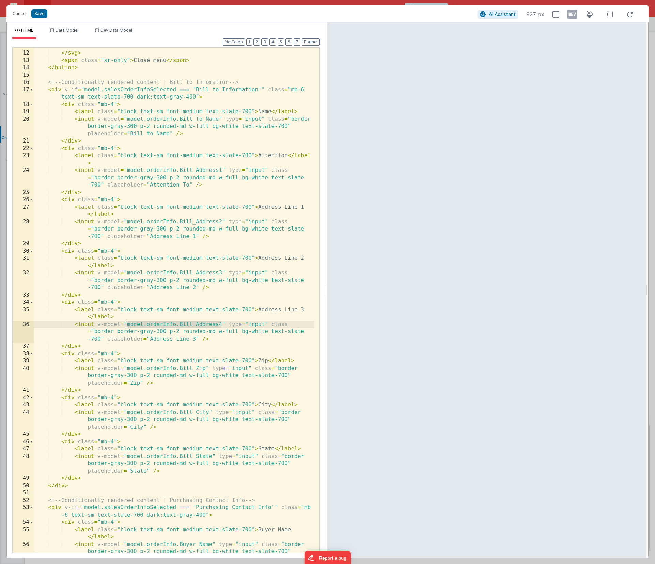
drag, startPoint x: 223, startPoint y: 324, endPoint x: 126, endPoint y: 324, distance: 96.1
click at [126, 324] on div "< path stroke = "currentColor" stroke-linecap = "round" stroke-linejoin = "roun…" at bounding box center [174, 306] width 281 height 542
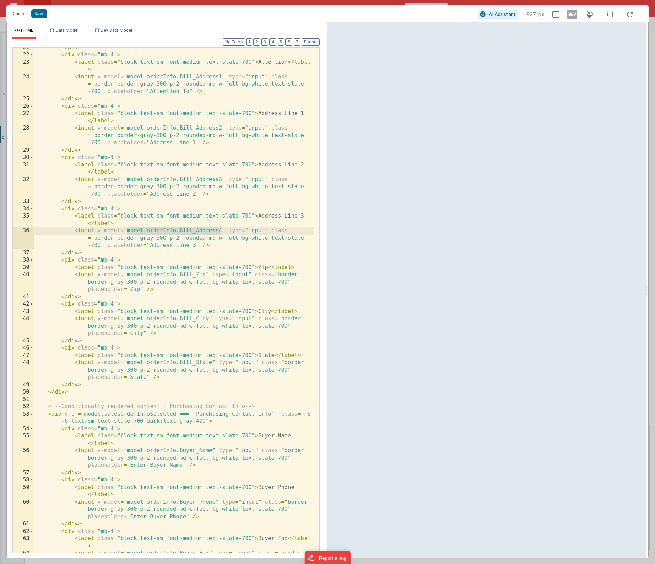
scroll to position [275, 0]
drag, startPoint x: 207, startPoint y: 275, endPoint x: 127, endPoint y: 275, distance: 79.4
click at [127, 275] on div "</ div > < div class = "mb-4" > < label class = "block text-sm font-medium text…" at bounding box center [174, 311] width 281 height 534
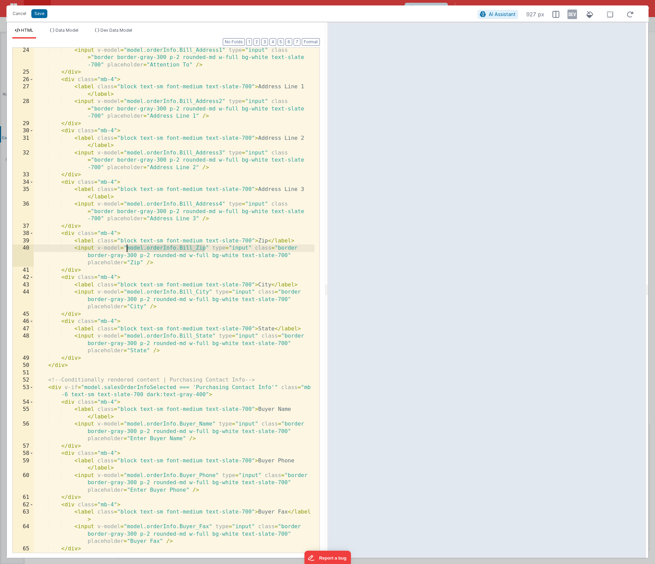
scroll to position [302, 0]
drag, startPoint x: 209, startPoint y: 293, endPoint x: 125, endPoint y: 294, distance: 83.5
click at [125, 294] on div "< input v-model = "model.orderInfo.Bill_Address1" type = "input" class = "borde…" at bounding box center [174, 314] width 281 height 534
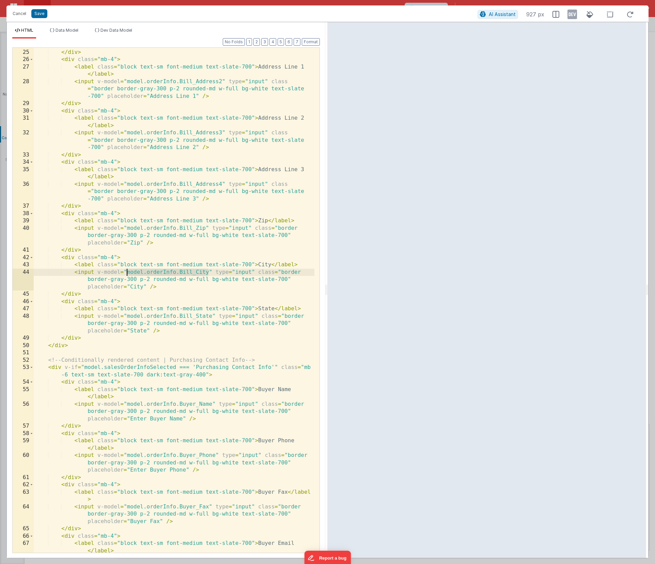
scroll to position [337, 0]
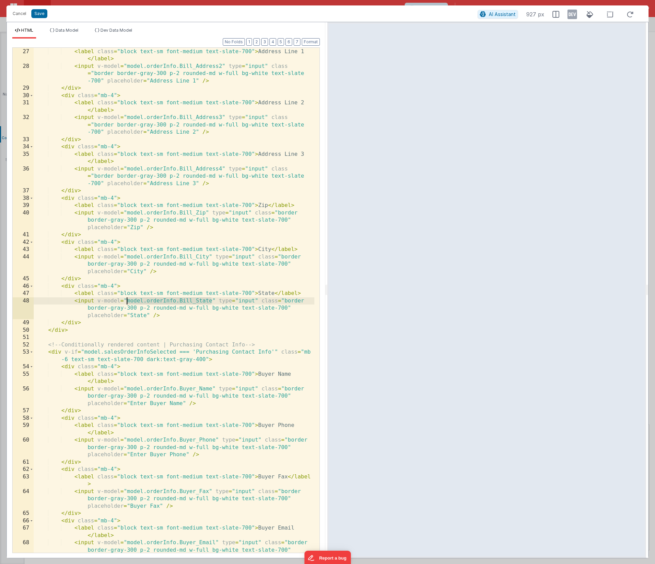
drag, startPoint x: 212, startPoint y: 302, endPoint x: 127, endPoint y: 301, distance: 85.2
click at [127, 301] on div "< div class = "mb-4" > < label class = "block text-sm font-medium text-slate-70…" at bounding box center [174, 308] width 281 height 534
click at [176, 301] on div "< div class = "mb-4" > < label class = "block text-sm font-medium text-slate-70…" at bounding box center [174, 308] width 281 height 534
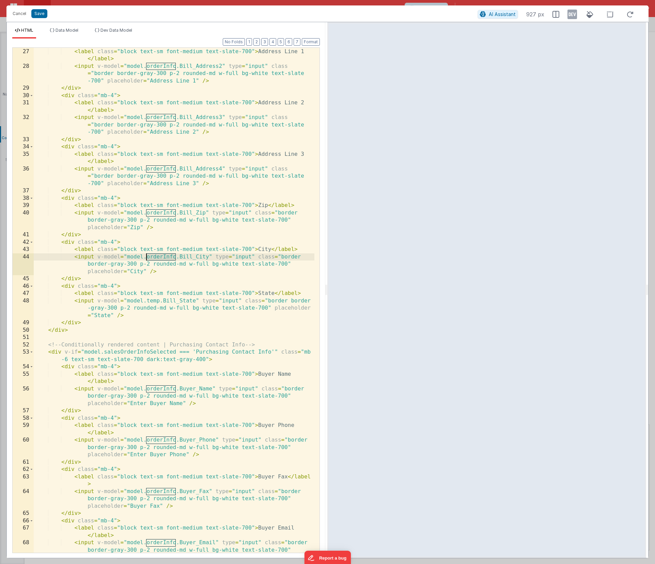
drag, startPoint x: 176, startPoint y: 257, endPoint x: 147, endPoint y: 259, distance: 29.0
click at [148, 258] on div "< div class = "mb-4" > < label class = "block text-sm font-medium text-slate-70…" at bounding box center [174, 308] width 281 height 534
drag, startPoint x: 176, startPoint y: 214, endPoint x: 148, endPoint y: 214, distance: 28.0
click at [148, 214] on div "< div class = "mb-4" > < label class = "block text-sm font-medium text-slate-70…" at bounding box center [174, 308] width 281 height 534
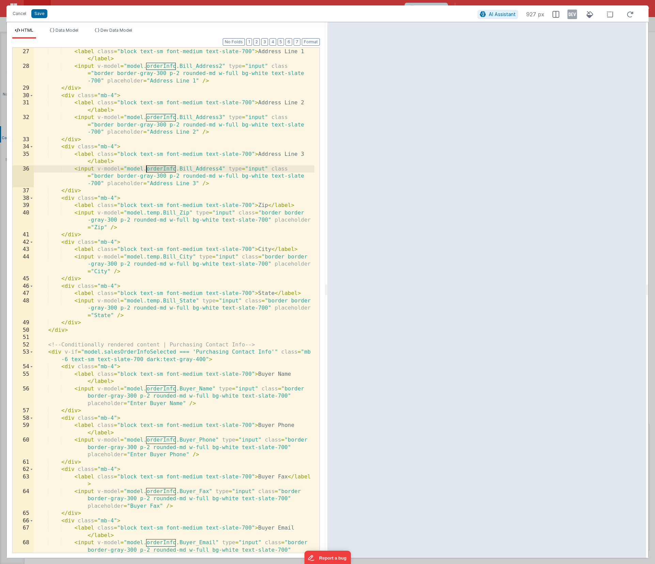
drag, startPoint x: 176, startPoint y: 170, endPoint x: 148, endPoint y: 169, distance: 28.6
click at [148, 169] on div "< div class = "mb-4" > < label class = "block text-sm font-medium text-slate-70…" at bounding box center [174, 308] width 281 height 534
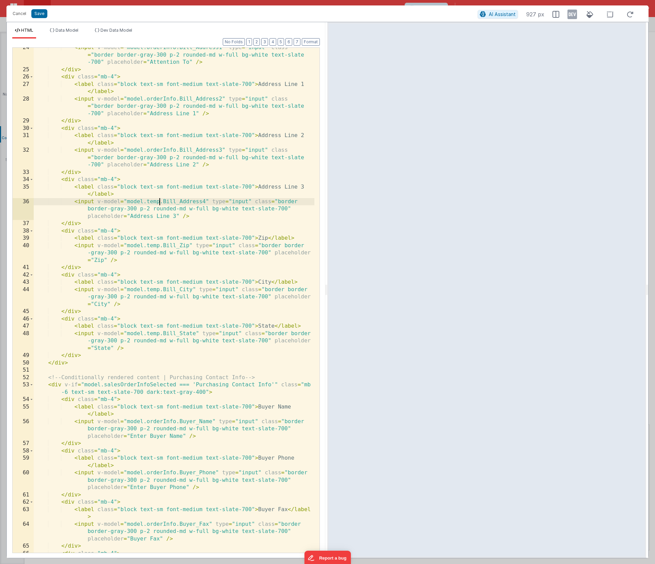
scroll to position [291, 0]
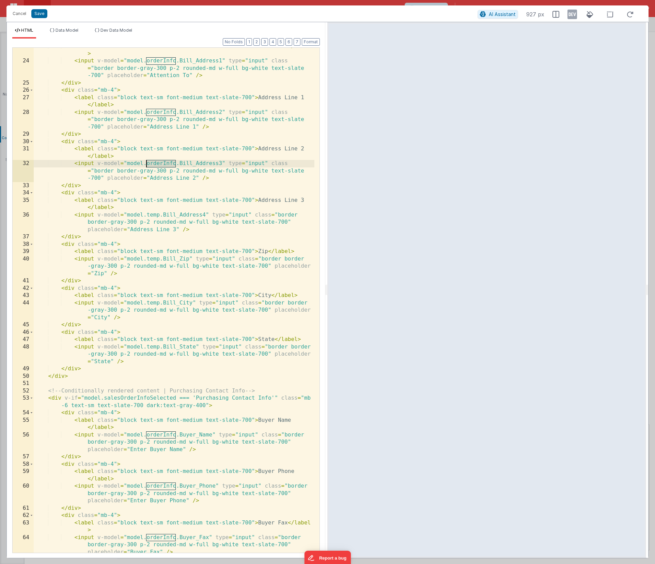
drag, startPoint x: 176, startPoint y: 164, endPoint x: 147, endPoint y: 165, distance: 29.3
click at [147, 165] on div "< label class = "block text-sm font-medium text-slate-700" > Attention </ label…" at bounding box center [174, 314] width 281 height 542
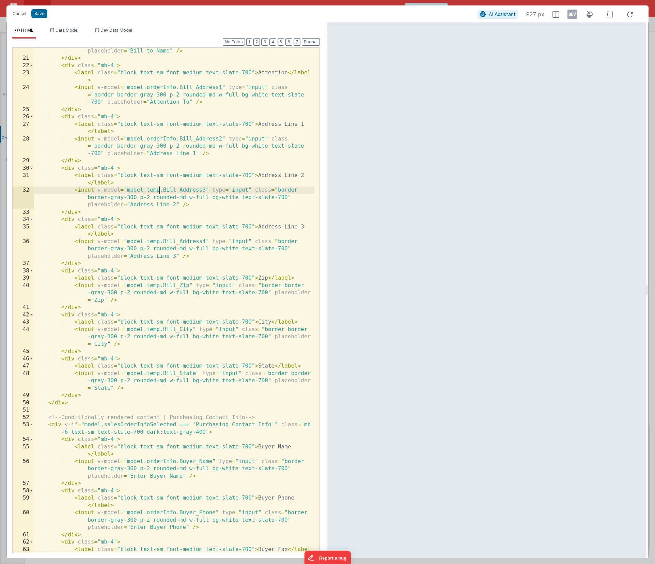
scroll to position [264, 0]
drag, startPoint x: 176, startPoint y: 140, endPoint x: 146, endPoint y: 139, distance: 30.0
click at [146, 139] on div "< input v-model = "model.orderInfo.Bill_To_Name" type = "input" class = "border…" at bounding box center [174, 304] width 281 height 542
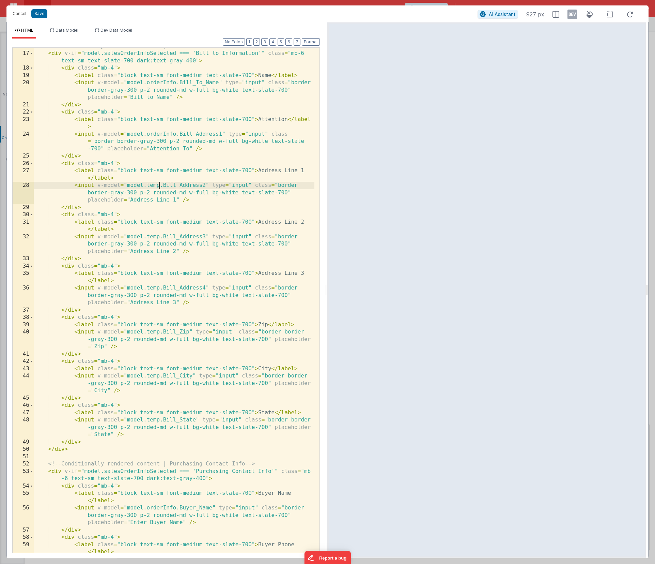
scroll to position [218, 0]
drag, startPoint x: 177, startPoint y: 135, endPoint x: 147, endPoint y: 134, distance: 29.3
click at [147, 134] on div "<!-- Conditionally rendered content | Bill to Infomation --> < div v-if = "mode…" at bounding box center [174, 306] width 281 height 527
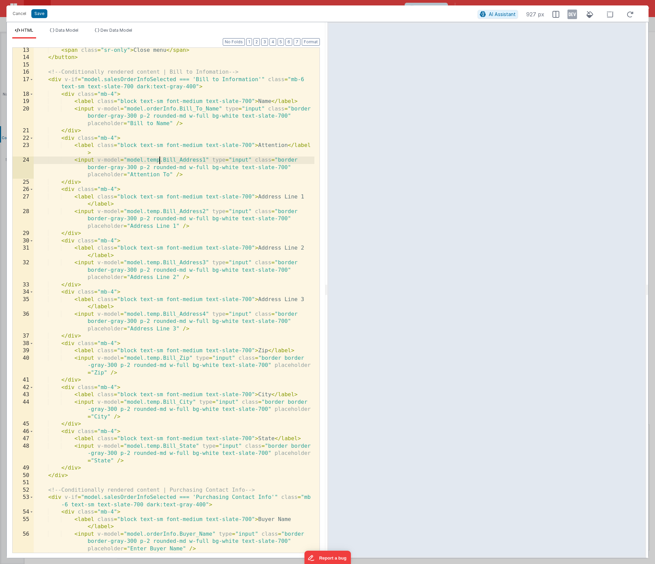
scroll to position [185, 0]
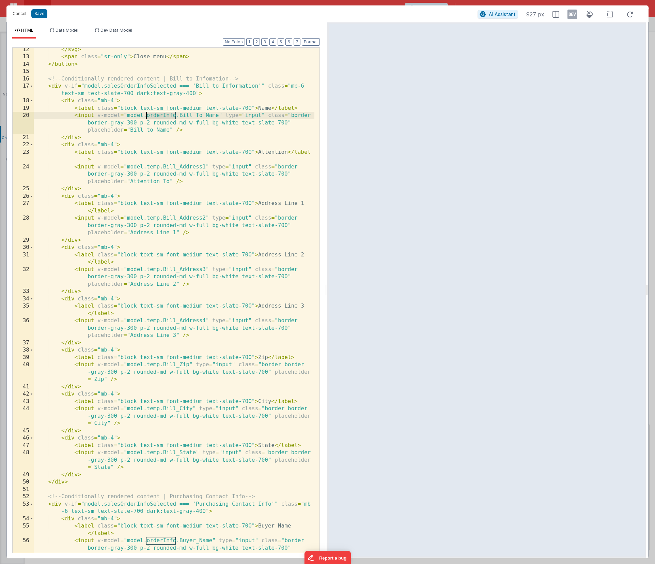
drag, startPoint x: 176, startPoint y: 117, endPoint x: 148, endPoint y: 115, distance: 28.0
click at [148, 115] on div "</ svg > < span class = "sr-only" > Close menu </ span > </ button > <!-- Condi…" at bounding box center [174, 313] width 281 height 534
drag, startPoint x: 40, startPoint y: 16, endPoint x: 50, endPoint y: 23, distance: 12.4
click at [40, 16] on button "Save" at bounding box center [39, 13] width 16 height 9
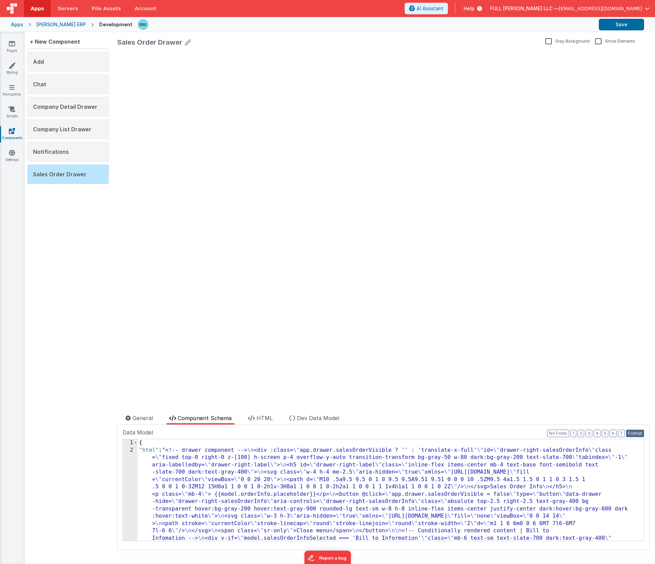
click at [628, 398] on button "Format" at bounding box center [635, 432] width 18 height 7
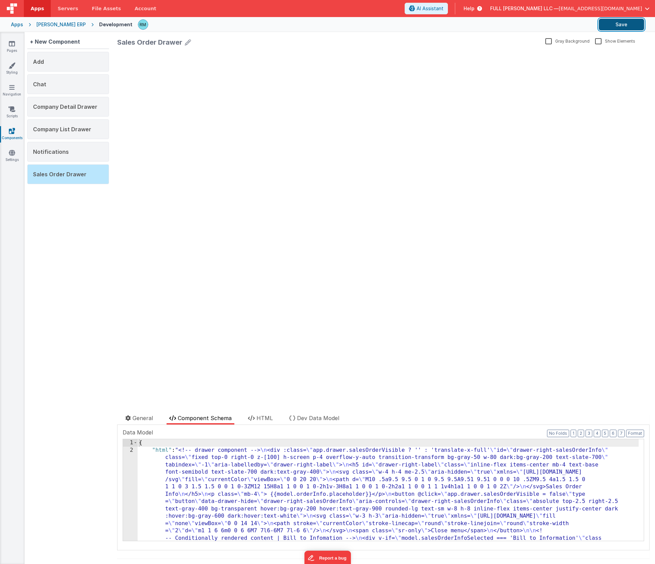
click at [618, 29] on button "Save" at bounding box center [621, 25] width 45 height 12
click at [13, 45] on icon at bounding box center [12, 43] width 6 height 7
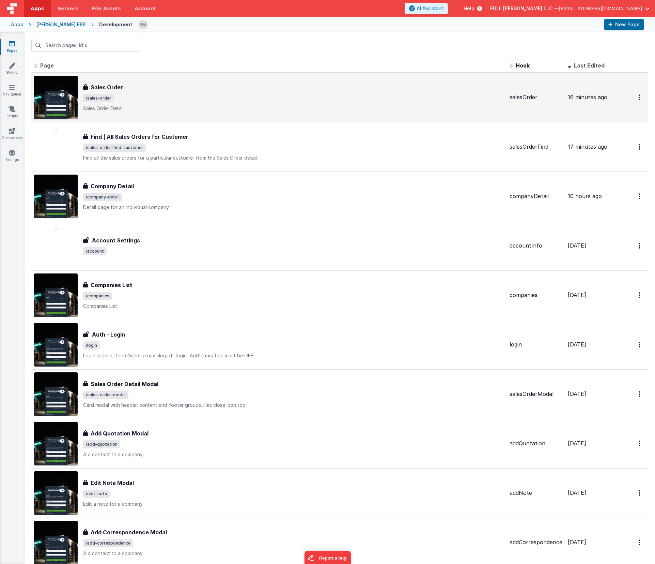
click at [109, 96] on span "/sales-order" at bounding box center [98, 98] width 31 height 8
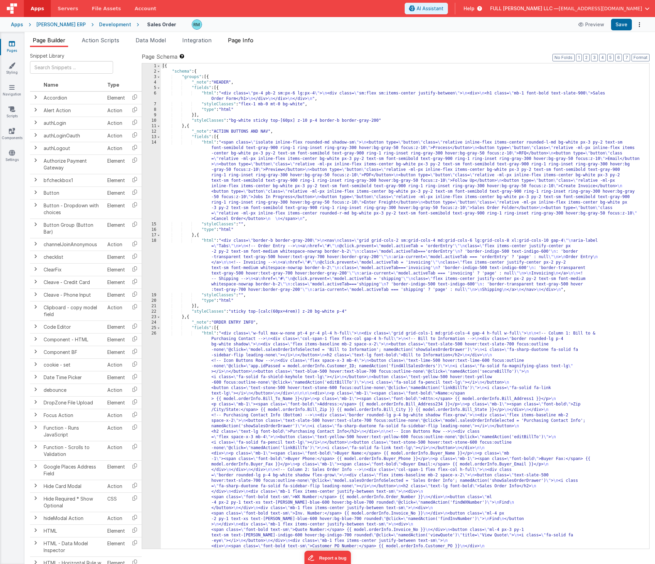
click at [250, 43] on span "Page Info" at bounding box center [241, 40] width 26 height 7
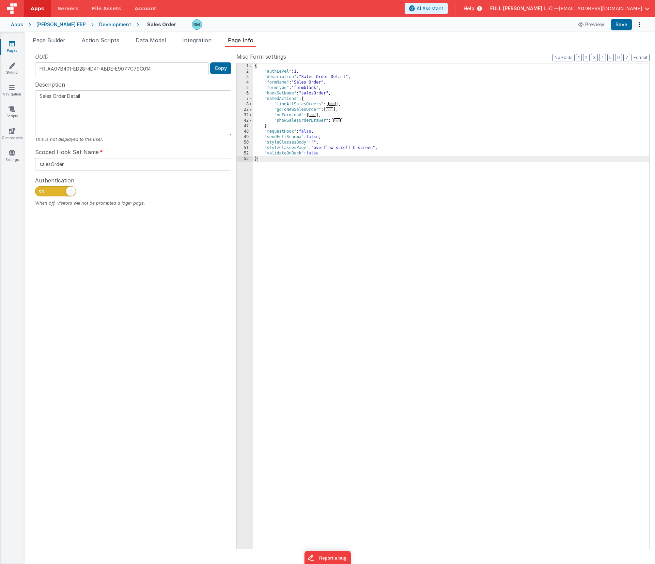
click at [339, 121] on span "..." at bounding box center [337, 120] width 7 height 4
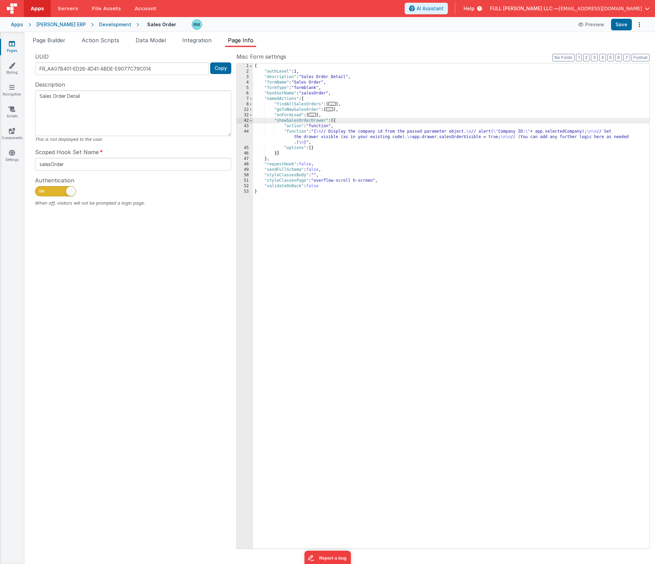
click at [298, 131] on div "{ "authLevel" : 1 , "description" : "Sales Order Detail" , "formName" : "Sales …" at bounding box center [451, 311] width 396 height 496
click at [246, 132] on div "44" at bounding box center [245, 137] width 16 height 16
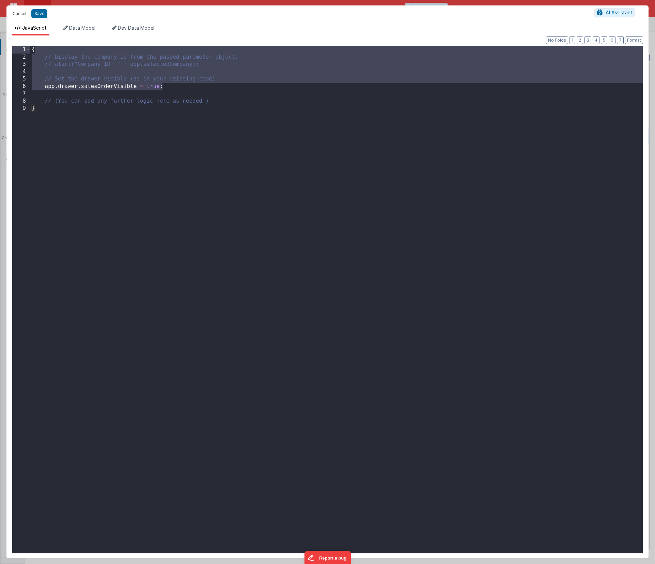
drag, startPoint x: 219, startPoint y: 81, endPoint x: 40, endPoint y: 51, distance: 182.0
click at [40, 51] on div "{ // Display the company id from the passed parameter object. // alert("Company…" at bounding box center [336, 306] width 613 height 521
click at [159, 79] on div "{ // Display the company id from the passed parameter object. // alert("Company…" at bounding box center [336, 306] width 613 height 521
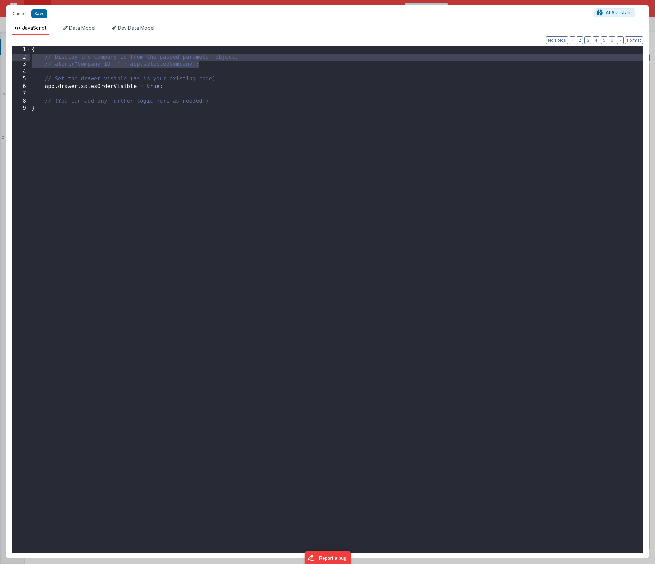
drag, startPoint x: 231, startPoint y: 66, endPoint x: -11, endPoint y: 59, distance: 242.1
click at [0, 59] on html "Cancel Save AI Assistant JavaScript Data Model Dev Data Model Format 7 6 5 4 3 …" at bounding box center [327, 282] width 655 height 564
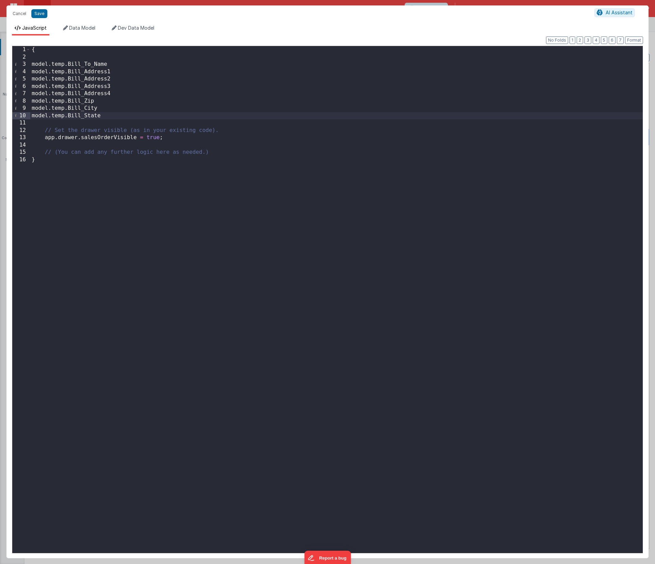
click at [114, 63] on div "{ model . temp . Bill_To_Name model . temp . Bill_Address1 model . temp . Bill_…" at bounding box center [336, 306] width 613 height 521
click at [120, 71] on div "{ model . temp . Bill_To_Name = model . temp . Bill_Address1 model . temp . Bil…" at bounding box center [336, 306] width 613 height 521
click at [118, 78] on div "{ model . temp . Bill_To_Name = model . temp . Bill_Address1 = model . temp . B…" at bounding box center [336, 306] width 613 height 521
click at [117, 87] on div "{ model . temp . Bill_To_Name = model . temp . Bill_Address1 = model . temp . B…" at bounding box center [336, 306] width 613 height 521
click at [125, 93] on div "{ model . temp . Bill_To_Name = model . temp . Bill_Address1 = model . temp . B…" at bounding box center [336, 306] width 613 height 521
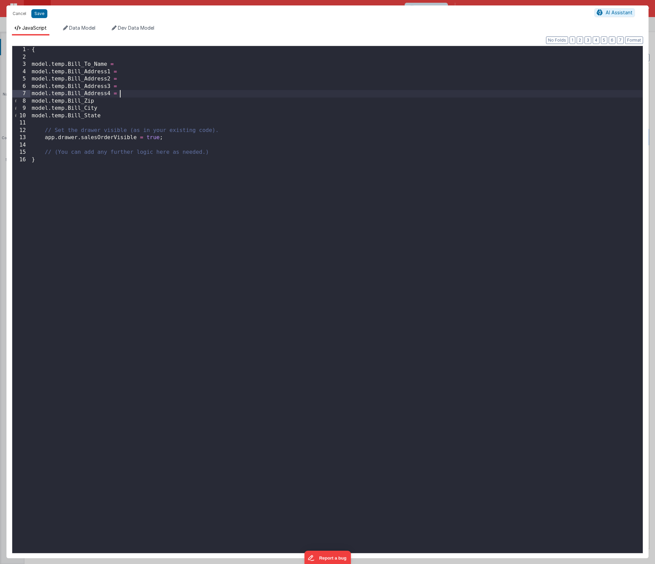
click at [109, 101] on div "{ model . temp . Bill_To_Name = model . temp . Bill_Address1 = model . temp . B…" at bounding box center [336, 306] width 613 height 521
click at [113, 109] on div "{ model . temp . Bill_To_Name = model . temp . Bill_Address1 = model . temp . B…" at bounding box center [336, 306] width 613 height 521
click at [120, 117] on div "{ model . temp . Bill_To_Name = model . temp . Bill_Address1 = model . temp . B…" at bounding box center [336, 306] width 613 height 521
click at [132, 65] on div "{ model . temp . Bill_To_Name = model . temp . Bill_Address1 = model . temp . B…" at bounding box center [336, 306] width 613 height 521
paste textarea
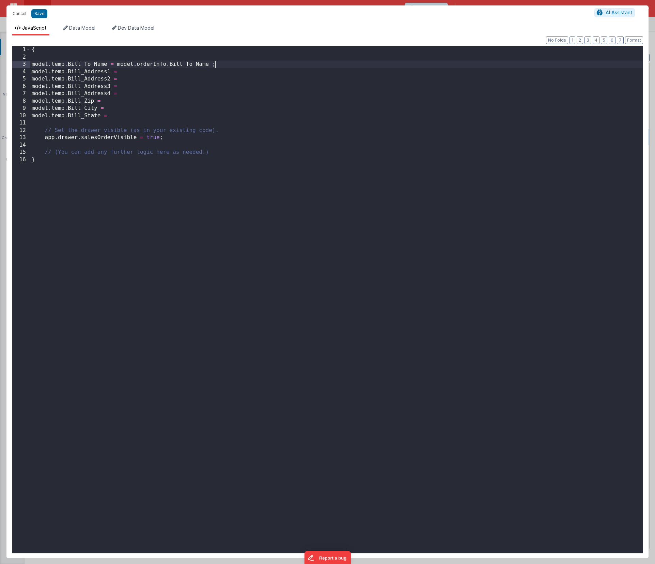
click at [130, 72] on div "{ model . temp . Bill_To_Name = model . orderInfo . Bill_To_Name ; model . temp…" at bounding box center [336, 306] width 613 height 521
paste textarea
click at [212, 64] on div "{ model . temp . Bill_To_Name = model . orderInfo . Bill_To_Name ; model . temp…" at bounding box center [336, 306] width 613 height 521
click at [124, 80] on div "{ model . temp . Bill_To_Name = model . orderInfo . Bill_To_Name ; model . temp…" at bounding box center [336, 306] width 613 height 521
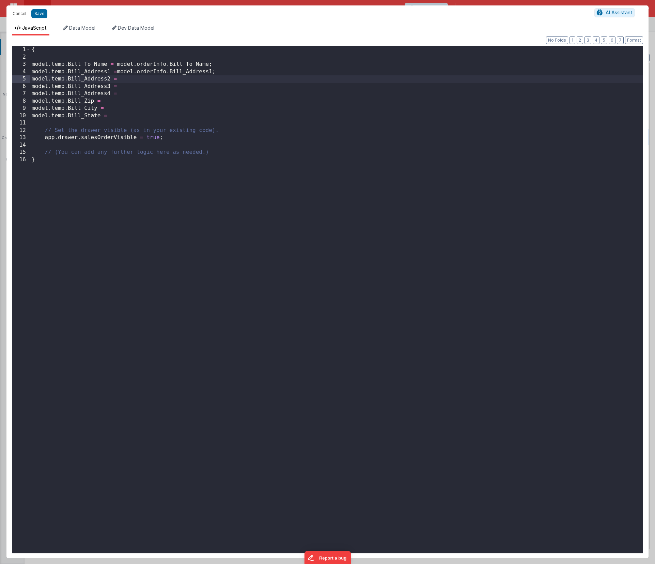
paste textarea
click at [131, 88] on div "{ model . temp . Bill_To_Name = model . orderInfo . Bill_To_Name ; model . temp…" at bounding box center [336, 306] width 613 height 521
paste textarea
click at [127, 94] on div "{ model . temp . Bill_To_Name = model . orderInfo . Bill_To_Name ; model . temp…" at bounding box center [336, 306] width 613 height 521
paste textarea
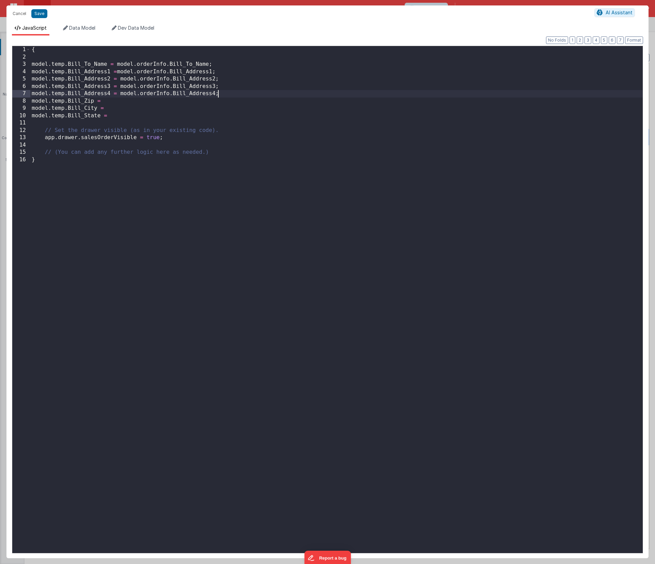
click at [116, 104] on div "{ model . temp . Bill_To_Name = model . orderInfo . Bill_To_Name ; model . temp…" at bounding box center [336, 306] width 613 height 521
paste textarea
click at [121, 109] on div "{ model . temp . Bill_To_Name = model . orderInfo . Bill_To_Name ; model . temp…" at bounding box center [336, 306] width 613 height 521
paste textarea
click at [120, 118] on div "{ model . temp . Bill_To_Name = model . orderInfo . Bill_To_Name ; model . temp…" at bounding box center [336, 306] width 613 height 521
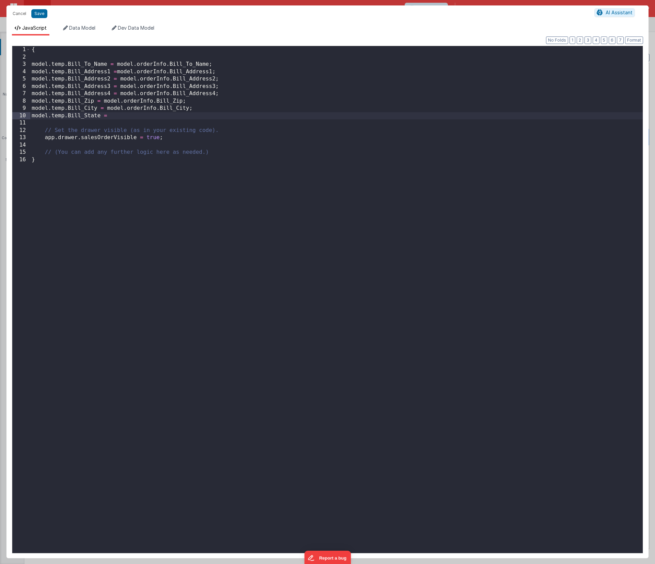
paste textarea
drag, startPoint x: 242, startPoint y: 153, endPoint x: 19, endPoint y: 151, distance: 223.2
click at [19, 151] on div "1 2 3 4 5 6 7 8 9 10 11 12 13 14 15 16 { model . temp . Bill_To_Name = model . …" at bounding box center [327, 299] width 631 height 507
drag, startPoint x: 170, startPoint y: 133, endPoint x: 44, endPoint y: 130, distance: 125.8
click at [44, 130] on div "{ model . temp . Bill_To_Name = model . orderInfo . Bill_To_Name ; model . temp…" at bounding box center [336, 306] width 613 height 521
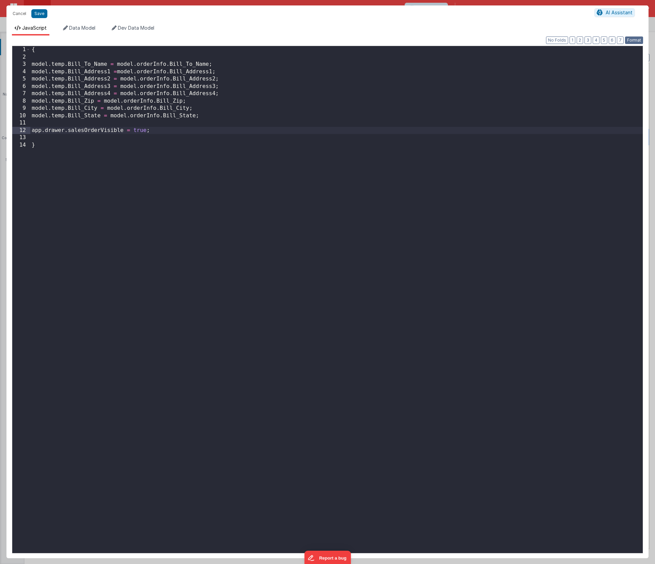
click at [638, 36] on button "Format" at bounding box center [634, 39] width 18 height 7
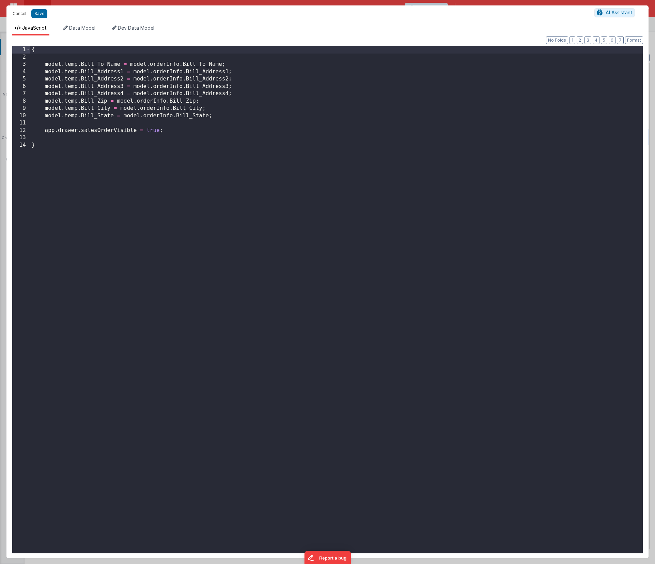
click at [276, 156] on div "{ model . temp . Bill_To_Name = model . orderInfo . Bill_To_Name ; model . temp…" at bounding box center [336, 306] width 613 height 521
click at [42, 16] on button "Save" at bounding box center [39, 13] width 16 height 9
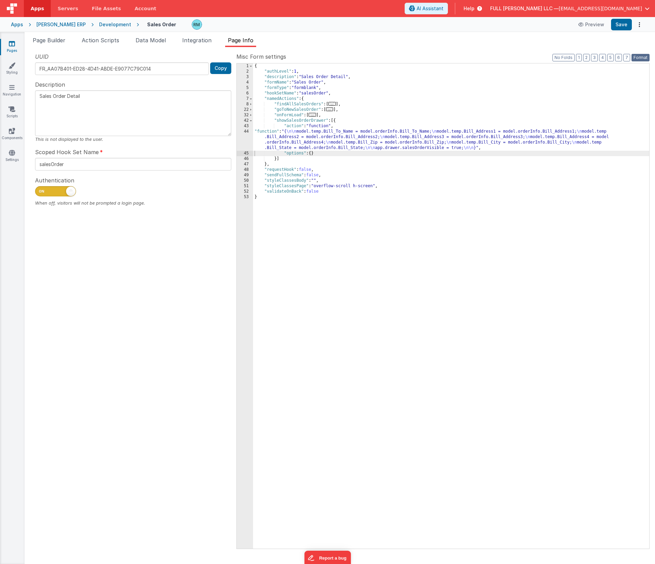
click at [643, 58] on button "Format" at bounding box center [641, 57] width 18 height 7
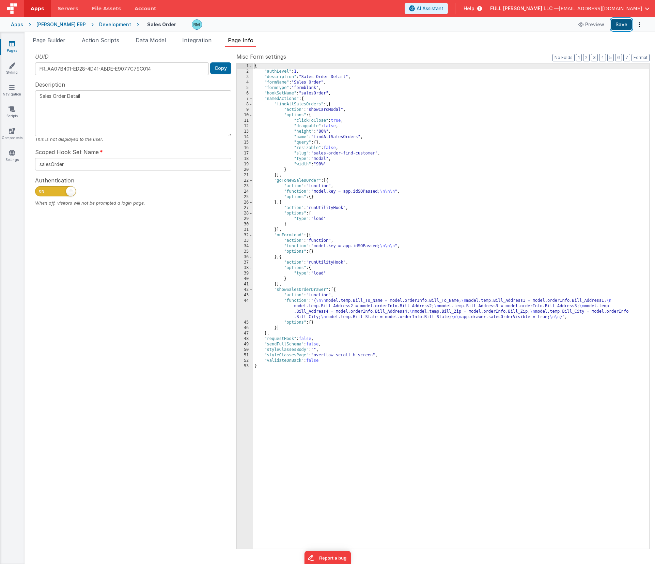
click at [621, 20] on button "Save" at bounding box center [621, 25] width 21 height 12
click at [252, 106] on span at bounding box center [251, 104] width 4 height 5
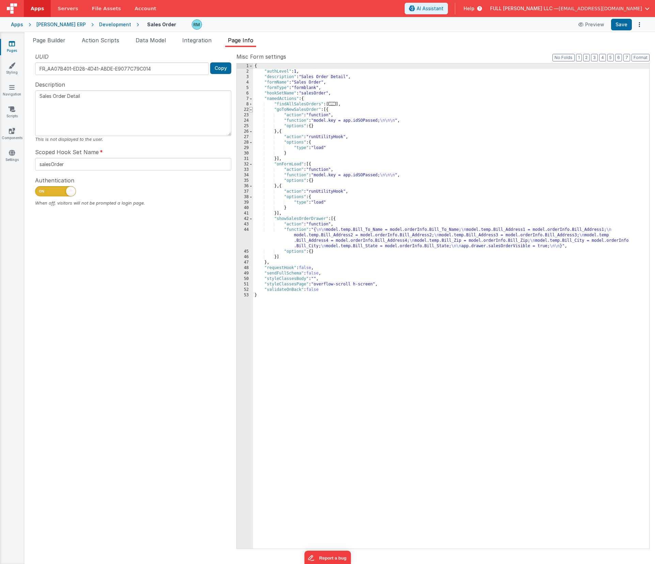
click at [250, 111] on span at bounding box center [251, 109] width 4 height 5
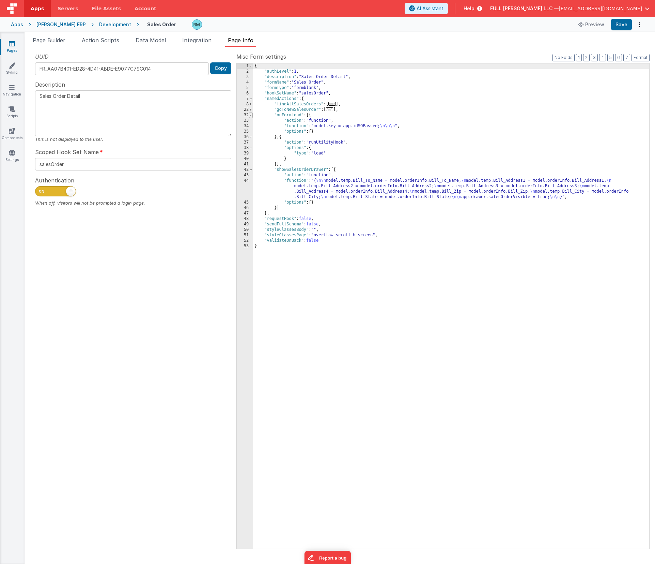
click at [251, 114] on span at bounding box center [251, 114] width 4 height 5
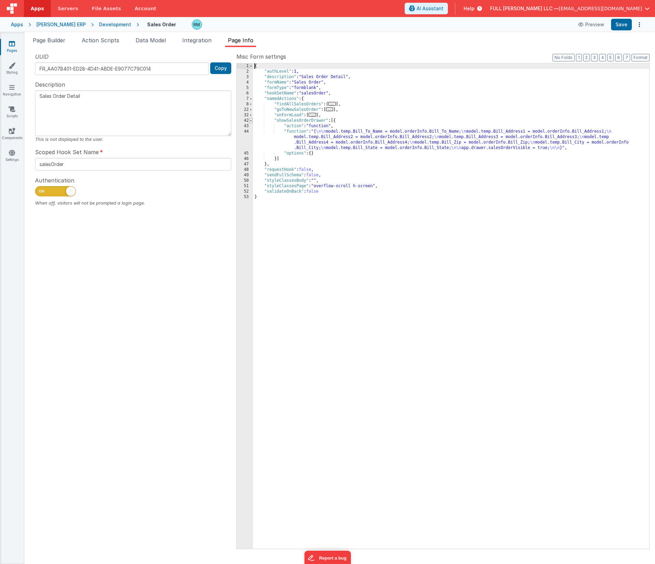
click at [252, 120] on span at bounding box center [251, 120] width 4 height 5
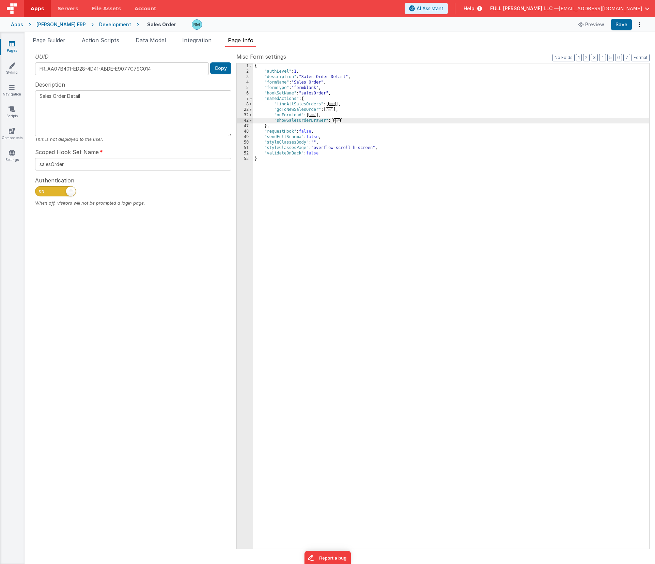
click at [338, 121] on span "..." at bounding box center [337, 120] width 7 height 4
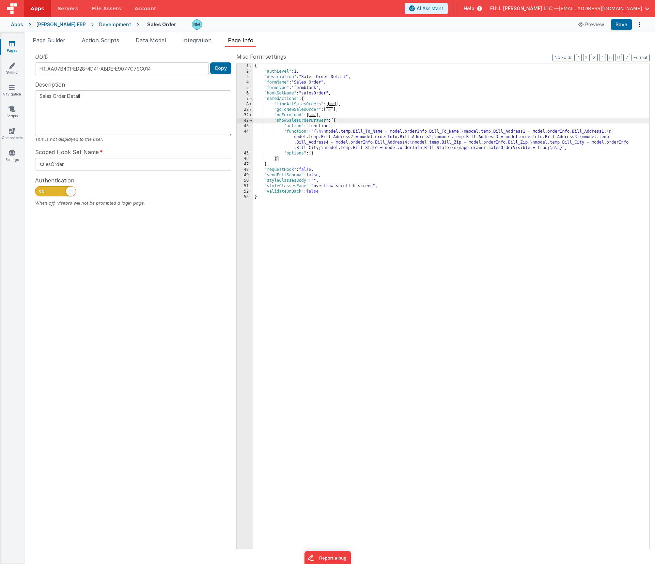
click at [293, 132] on div "{ "authLevel" : 1 , "description" : "Sales Order Detail" , "formName" : "Sales …" at bounding box center [451, 311] width 396 height 496
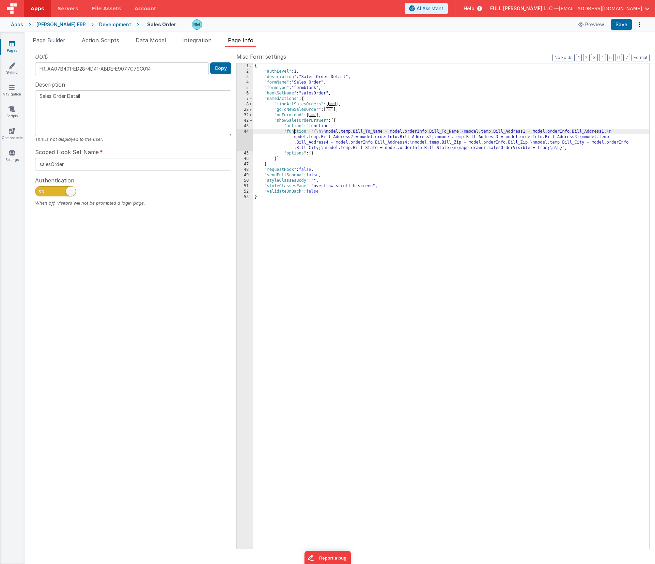
click at [246, 132] on div "44" at bounding box center [245, 140] width 16 height 22
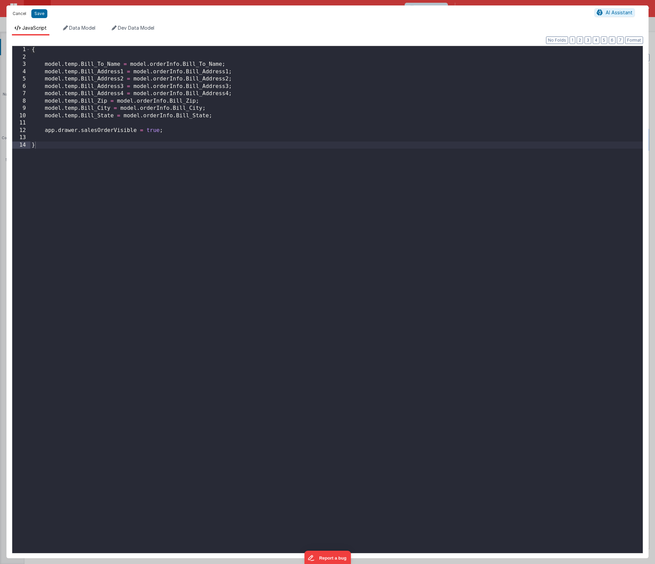
click at [19, 13] on button "Cancel" at bounding box center [19, 14] width 20 height 10
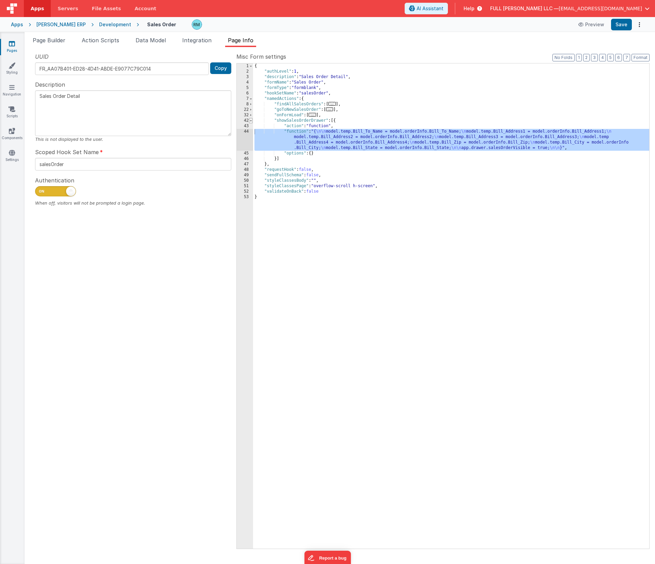
click at [250, 121] on span at bounding box center [251, 120] width 4 height 5
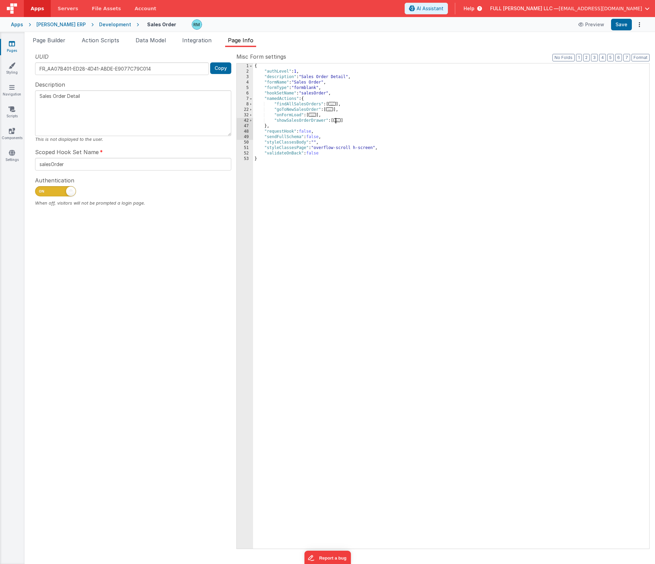
click at [334, 105] on span "..." at bounding box center [332, 104] width 7 height 4
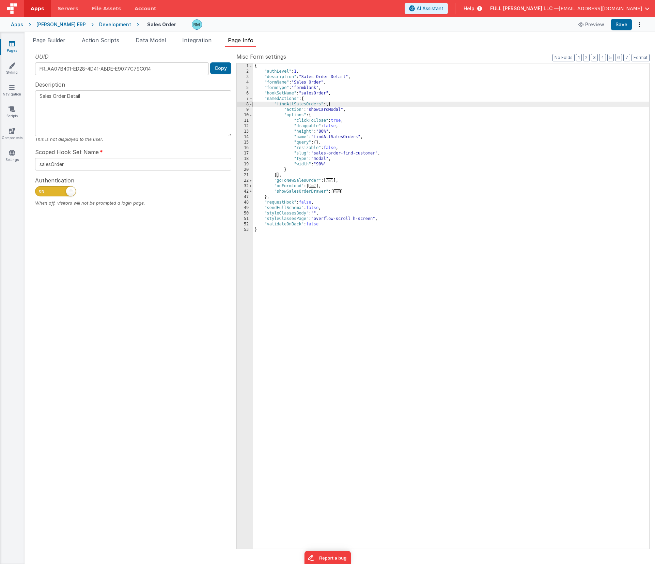
click at [252, 105] on span at bounding box center [251, 104] width 4 height 5
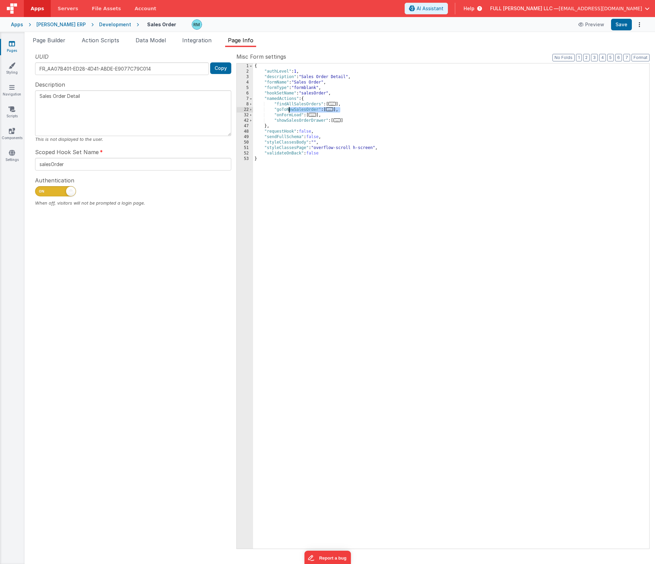
drag, startPoint x: 355, startPoint y: 112, endPoint x: 287, endPoint y: 109, distance: 68.9
click at [287, 109] on div "{ "authLevel" : 1 , "description" : "Sales Order Detail" , "formName" : "Sales …" at bounding box center [451, 311] width 396 height 496
click at [344, 118] on div "{ "authLevel" : 1 , "description" : "Sales Order Detail" , "formName" : "Sales …" at bounding box center [451, 311] width 396 height 496
click at [333, 115] on div "{ "authLevel" : 1 , "description" : "Sales Order Detail" , "formName" : "Sales …" at bounding box center [451, 311] width 396 height 496
click at [325, 122] on div "{ "authLevel" : 1 , "description" : "Sales Order Detail" , "formName" : "Sales …" at bounding box center [451, 311] width 396 height 496
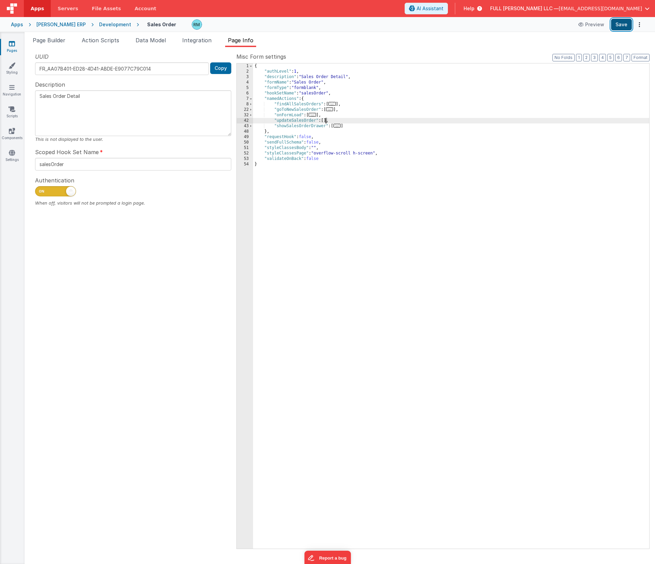
click at [623, 25] on button "Save" at bounding box center [621, 25] width 21 height 12
click at [52, 43] on span "Page Builder" at bounding box center [49, 40] width 33 height 7
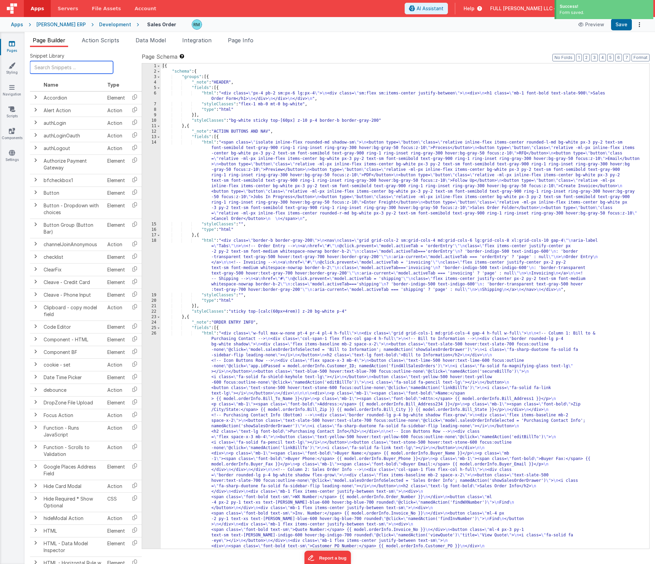
click at [75, 68] on input "text" at bounding box center [71, 67] width 83 height 13
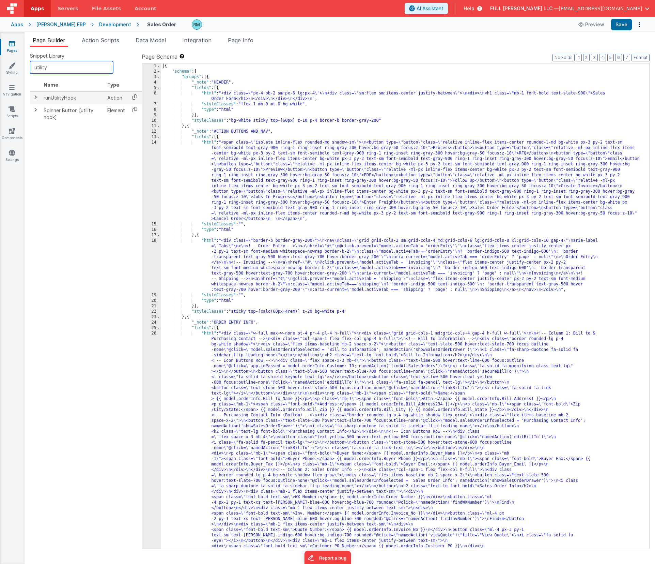
type input "utility"
click at [134, 98] on icon at bounding box center [135, 97] width 14 height 11
click at [239, 37] on span "Page Info" at bounding box center [241, 40] width 26 height 7
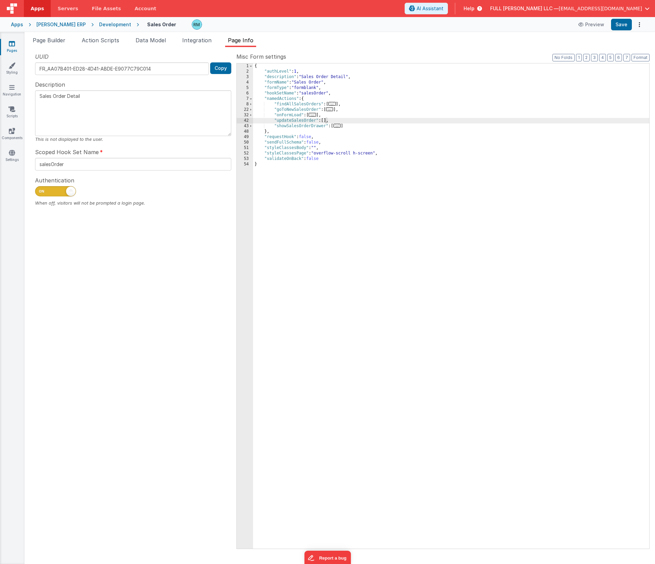
click at [325, 121] on div "{ "authLevel" : 1 , "description" : "Sales Order Detail" , "formName" : "Sales …" at bounding box center [451, 311] width 396 height 496
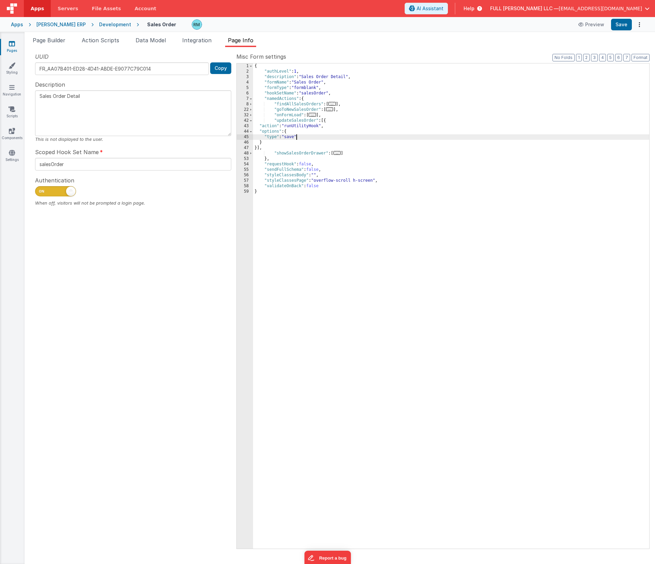
click at [296, 138] on div "{ "authLevel" : 1 , "description" : "Sales Order Detail" , "formName" : "Sales …" at bounding box center [451, 311] width 396 height 496
click at [340, 153] on span "..." at bounding box center [337, 153] width 7 height 4
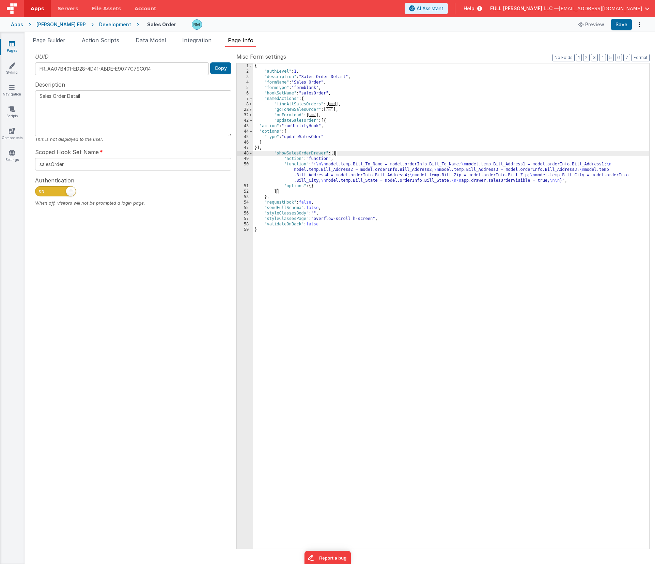
click at [295, 166] on div "{ "authLevel" : 1 , "description" : "Sales Order Detail" , "formName" : "Sales …" at bounding box center [451, 311] width 396 height 496
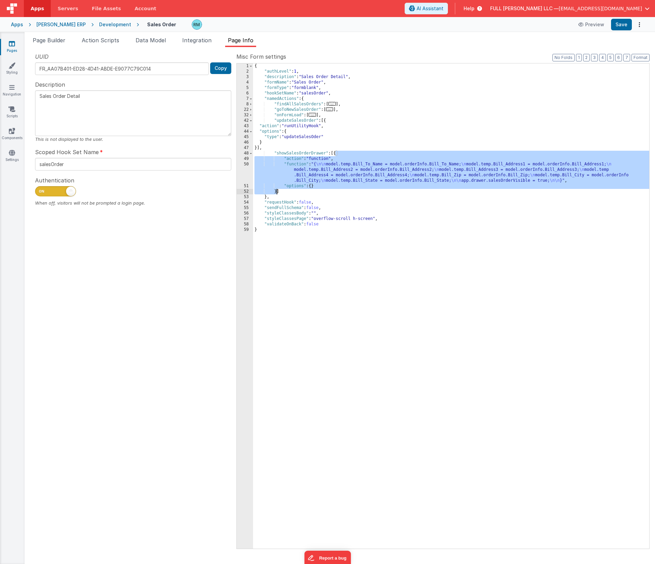
drag, startPoint x: 336, startPoint y: 153, endPoint x: 277, endPoint y: 190, distance: 69.7
click at [277, 190] on div "{ "authLevel" : 1 , "description" : "Sales Order Detail" , "formName" : "Sales …" at bounding box center [451, 311] width 396 height 496
click at [325, 121] on div "{ "authLevel" : 1 , "description" : "Sales Order Detail" , "formName" : "Sales …" at bounding box center [451, 311] width 396 height 496
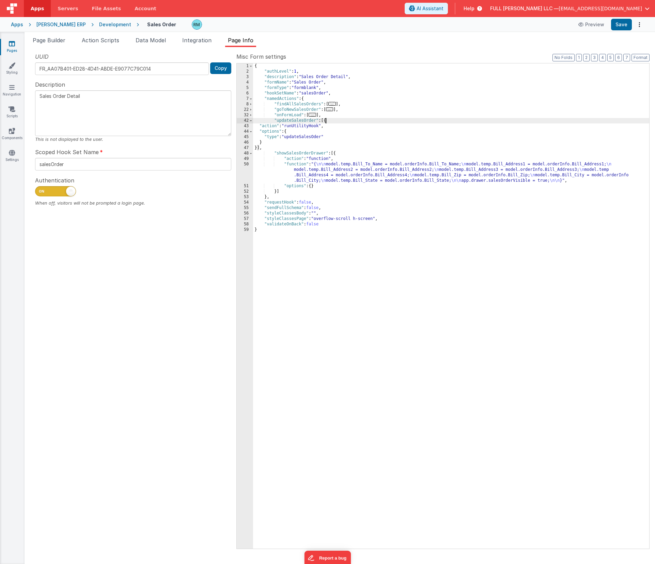
paste textarea
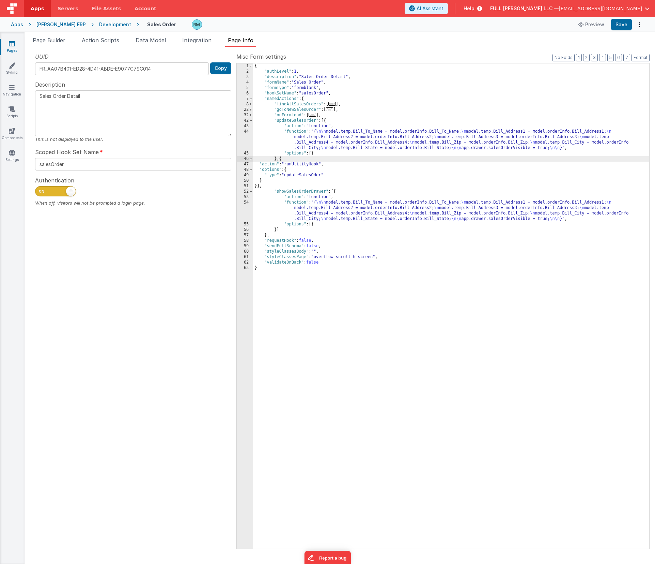
click at [300, 132] on div "{ "authLevel" : 1 , "description" : "Sales Order Detail" , "formName" : "Sales …" at bounding box center [451, 311] width 396 height 496
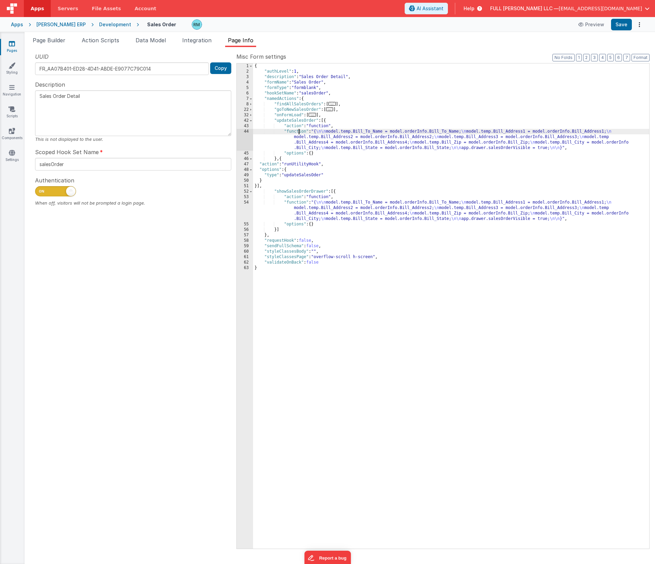
click at [247, 130] on div "44" at bounding box center [245, 140] width 16 height 22
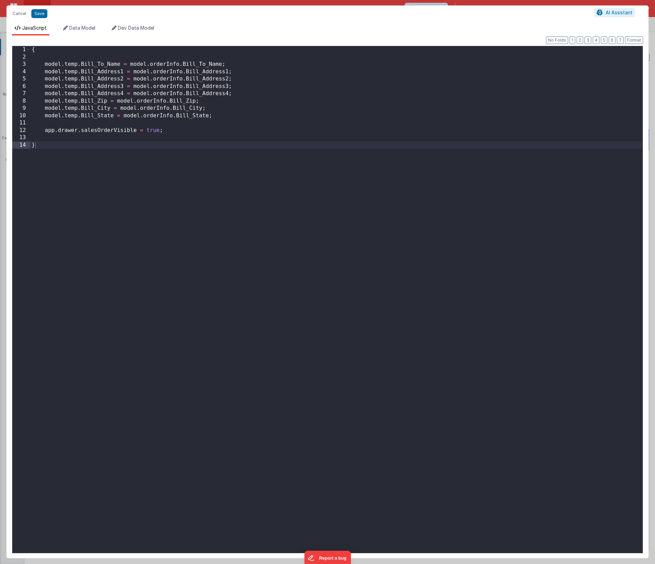
click at [159, 130] on div "{ model . temp . Bill_To_Name = model . orderInfo . Bill_To_Name ; model . temp…" at bounding box center [336, 306] width 613 height 521
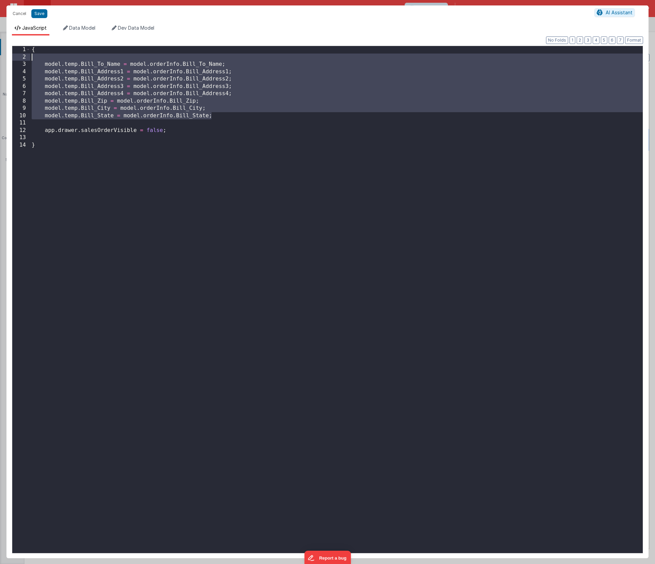
drag, startPoint x: 230, startPoint y: 118, endPoint x: 30, endPoint y: 60, distance: 208.6
click at [30, 60] on div "1 2 3 4 5 6 7 8 9 10 11 12 13 14 { model . temp . Bill_To_Name = model . orderI…" at bounding box center [327, 299] width 631 height 507
click at [31, 62] on div "{ model . temp . Bill_To_Name = model . orderInfo . Bill_To_Name ; model . temp…" at bounding box center [336, 306] width 613 height 521
drag, startPoint x: 220, startPoint y: 116, endPoint x: 39, endPoint y: 66, distance: 187.9
click at [39, 66] on div "{ model . temp . Bill_To_Name = model . orderInfo . Bill_To_Name ; model . temp…" at bounding box center [336, 306] width 613 height 521
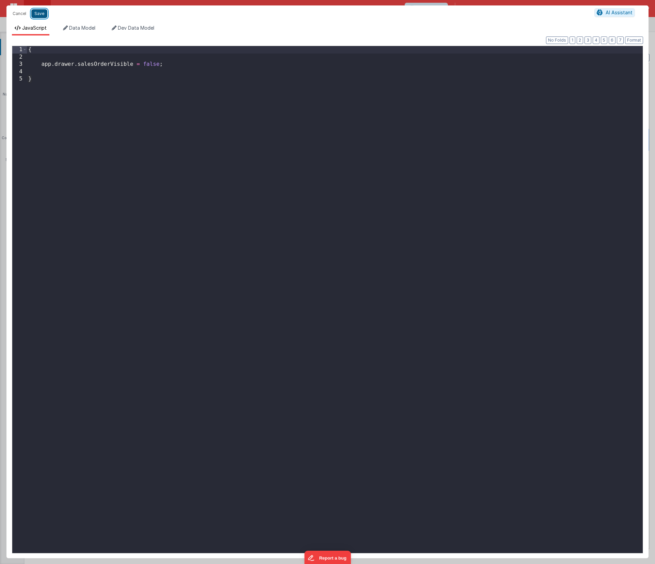
click at [41, 15] on button "Save" at bounding box center [39, 13] width 16 height 9
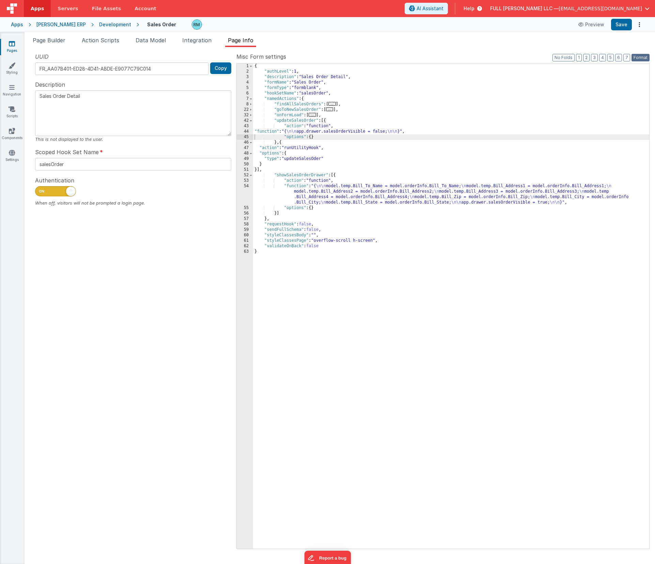
drag, startPoint x: 642, startPoint y: 59, endPoint x: 637, endPoint y: 49, distance: 11.0
click at [642, 59] on button "Format" at bounding box center [641, 57] width 18 height 7
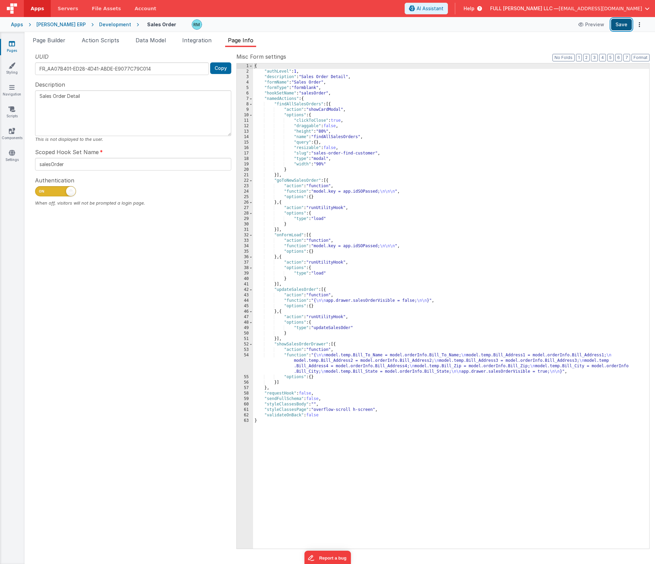
click at [621, 25] on button "Save" at bounding box center [621, 25] width 21 height 12
click at [152, 39] on span "Data Model" at bounding box center [151, 40] width 30 height 7
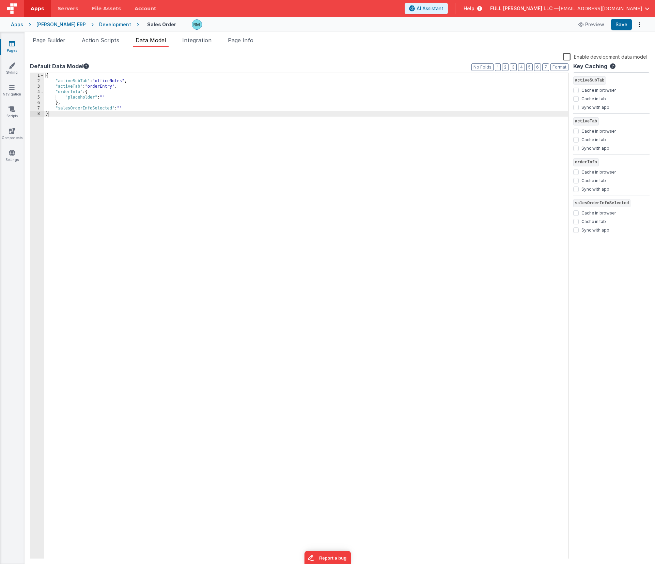
click at [135, 107] on div "{ "activeSubTab" : "officeNotes" , "activeTab" : "orderEntry" , "orderInfo" : {…" at bounding box center [306, 321] width 524 height 497
click at [135, 108] on div "{ "activeSubTab" : "officeNotes" , "activeTab" : "orderEntry" , "orderInfo" : {…" at bounding box center [308, 321] width 522 height 497
click at [80, 115] on div "{ "activeSubTab" : "officeNotes" , "activeTab" : "orderEntry" , "orderInfo" : {…" at bounding box center [308, 321] width 522 height 497
paste textarea
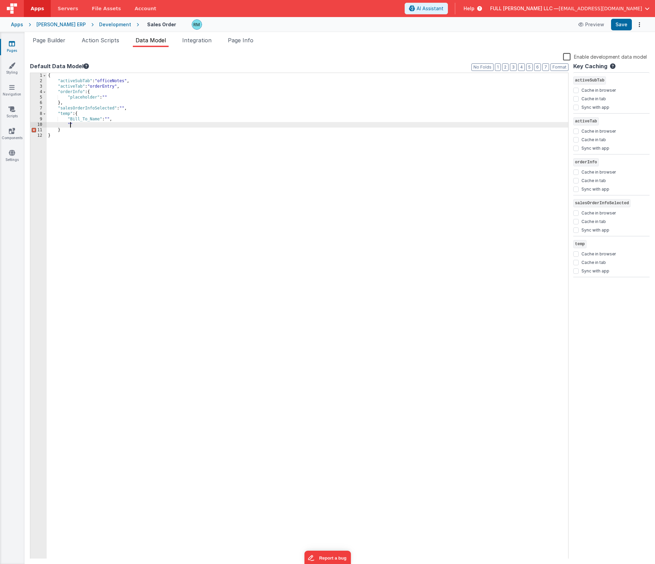
paste textarea
click at [70, 135] on div "{ "activeSubTab" : "officeNotes" , "activeTab" : "orderEntry" , "orderInfo" : {…" at bounding box center [308, 321] width 522 height 497
paste textarea
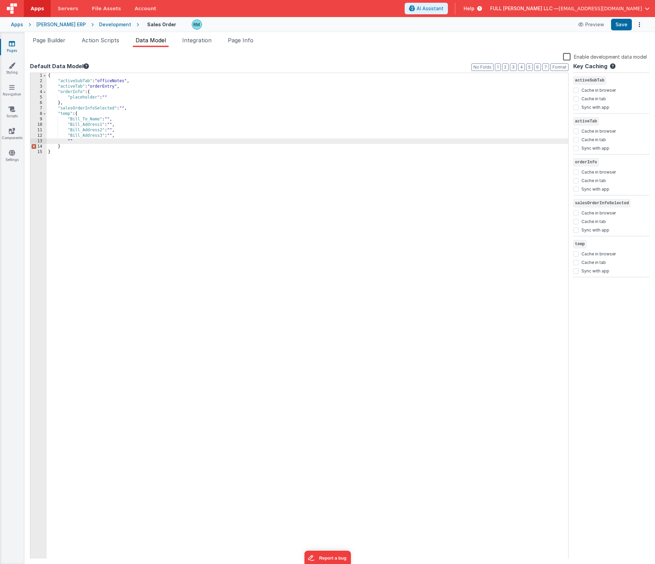
click at [70, 141] on div "{ "activeSubTab" : "officeNotes" , "activeTab" : "orderEntry" , "orderInfo" : {…" at bounding box center [308, 321] width 522 height 497
paste textarea
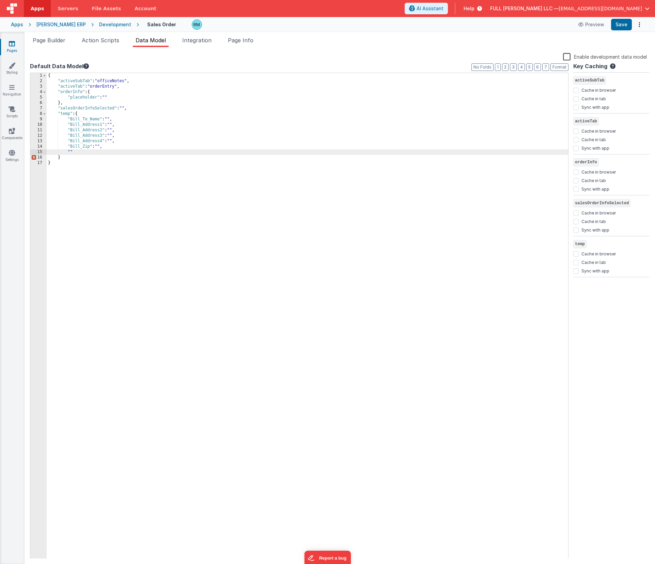
click at [71, 152] on div "{ "activeSubTab" : "officeNotes" , "activeTab" : "orderEntry" , "orderInfo" : {…" at bounding box center [308, 321] width 522 height 497
paste textarea
click at [623, 26] on button "Save" at bounding box center [621, 25] width 21 height 12
click at [57, 38] on span "Page Builder" at bounding box center [49, 40] width 33 height 7
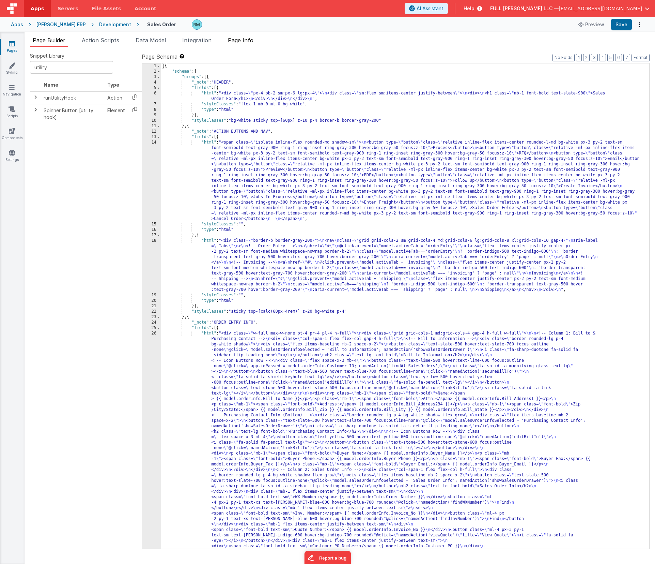
click at [254, 43] on span "Page Info" at bounding box center [241, 40] width 26 height 7
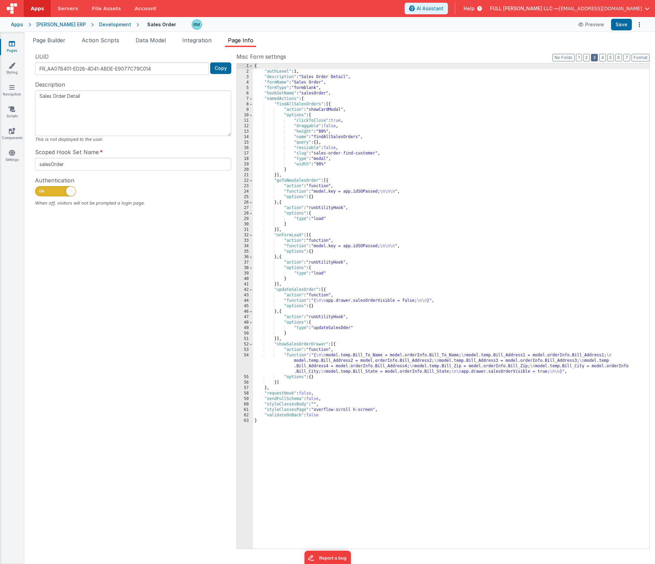
click at [597, 59] on button "3" at bounding box center [594, 57] width 7 height 7
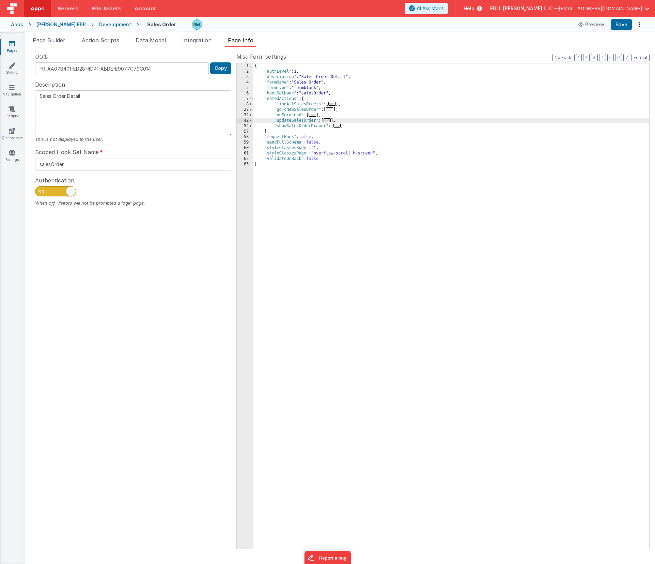
click at [327, 121] on span "..." at bounding box center [327, 120] width 7 height 4
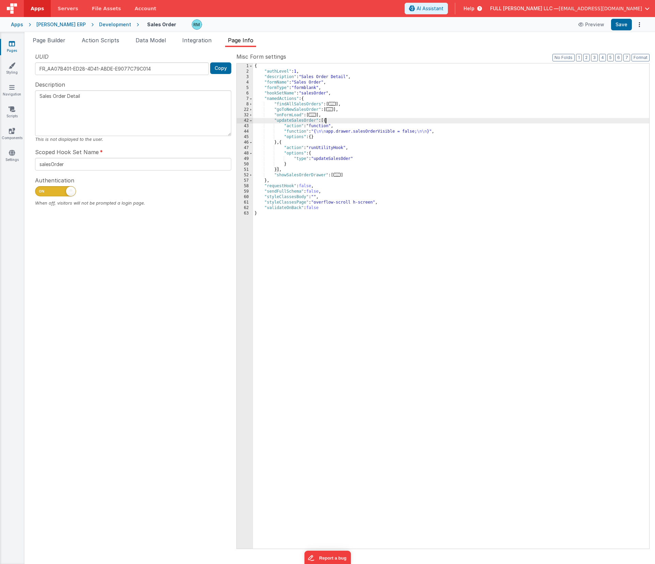
click at [345, 158] on div "{ "authLevel" : 1 , "description" : "Sales Order Detail" , "formName" : "Sales …" at bounding box center [451, 311] width 396 height 496
drag, startPoint x: 355, startPoint y: 159, endPoint x: 317, endPoint y: 157, distance: 37.9
click at [317, 157] on div "{ "authLevel" : 1 , "description" : "Sales Order Detail" , "formName" : "Sales …" at bounding box center [451, 311] width 396 height 496
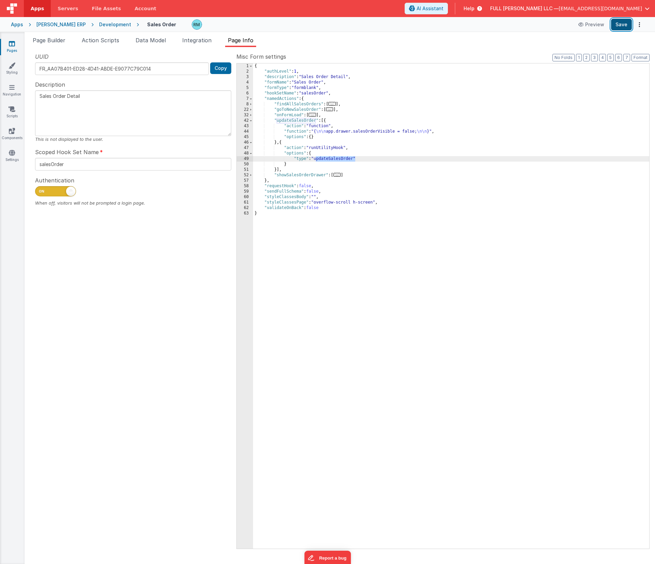
click at [617, 28] on button "Save" at bounding box center [621, 25] width 21 height 12
click at [57, 40] on span "Page Builder" at bounding box center [49, 40] width 33 height 7
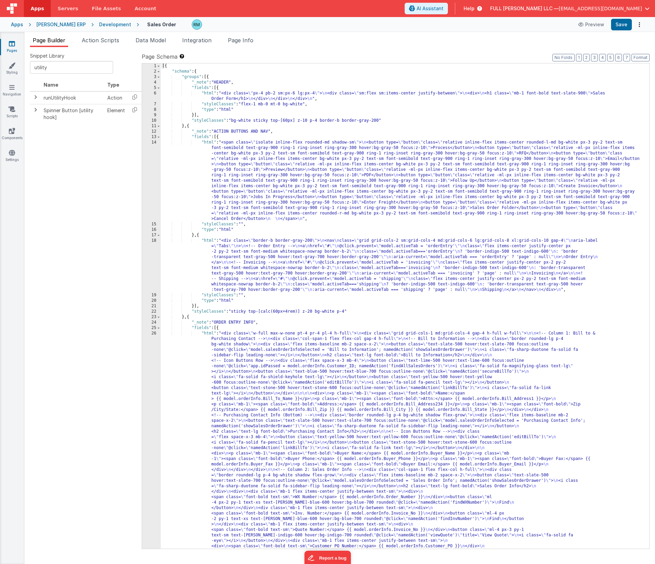
scroll to position [116, 0]
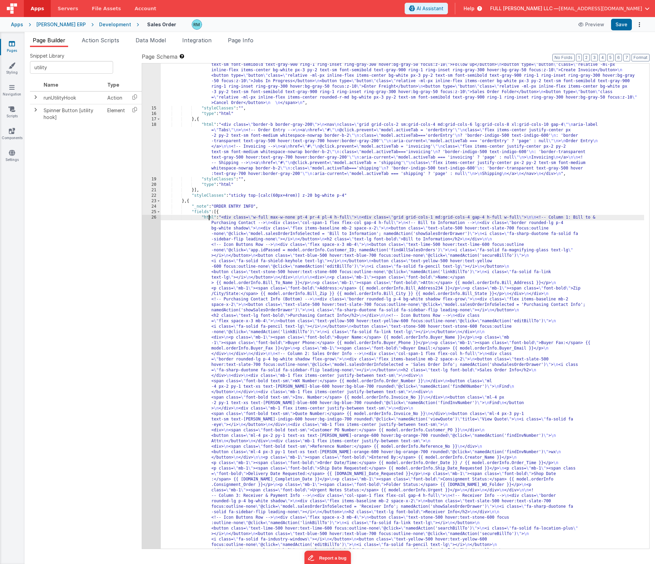
click at [208, 217] on div ""html" : "<span class= \" isolate inline-flex rounded-md shadow-sm \" > \n <but…" at bounding box center [403, 542] width 484 height 1036
click at [155, 217] on div "26" at bounding box center [151, 449] width 19 height 469
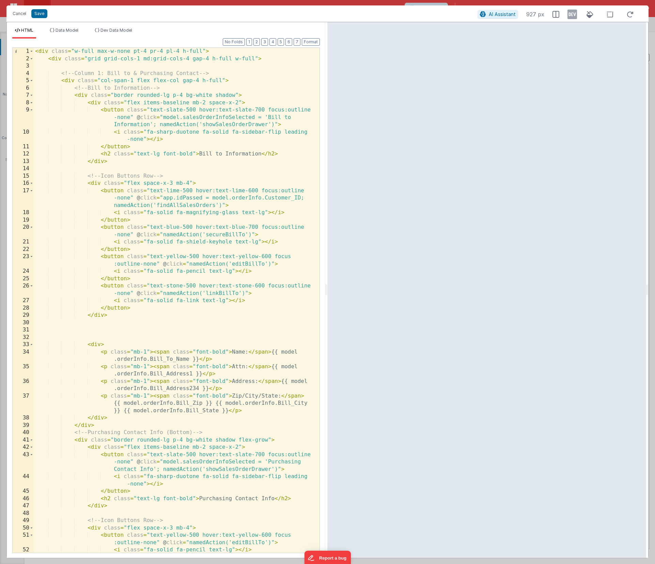
scroll to position [0, 0]
drag, startPoint x: 255, startPoint y: 118, endPoint x: 183, endPoint y: 116, distance: 71.3
click at [183, 116] on div "< div class = "w-full max-w-none pt-4 pr-4 pl-4 h-full" > < div class = "grid g…" at bounding box center [174, 307] width 281 height 519
drag, startPoint x: 150, startPoint y: 126, endPoint x: 266, endPoint y: 117, distance: 116.5
click at [266, 117] on div "< div class = "w-full max-w-none pt-4 pr-4 pl-4 h-full" > < div class = "grid g…" at bounding box center [174, 307] width 281 height 519
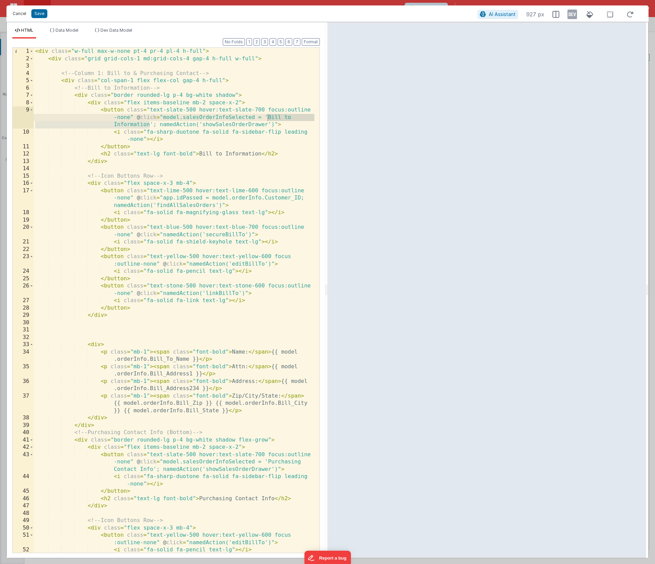
click at [19, 14] on button "Cancel" at bounding box center [19, 14] width 20 height 10
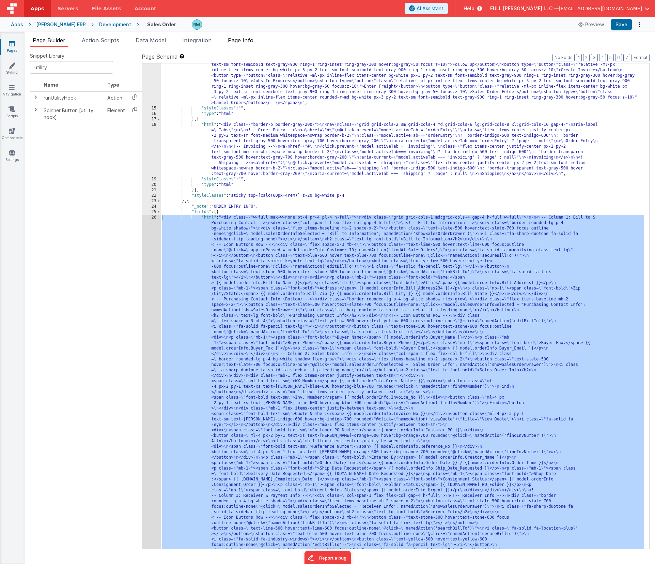
click at [244, 41] on span "Page Info" at bounding box center [241, 40] width 26 height 7
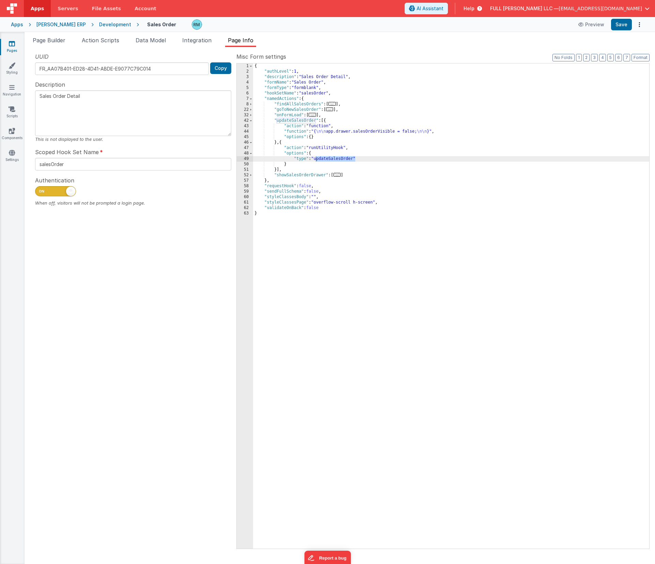
drag, startPoint x: 291, startPoint y: 131, endPoint x: 281, endPoint y: 132, distance: 10.2
click at [291, 131] on div "{ "authLevel" : 1 , "description" : "Sales Order Detail" , "formName" : "Sales …" at bounding box center [451, 311] width 396 height 496
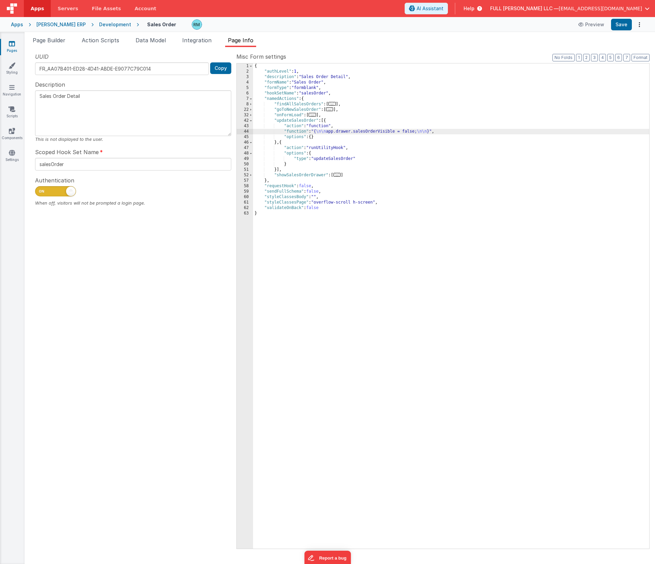
click at [246, 132] on div "44" at bounding box center [245, 131] width 16 height 5
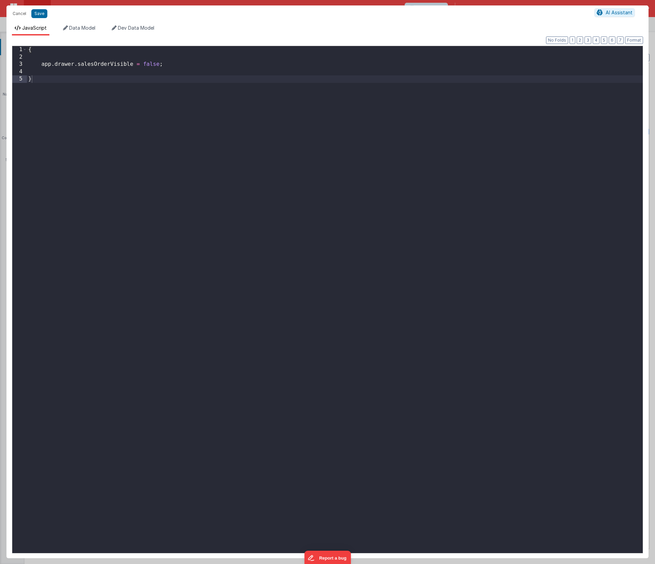
click at [47, 57] on div "{ app . drawer . salesOrderVisible = false ; }" at bounding box center [335, 306] width 616 height 521
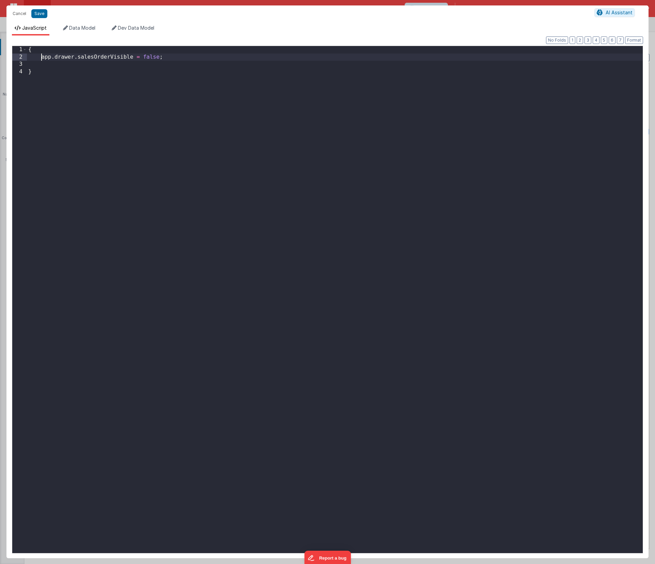
click at [40, 58] on div "{ app . drawer . salesOrderVisible = false ; }" at bounding box center [335, 306] width 616 height 521
click at [629, 43] on button "Format" at bounding box center [634, 39] width 18 height 7
click at [55, 64] on div "{ app . drawer . salesOrderVisible = false ; }" at bounding box center [335, 306] width 616 height 521
click at [43, 15] on button "Save" at bounding box center [39, 13] width 16 height 9
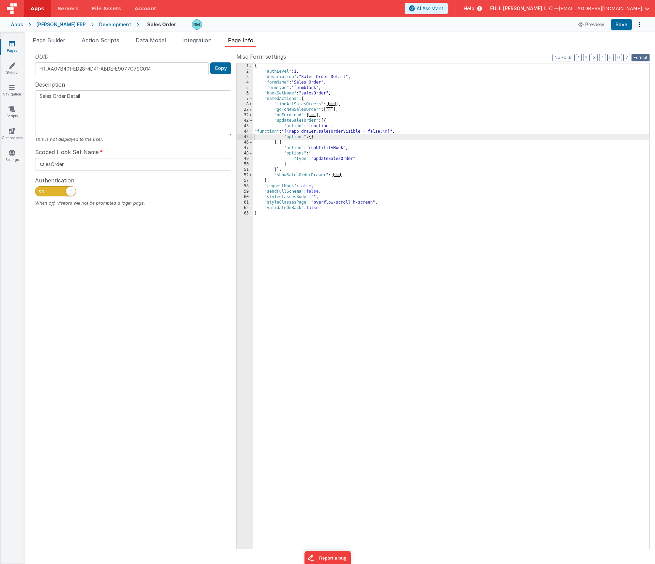
drag, startPoint x: 643, startPoint y: 54, endPoint x: 642, endPoint y: 50, distance: 4.1
click at [643, 54] on button "Format" at bounding box center [641, 57] width 18 height 7
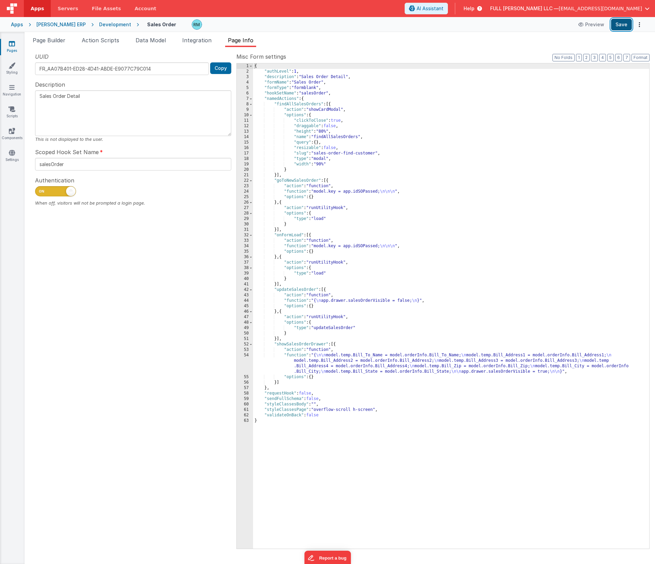
click at [627, 26] on button "Save" at bounding box center [621, 25] width 21 height 12
click at [397, 247] on div "{ "authLevel" : 1 , "description" : "Sales Order Detail" , "formName" : "Sales …" at bounding box center [451, 311] width 396 height 496
click at [625, 22] on button "Save" at bounding box center [621, 25] width 21 height 12
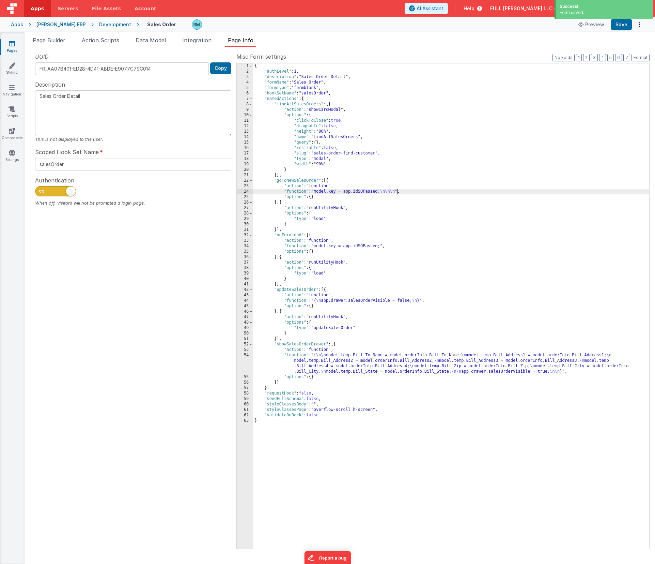
click at [397, 192] on div "{ "authLevel" : 1 , "description" : "Sales Order Detail" , "formName" : "Sales …" at bounding box center [451, 311] width 396 height 496
click at [624, 24] on button "Save" at bounding box center [621, 25] width 21 height 12
click at [429, 301] on div "{ "authLevel" : 1 , "description" : "Sales Order Detail" , "formName" : "Sales …" at bounding box center [451, 311] width 396 height 496
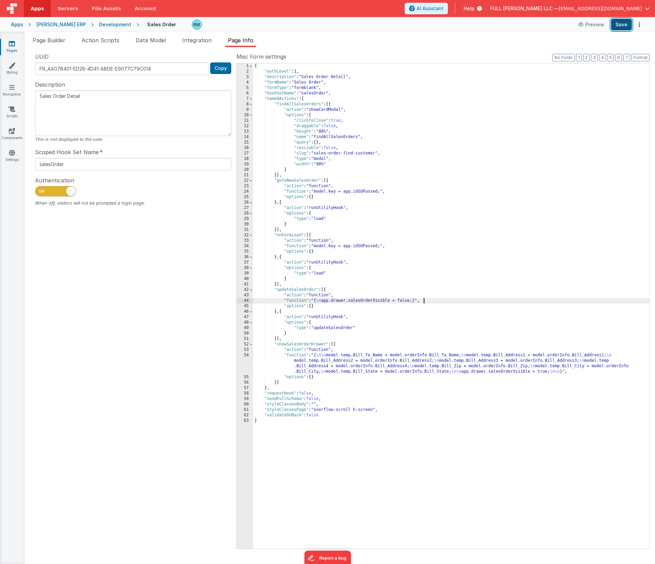
click at [624, 24] on button "Save" at bounding box center [621, 25] width 21 height 12
click at [252, 106] on span at bounding box center [251, 104] width 4 height 5
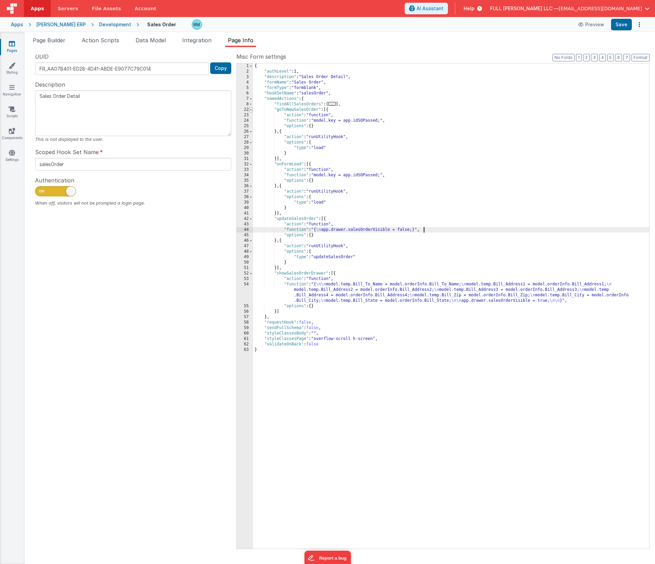
click at [250, 111] on span at bounding box center [251, 109] width 4 height 5
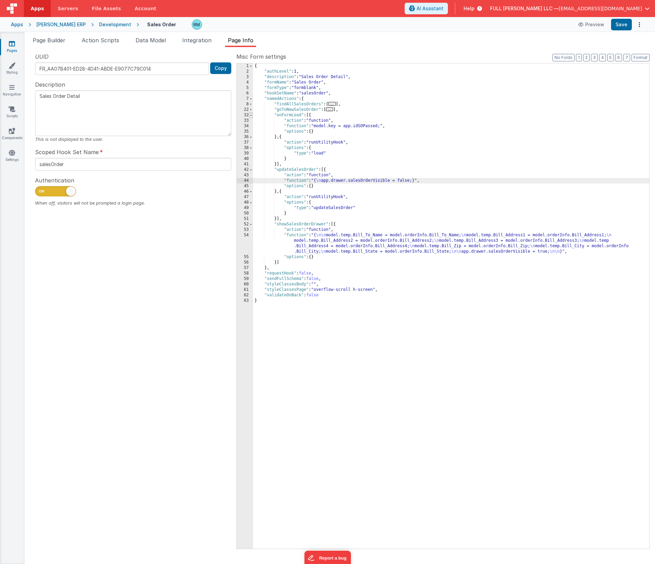
click at [250, 116] on span at bounding box center [251, 114] width 4 height 5
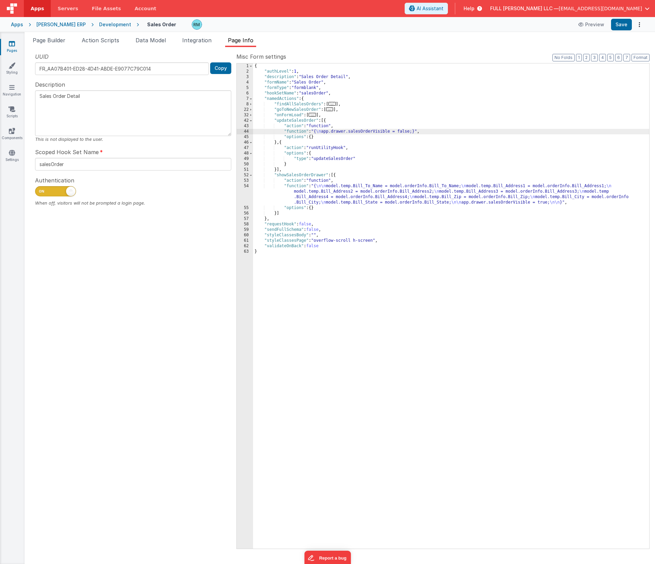
click at [332, 132] on div "{ "authLevel" : 1 , "description" : "Sales Order Detail" , "formName" : "Sales …" at bounding box center [451, 311] width 396 height 496
click at [621, 26] on button "Save" at bounding box center [621, 25] width 21 height 12
click at [55, 41] on span "Page Builder" at bounding box center [49, 40] width 33 height 7
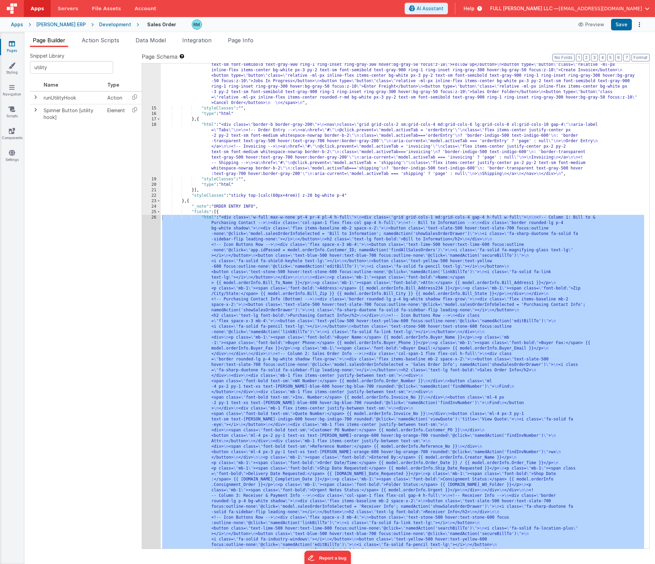
click at [207, 220] on div ""html" : "<span class= \" isolate inline-flex rounded-md shadow-sm \" > \n <but…" at bounding box center [403, 542] width 484 height 1036
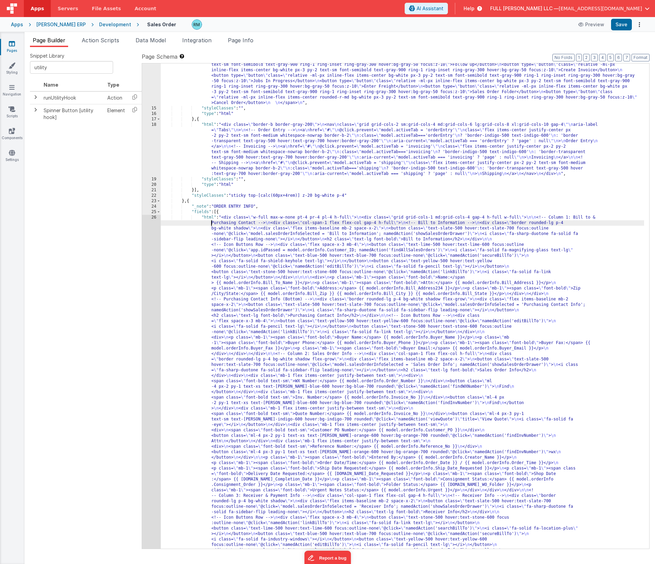
click at [208, 218] on div ""html" : "<span class= \" isolate inline-flex rounded-md shadow-sm \" > \n <but…" at bounding box center [403, 542] width 484 height 1036
click at [155, 217] on div "26" at bounding box center [151, 449] width 19 height 469
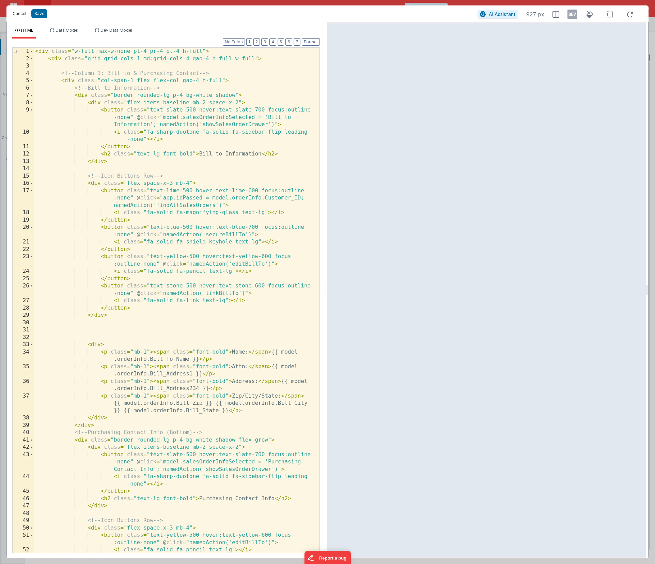
click at [23, 14] on button "Cancel" at bounding box center [19, 14] width 20 height 10
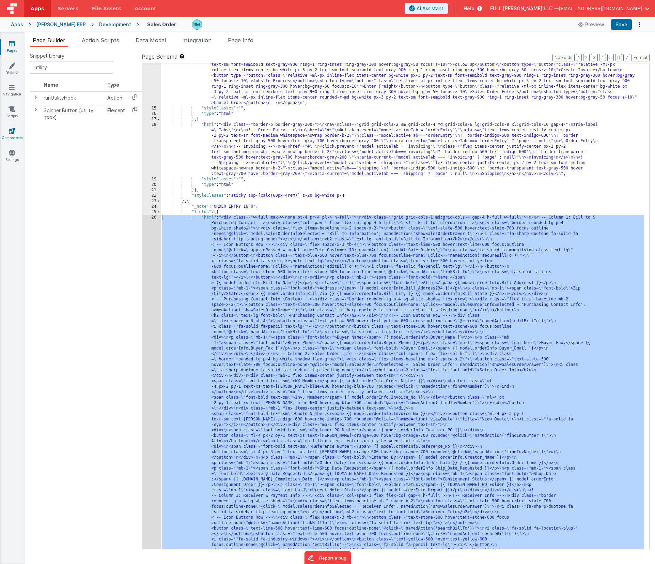
click at [15, 136] on link "Components" at bounding box center [12, 134] width 25 height 14
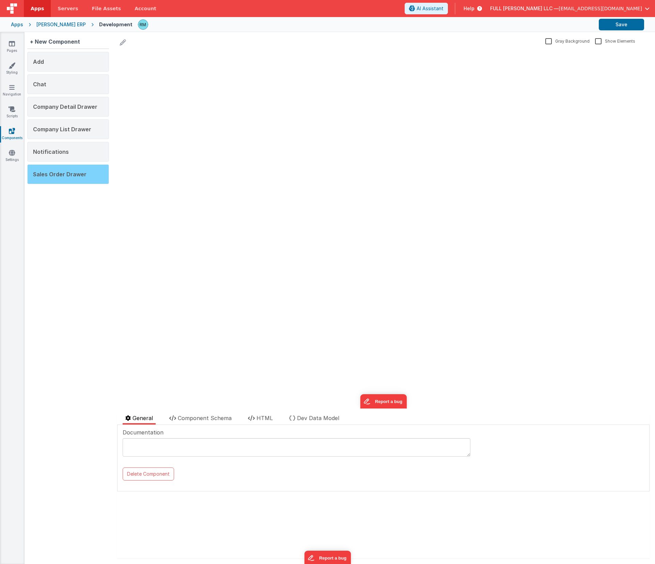
click at [92, 179] on div "Sales Order Drawer" at bounding box center [68, 174] width 82 height 20
click at [191, 398] on span "Component Schema" at bounding box center [205, 417] width 54 height 7
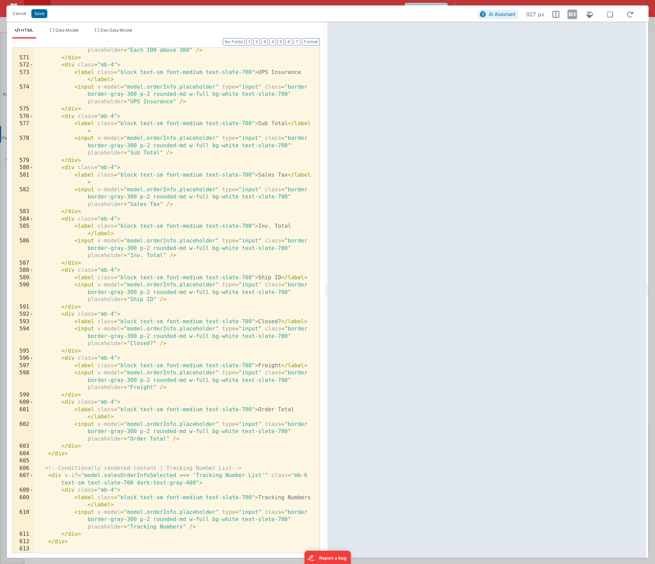
scroll to position [7137, 0]
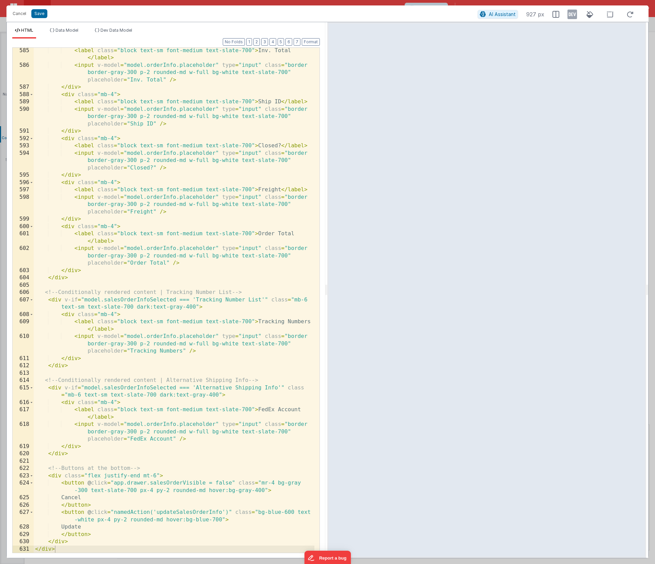
click at [107, 398] on div "< label class = "block text-sm font-medium text-slate-700" > Inv. Total </ labe…" at bounding box center [174, 310] width 281 height 527
drag, startPoint x: 217, startPoint y: 512, endPoint x: 202, endPoint y: 511, distance: 14.7
click at [202, 398] on div "< label class = "block text-sm font-medium text-slate-700" > Inv. Total </ labe…" at bounding box center [174, 310] width 281 height 527
click at [40, 13] on button "Save" at bounding box center [39, 13] width 16 height 9
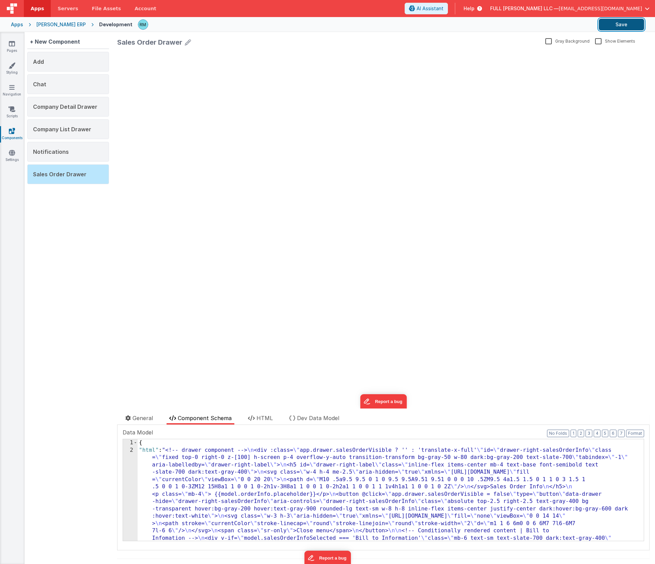
click at [623, 26] on button "Save" at bounding box center [621, 25] width 45 height 12
click at [16, 46] on link "Pages" at bounding box center [12, 47] width 25 height 14
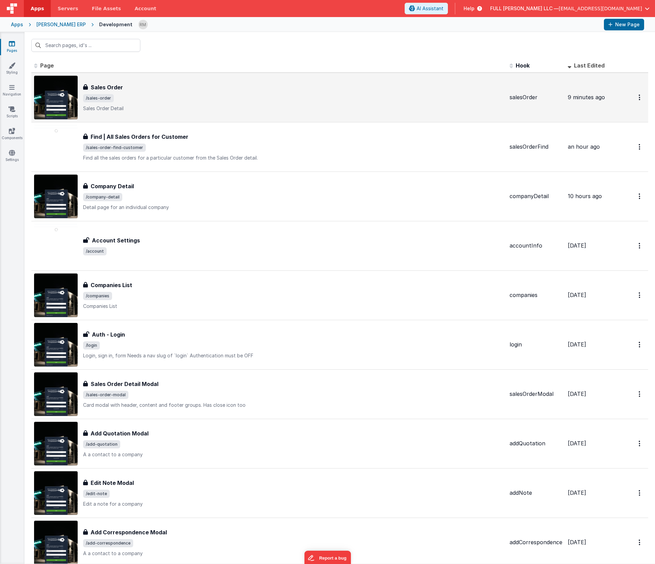
click at [176, 107] on p "Sales Order Detail" at bounding box center [293, 108] width 421 height 7
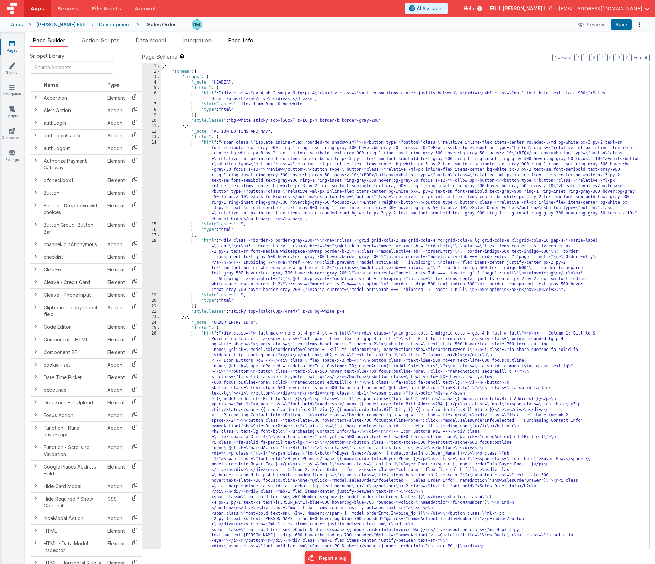
click at [243, 41] on span "Page Info" at bounding box center [241, 40] width 26 height 7
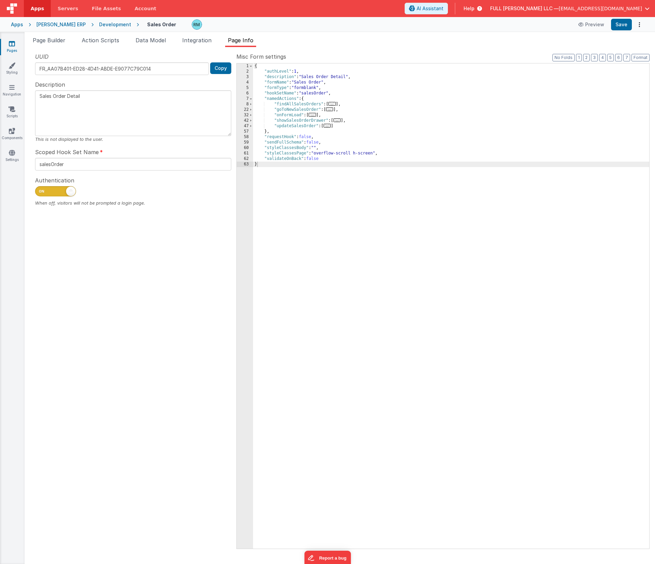
click at [329, 126] on span "..." at bounding box center [327, 126] width 7 height 4
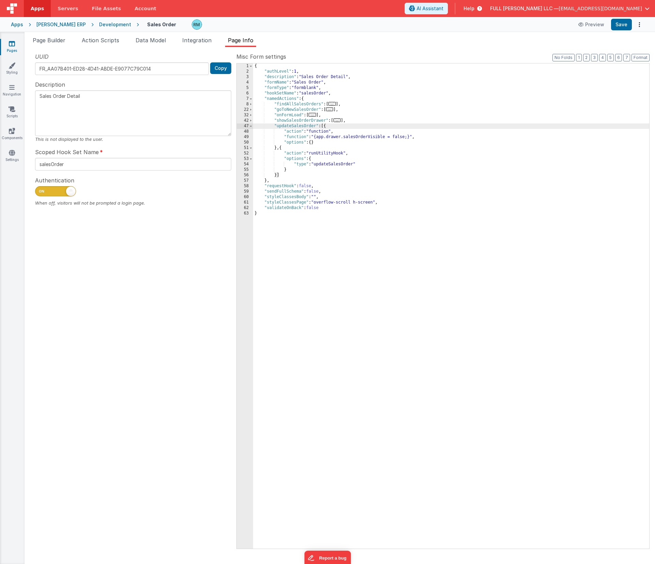
click at [301, 137] on div "{ "authLevel" : 1 , "description" : "Sales Order Detail" , "formName" : "Sales …" at bounding box center [451, 311] width 396 height 496
click at [248, 136] on div "49" at bounding box center [245, 136] width 16 height 5
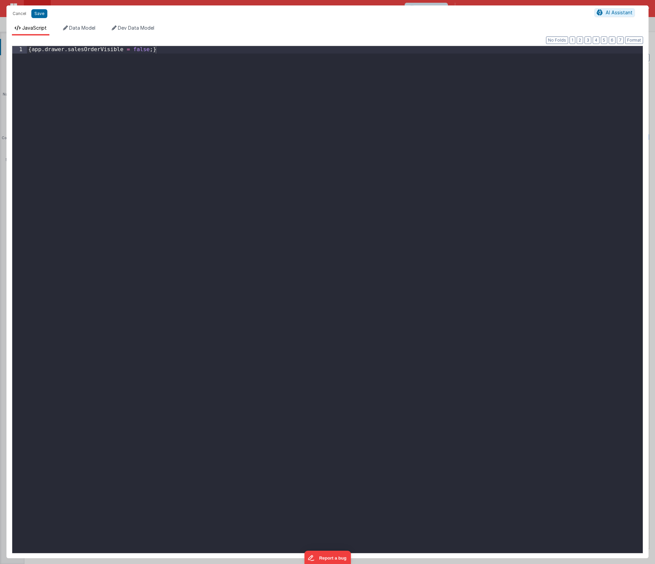
click at [31, 50] on div "{ app . drawer . salesOrderVisible = false ; }" at bounding box center [335, 306] width 616 height 521
click at [165, 51] on div "app . drawer . salesOrderVisible = false ; }" at bounding box center [335, 306] width 616 height 521
click at [42, 15] on button "Save" at bounding box center [39, 13] width 16 height 9
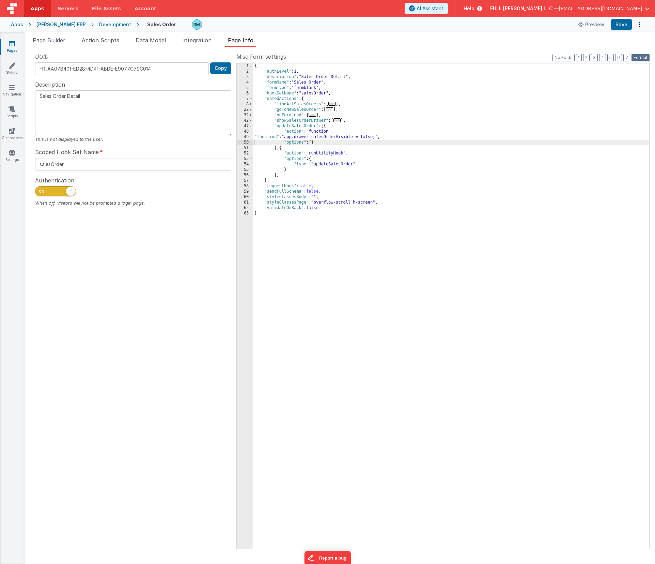
click at [640, 58] on button "Format" at bounding box center [641, 57] width 18 height 7
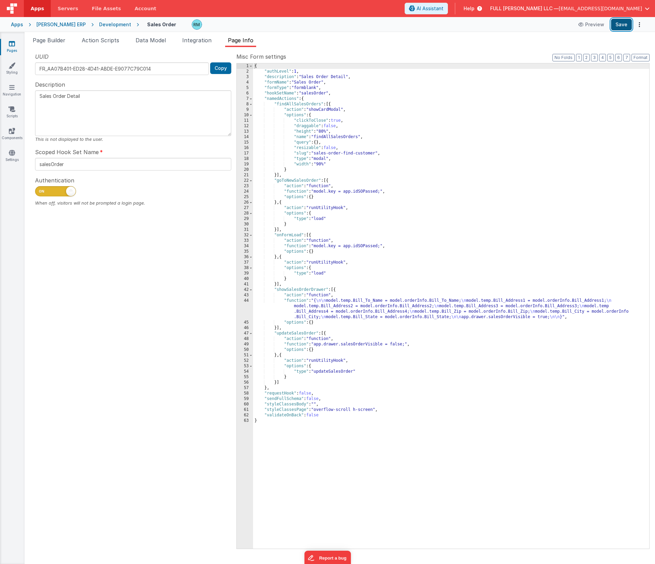
click at [621, 27] on button "Save" at bounding box center [621, 25] width 21 height 12
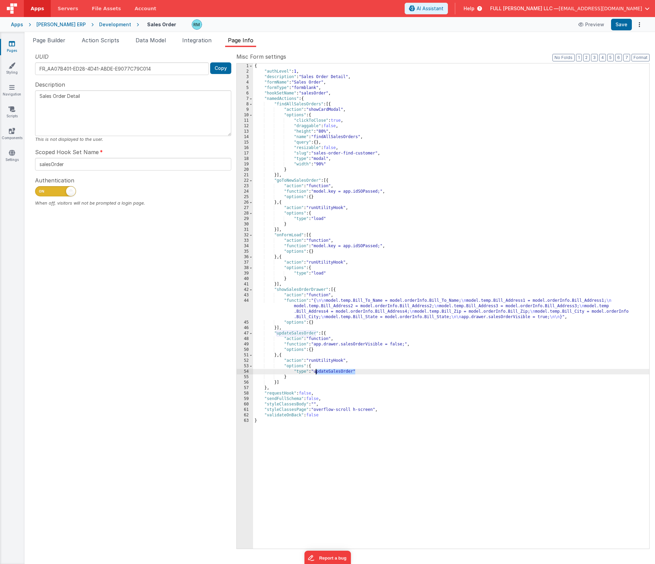
drag, startPoint x: 349, startPoint y: 371, endPoint x: 316, endPoint y: 372, distance: 32.7
click at [316, 372] on div "{ "authLevel" : 1 , "description" : "Sales Order Detail" , "formName" : "Sales …" at bounding box center [451, 311] width 396 height 496
click at [252, 116] on span at bounding box center [251, 114] width 4 height 5
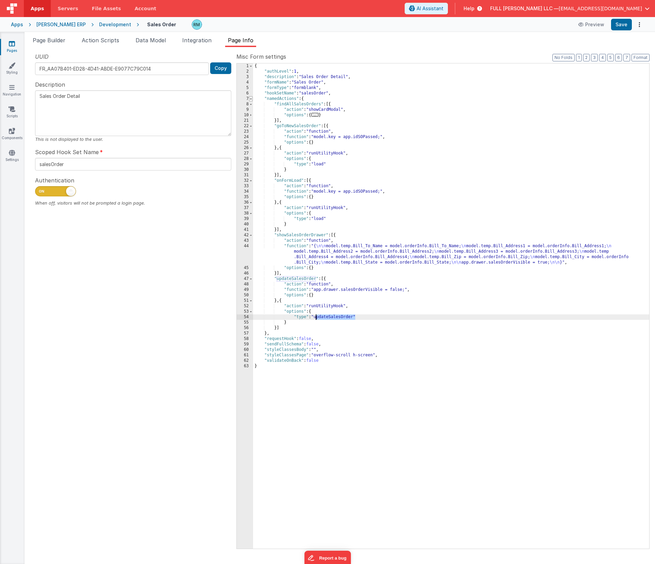
click at [250, 100] on span at bounding box center [251, 98] width 4 height 5
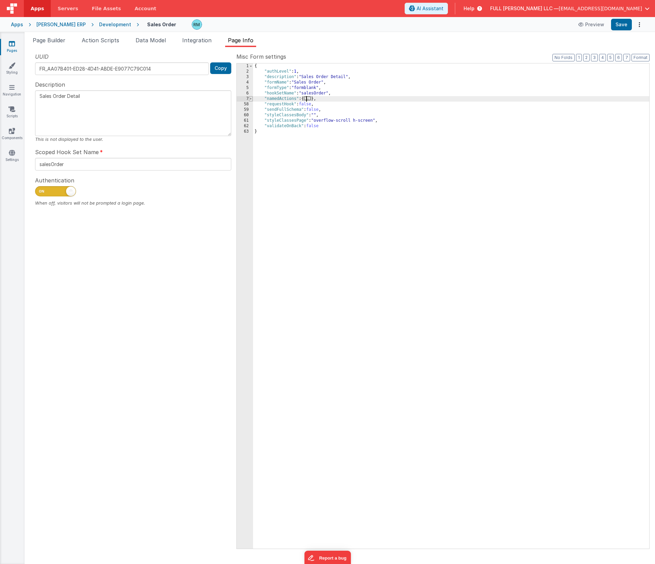
click at [250, 100] on span at bounding box center [251, 98] width 4 height 5
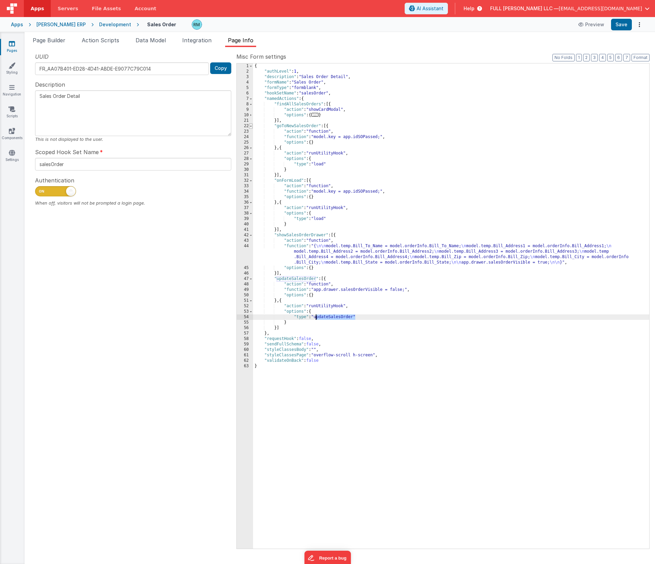
click at [250, 126] on span at bounding box center [251, 125] width 4 height 5
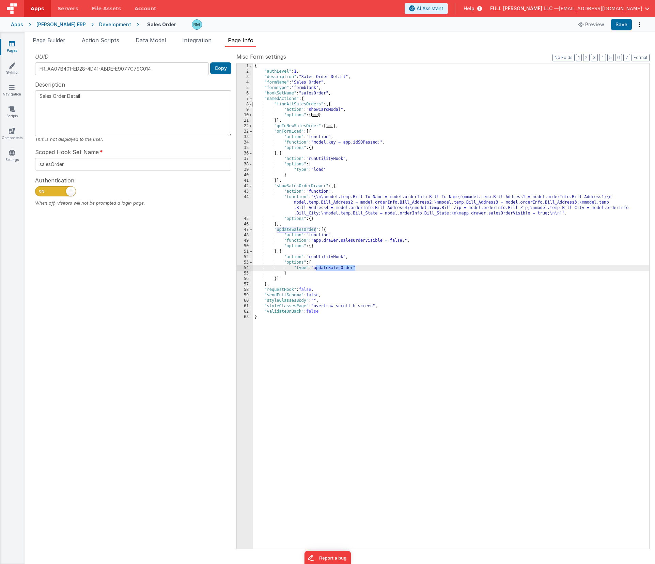
click at [250, 105] on span at bounding box center [251, 104] width 4 height 5
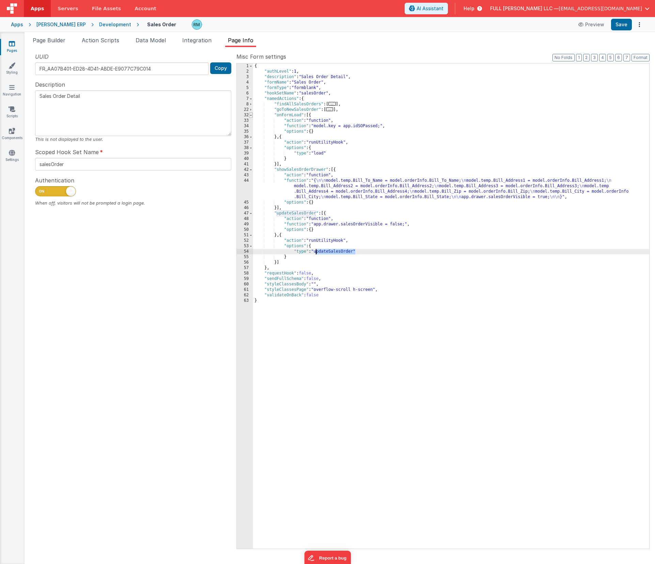
click at [252, 116] on span at bounding box center [251, 114] width 4 height 5
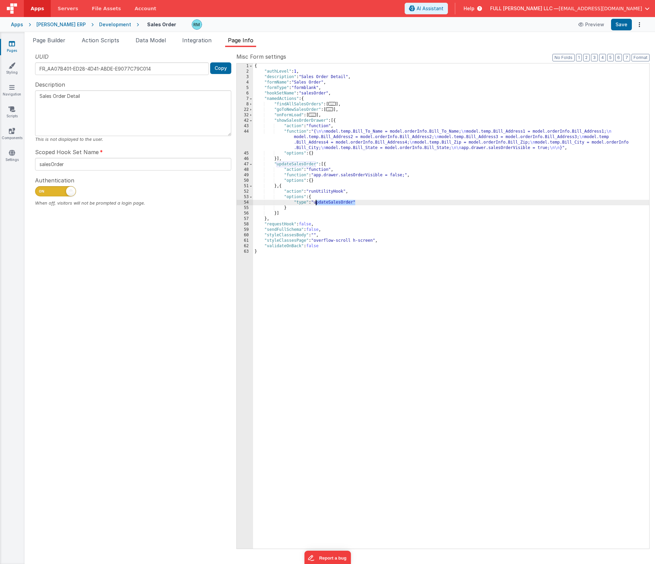
click at [299, 132] on div "{ "authLevel" : 1 , "description" : "Sales Order Detail" , "formName" : "Sales …" at bounding box center [451, 311] width 396 height 496
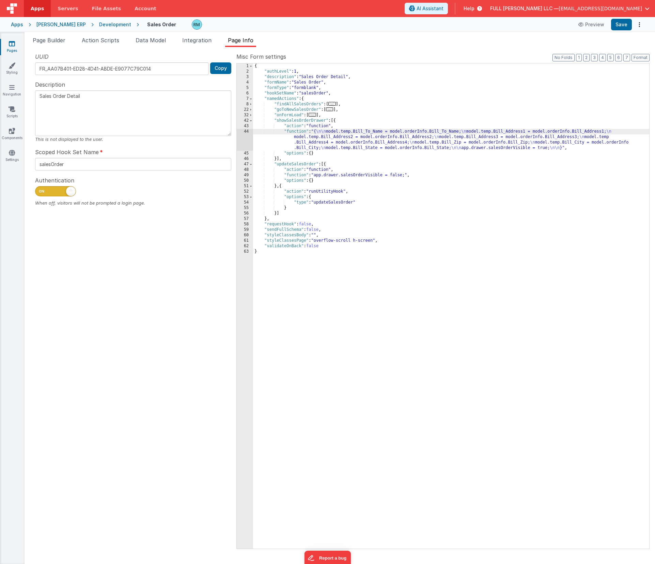
click at [248, 131] on div "44" at bounding box center [245, 140] width 16 height 22
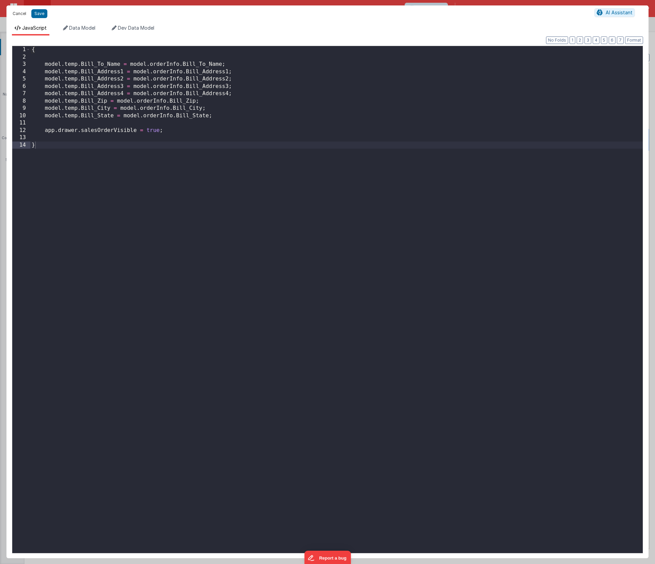
click at [24, 15] on button "Cancel" at bounding box center [19, 14] width 20 height 10
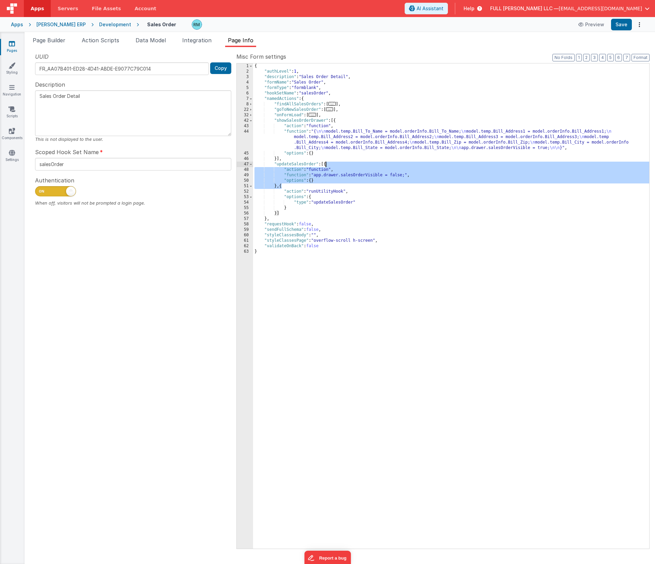
drag, startPoint x: 281, startPoint y: 186, endPoint x: 326, endPoint y: 166, distance: 49.6
click at [326, 166] on div "{ "authLevel" : 1 , "description" : "Sales Order Detail" , "formName" : "Sales …" at bounding box center [451, 311] width 396 height 496
click at [277, 213] on div "{ "authLevel" : 1 , "description" : "Sales Order Detail" , "formName" : "Sales …" at bounding box center [451, 311] width 396 height 496
drag, startPoint x: 281, startPoint y: 188, endPoint x: 325, endPoint y: 167, distance: 49.2
click at [325, 167] on div "{ "authLevel" : 1 , "description" : "Sales Order Detail" , "formName" : "Sales …" at bounding box center [451, 311] width 396 height 496
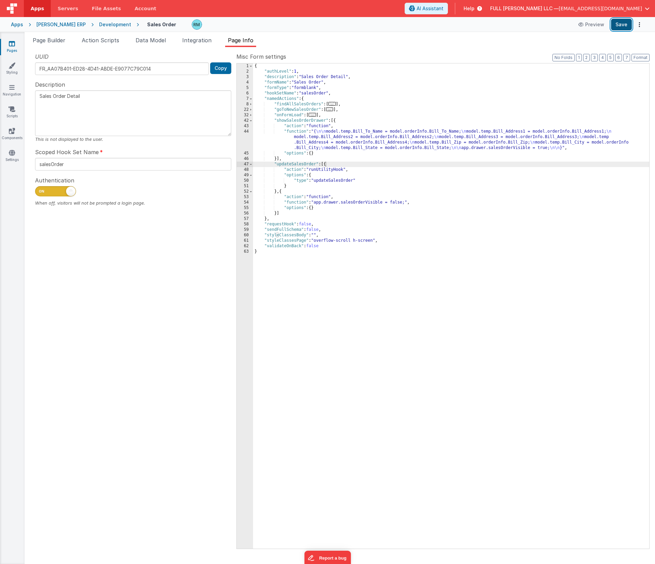
click at [621, 26] on button "Save" at bounding box center [621, 25] width 21 height 12
click at [165, 38] on span "Data Model" at bounding box center [151, 40] width 30 height 7
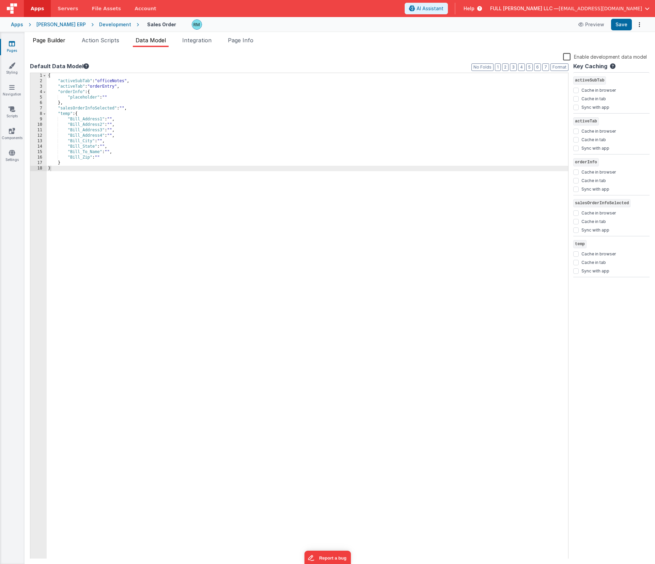
click at [54, 44] on li "Page Builder" at bounding box center [49, 41] width 38 height 11
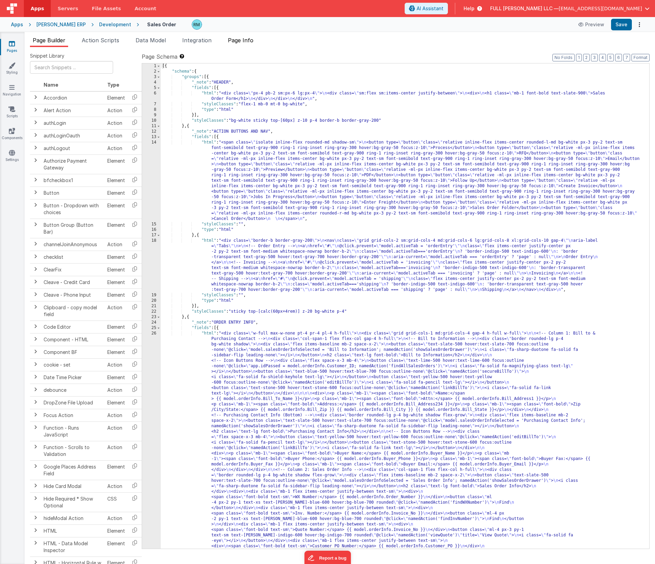
click at [244, 43] on span "Page Info" at bounding box center [241, 40] width 26 height 7
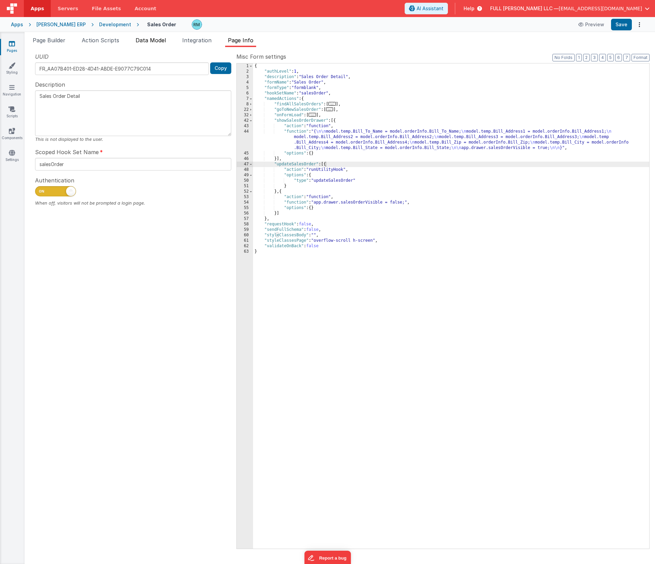
click at [145, 41] on span "Data Model" at bounding box center [151, 40] width 30 height 7
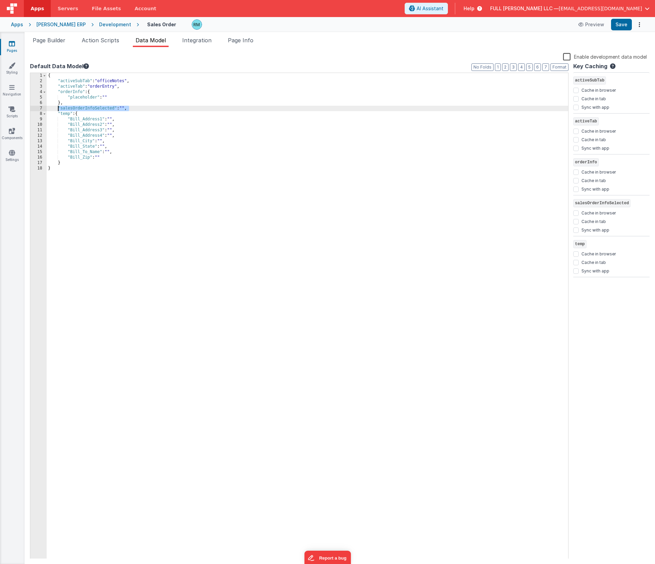
drag, startPoint x: 131, startPoint y: 108, endPoint x: 59, endPoint y: 107, distance: 71.9
click at [59, 107] on div "{ "activeSubTab" : "officeNotes" , "activeTab" : "orderEntry" , "orderInfo" : {…" at bounding box center [308, 321] width 522 height 497
click at [615, 27] on button "Save" at bounding box center [621, 25] width 21 height 12
click at [57, 40] on span "Page Builder" at bounding box center [49, 40] width 33 height 7
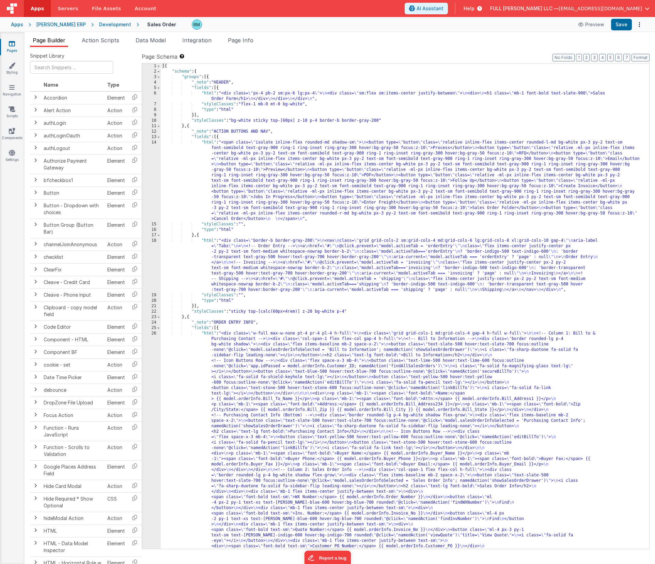
click at [210, 240] on div "[{ "schema" : { "groups" : [{ "_note" : "HEADER" , "fields" : [{ "html" : "<div…" at bounding box center [403, 542] width 484 height 959
click at [207, 332] on div "[{ "schema" : { "groups" : [{ "_note" : "HEADER" , "fields" : [{ "html" : "<div…" at bounding box center [403, 542] width 484 height 959
click at [151, 333] on div "26" at bounding box center [151, 565] width 19 height 469
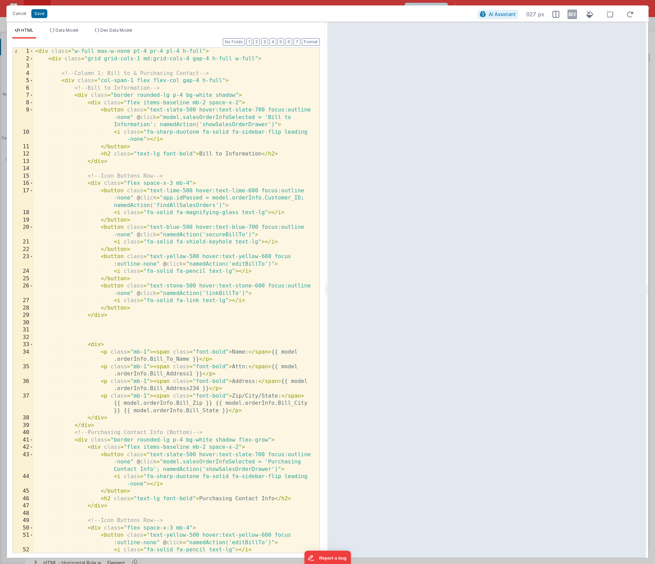
click at [156, 118] on div "< div class = "w-full max-w-none pt-4 pr-4 pl-4 h-full" > < div class = "grid g…" at bounding box center [174, 307] width 281 height 519
click at [44, 15] on button "Save" at bounding box center [39, 13] width 16 height 9
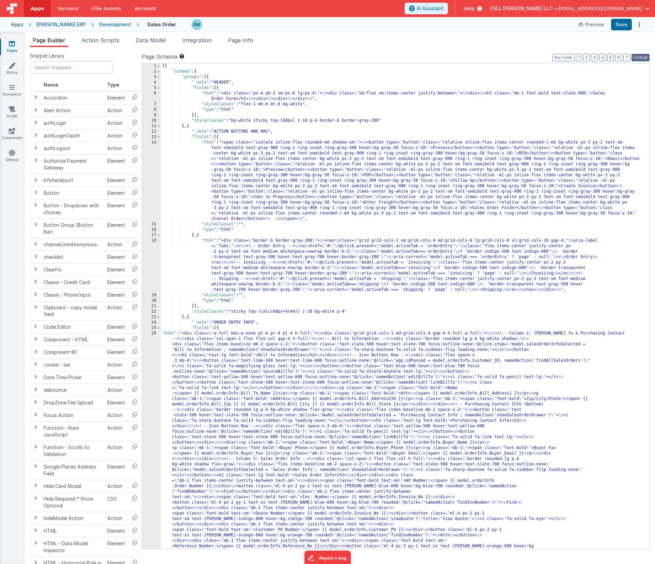
drag, startPoint x: 642, startPoint y: 57, endPoint x: 636, endPoint y: 45, distance: 13.0
click at [641, 56] on button "Format" at bounding box center [641, 57] width 18 height 7
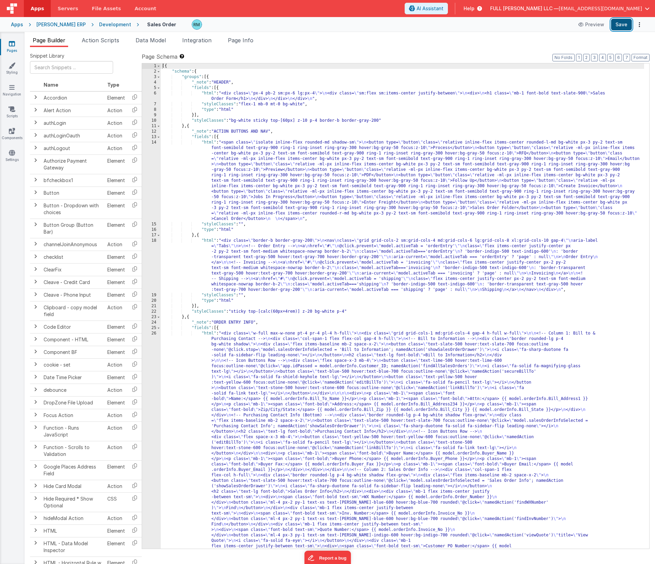
click at [623, 27] on button "Save" at bounding box center [621, 25] width 21 height 12
click at [16, 135] on link "Components" at bounding box center [12, 134] width 25 height 14
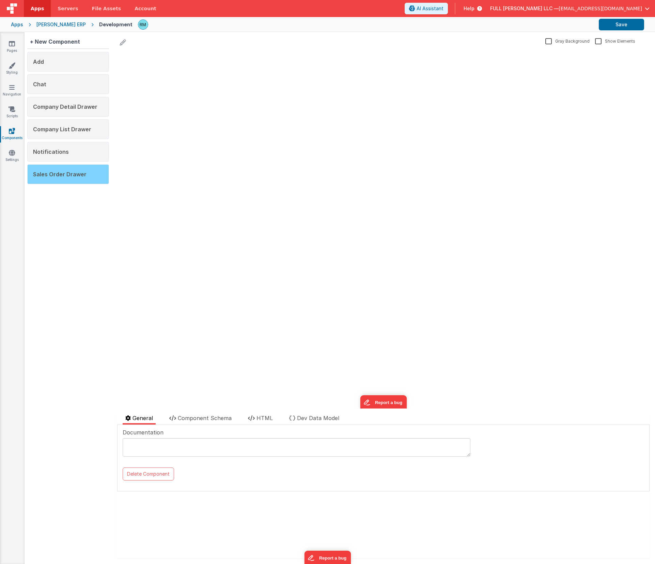
click at [88, 172] on div "Sales Order Drawer" at bounding box center [68, 174] width 82 height 20
click at [202, 421] on li "Component Schema" at bounding box center [201, 419] width 68 height 11
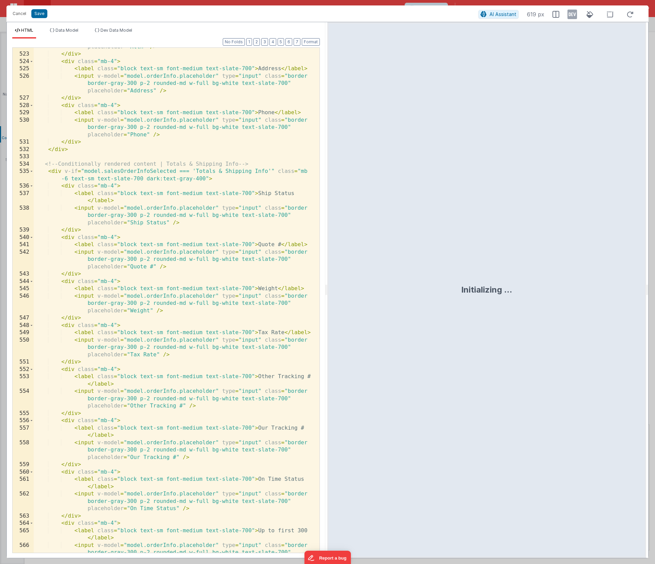
scroll to position [7137, 0]
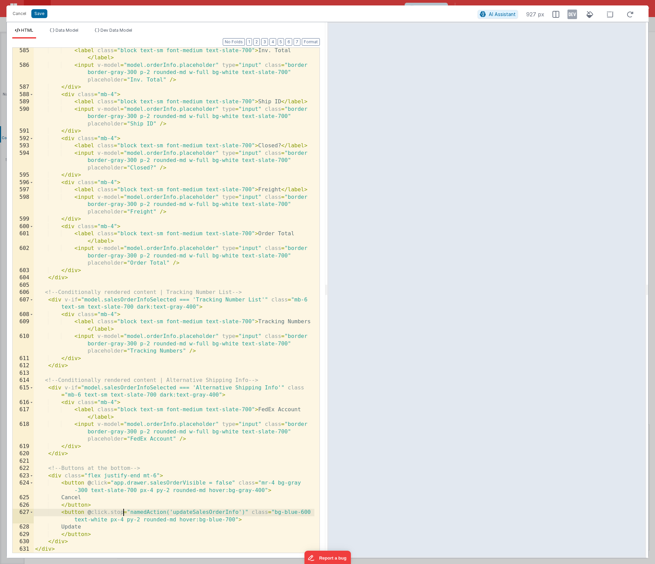
click at [123, 513] on div "< label class = "block text-sm font-medium text-slate-700" > Inv. Total </ labe…" at bounding box center [174, 310] width 281 height 527
click at [113, 514] on div "< label class = "block text-sm font-medium text-slate-700" > Inv. Total </ labe…" at bounding box center [174, 310] width 281 height 527
drag, startPoint x: 232, startPoint y: 483, endPoint x: 114, endPoint y: 483, distance: 117.9
click at [114, 483] on div "< label class = "block text-sm font-medium text-slate-700" > Inv. Total </ labe…" at bounding box center [174, 310] width 281 height 527
click at [113, 512] on div "< label class = "block text-sm font-medium text-slate-700" > Inv. Total </ labe…" at bounding box center [174, 310] width 281 height 527
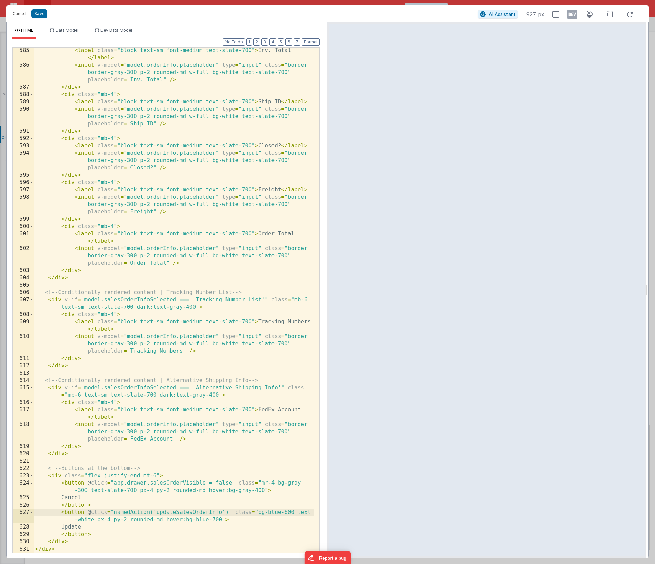
paste textarea
click at [39, 16] on button "Save" at bounding box center [39, 13] width 16 height 9
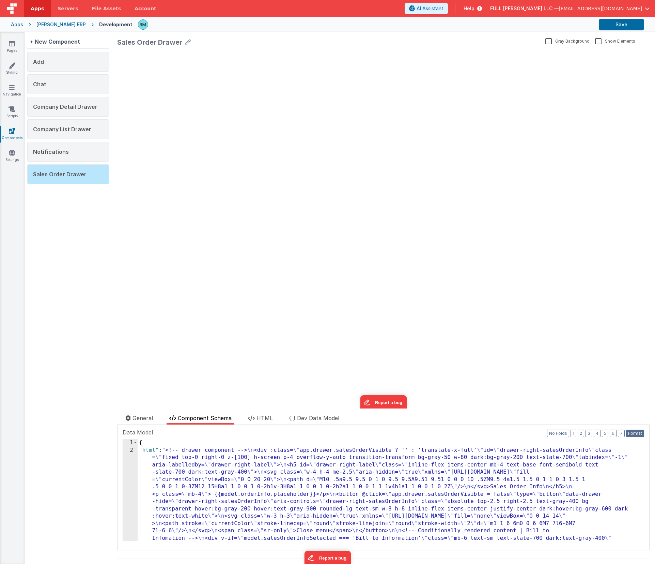
click at [628, 434] on button "Format" at bounding box center [635, 432] width 18 height 7
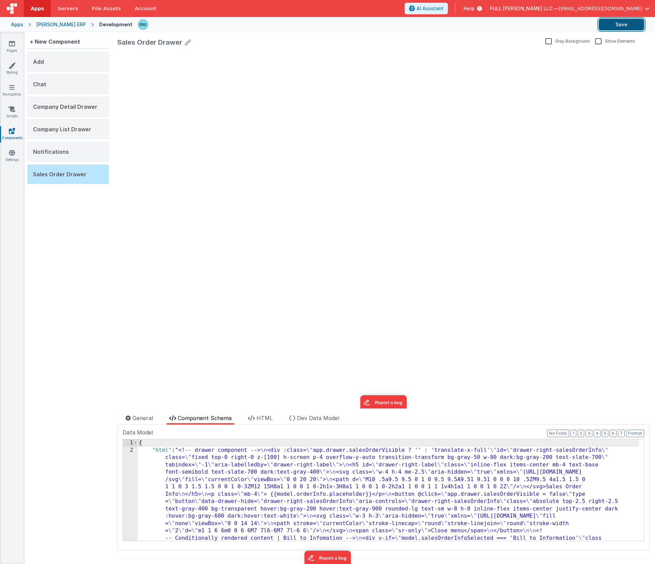
click at [623, 22] on button "Save" at bounding box center [621, 25] width 45 height 12
click at [9, 46] on icon at bounding box center [12, 43] width 6 height 7
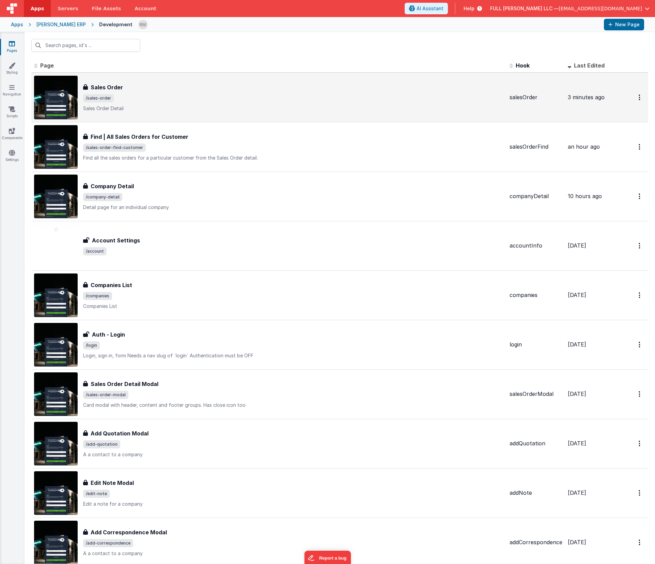
click at [208, 103] on div "Sales Order Sales Order /sales-order Sales Order Detail" at bounding box center [293, 97] width 421 height 29
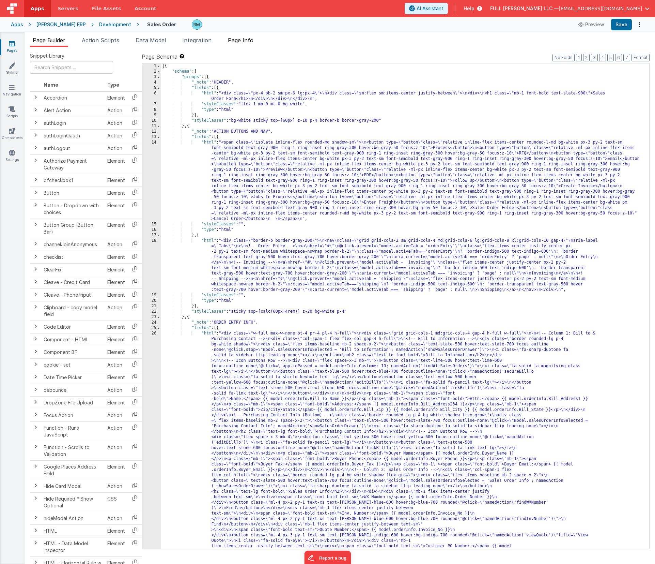
click at [249, 40] on span "Page Info" at bounding box center [241, 40] width 26 height 7
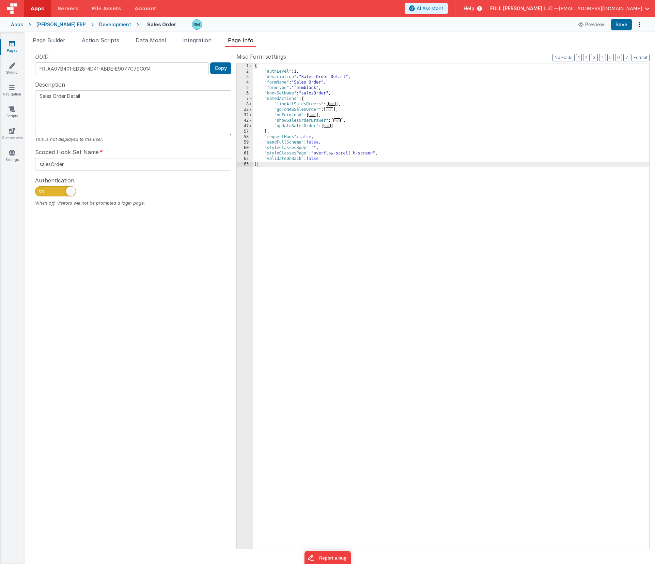
click at [328, 127] on span "..." at bounding box center [327, 126] width 7 height 4
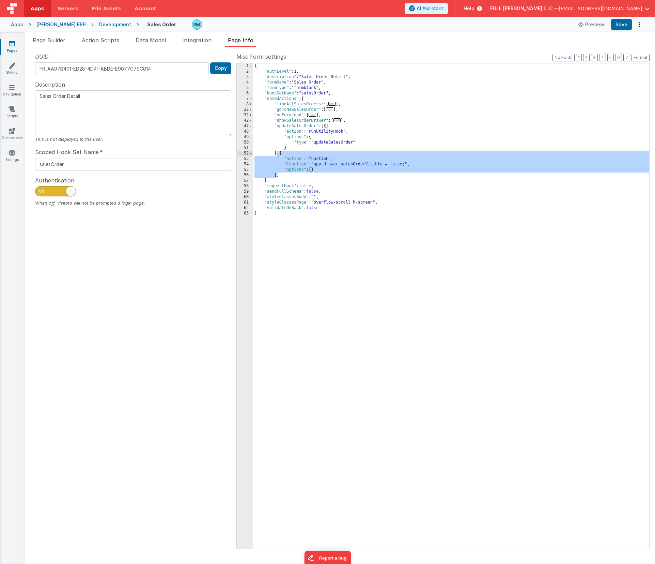
drag, startPoint x: 277, startPoint y: 175, endPoint x: 276, endPoint y: 155, distance: 20.5
click at [276, 155] on div "{ "authLevel" : 1 , "description" : "Sales Order Detail" , "formName" : "Sales …" at bounding box center [451, 311] width 396 height 496
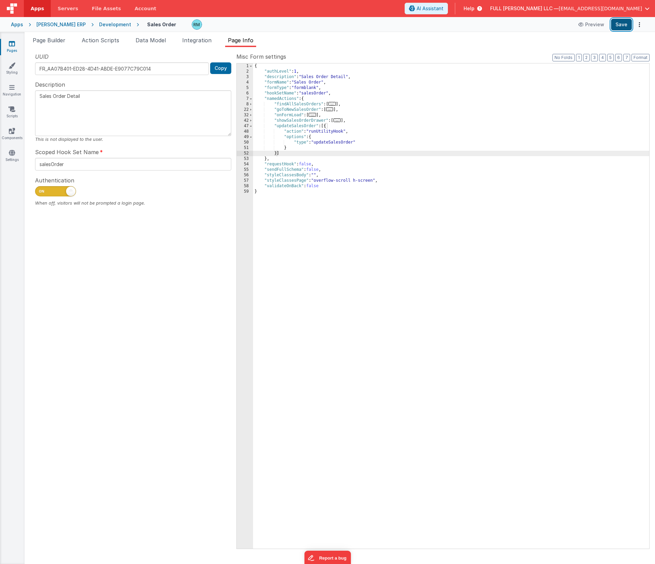
click at [618, 28] on button "Save" at bounding box center [621, 25] width 21 height 12
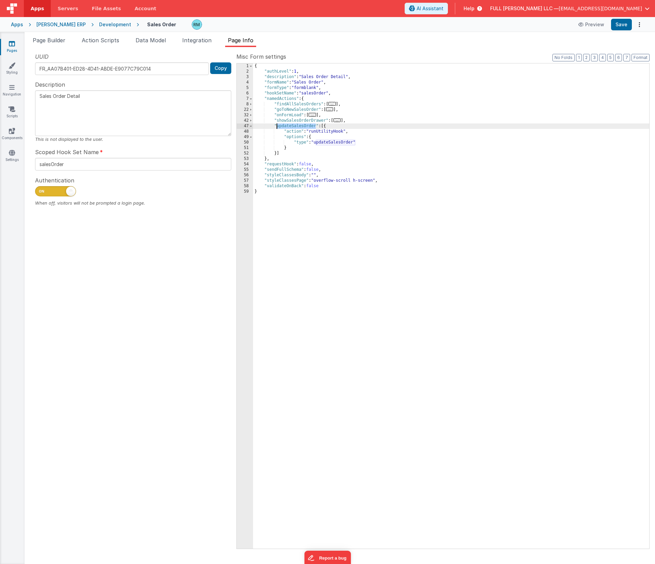
drag, startPoint x: 315, startPoint y: 126, endPoint x: 278, endPoint y: 126, distance: 37.1
click at [278, 126] on div "{ "authLevel" : 1 , "description" : "Sales Order Detail" , "formName" : "Sales …" at bounding box center [451, 311] width 396 height 496
click at [11, 132] on icon at bounding box center [12, 130] width 6 height 7
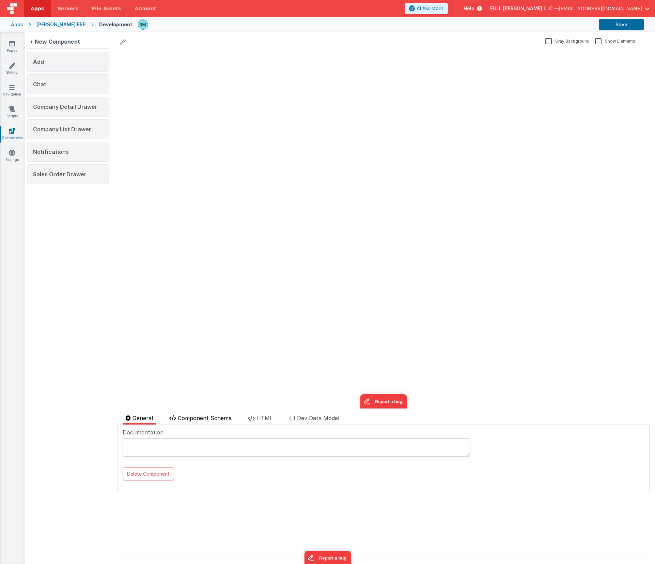
click at [210, 418] on span "Component Schema" at bounding box center [205, 417] width 54 height 7
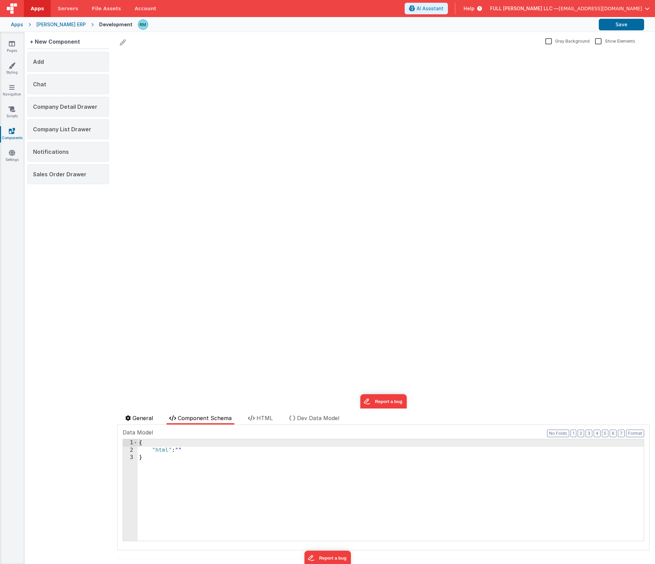
click at [146, 418] on span "General" at bounding box center [143, 417] width 20 height 7
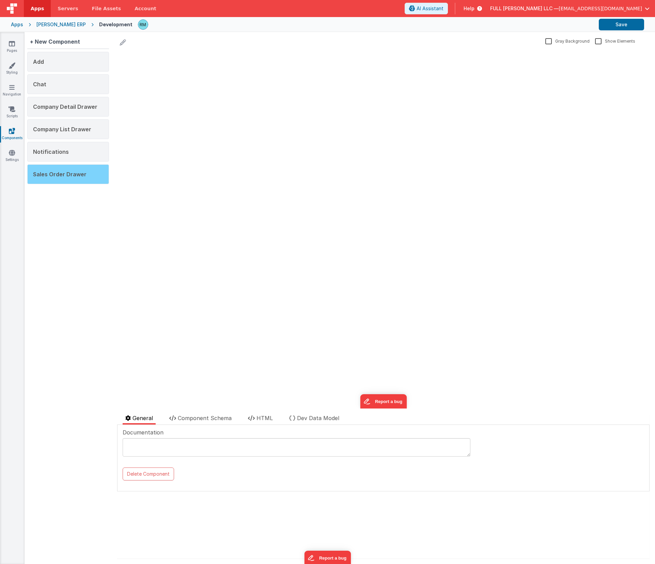
click at [83, 176] on span "Sales Order Drawer" at bounding box center [60, 174] width 54 height 7
click at [195, 417] on span "Component Schema" at bounding box center [205, 417] width 54 height 7
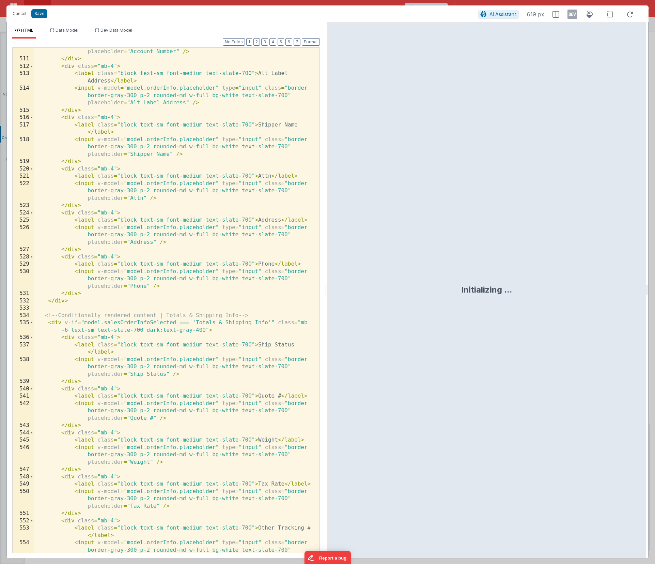
scroll to position [7145, 0]
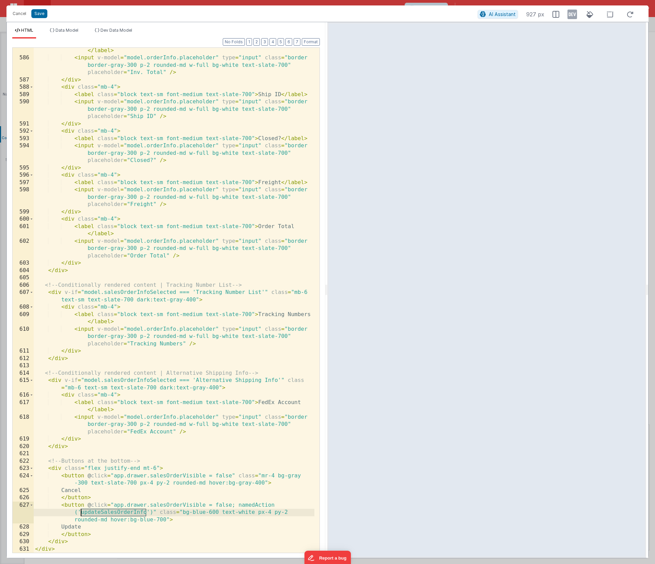
drag, startPoint x: 146, startPoint y: 514, endPoint x: 82, endPoint y: 512, distance: 63.8
click at [82, 512] on div "< label class = "block text-sm font-medium text-slate-700" > Inv. Total </ labe…" at bounding box center [174, 303] width 281 height 527
click at [43, 13] on button "Save" at bounding box center [39, 13] width 16 height 9
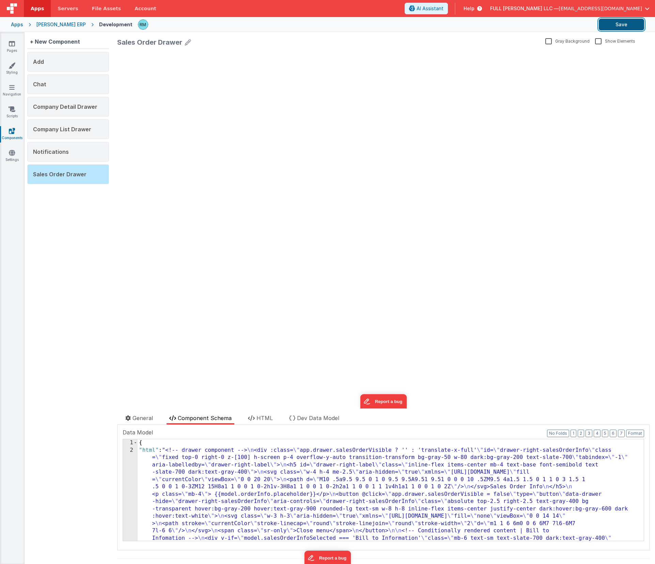
click at [627, 28] on button "Save" at bounding box center [621, 25] width 45 height 12
